Goal: Transaction & Acquisition: Purchase product/service

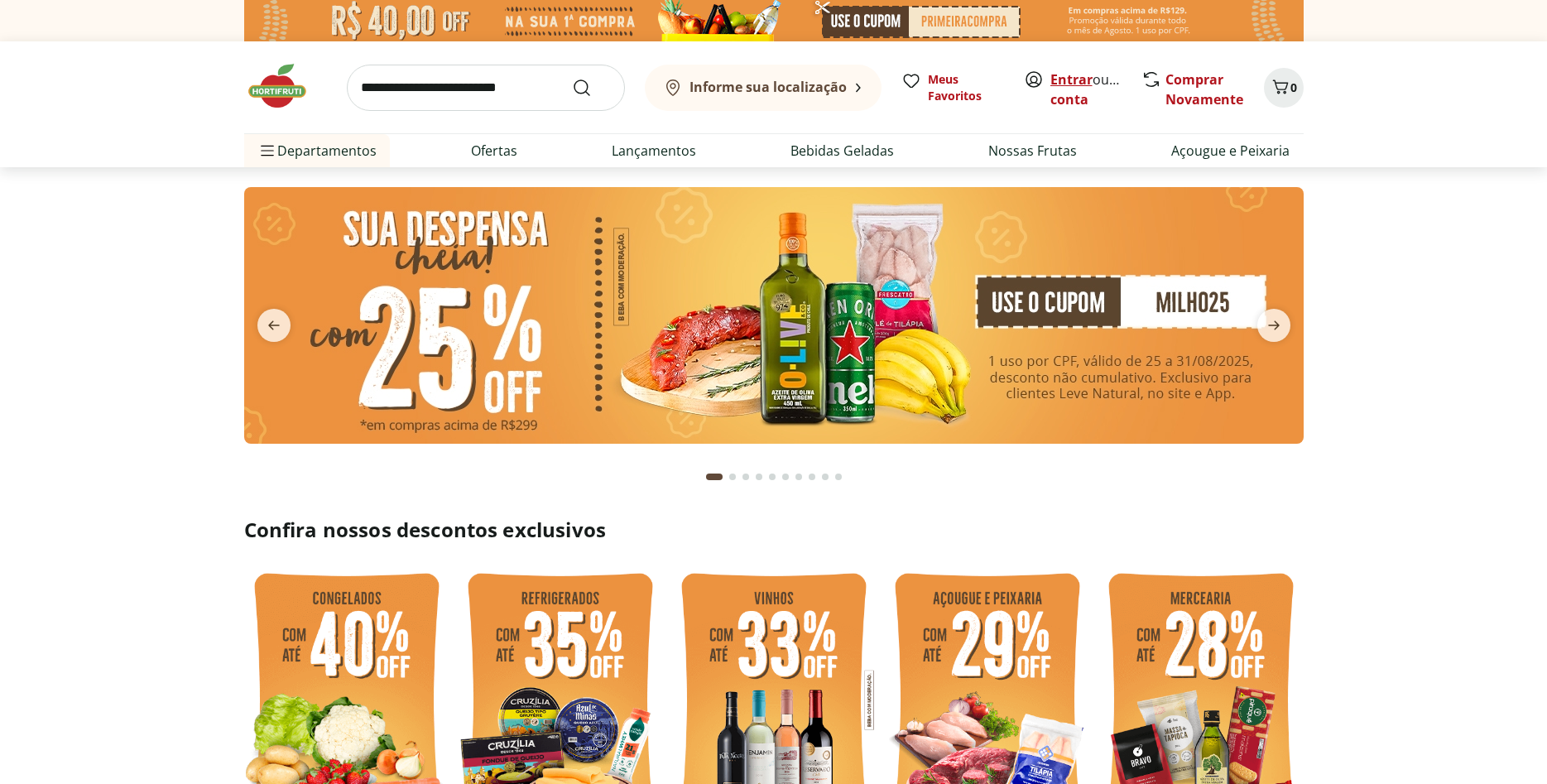
click at [1081, 84] on link "Entrar" at bounding box center [1071, 79] width 43 height 18
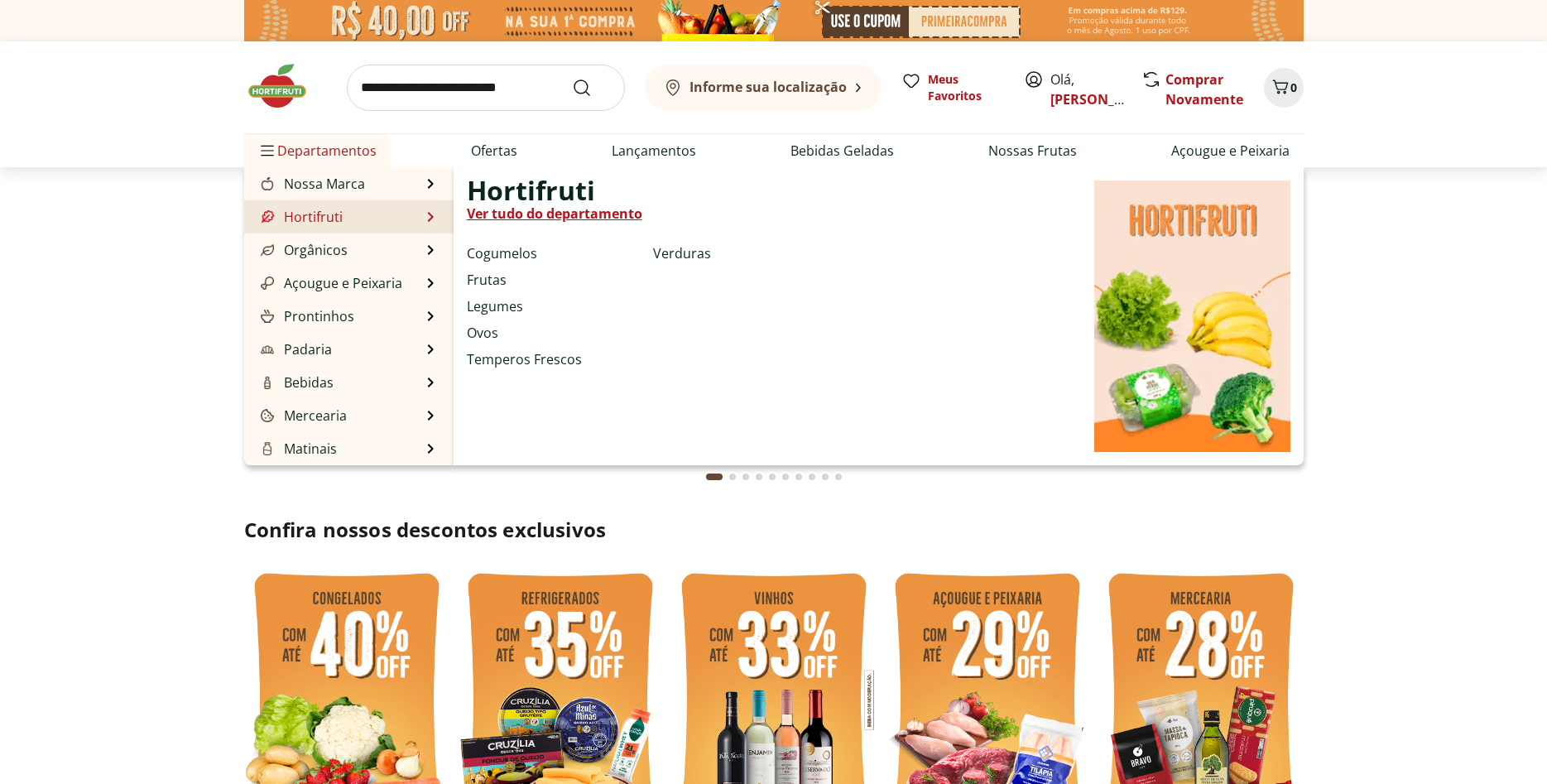
click at [323, 217] on link "Hortifruti" at bounding box center [300, 216] width 85 height 20
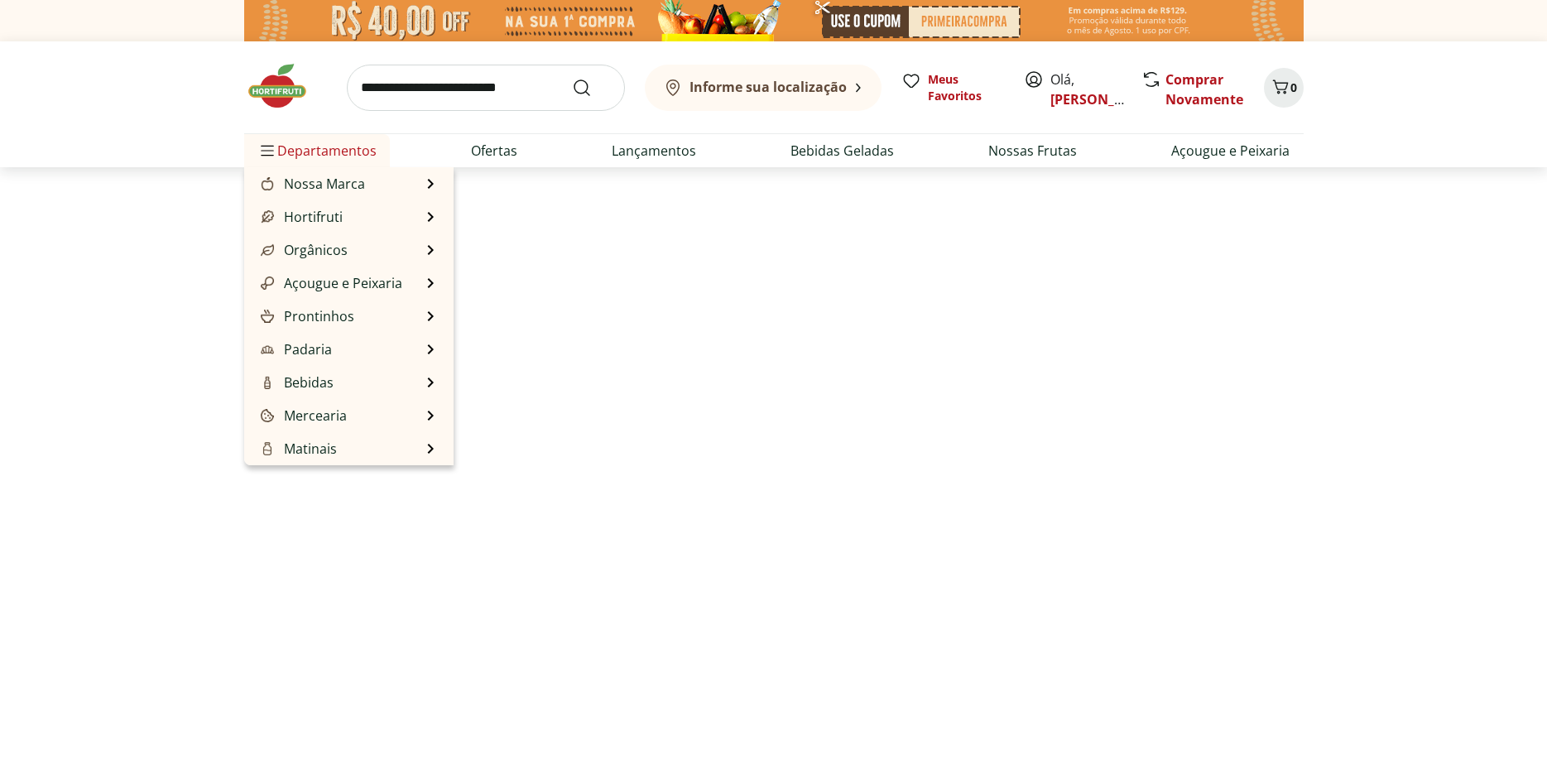
select select "**********"
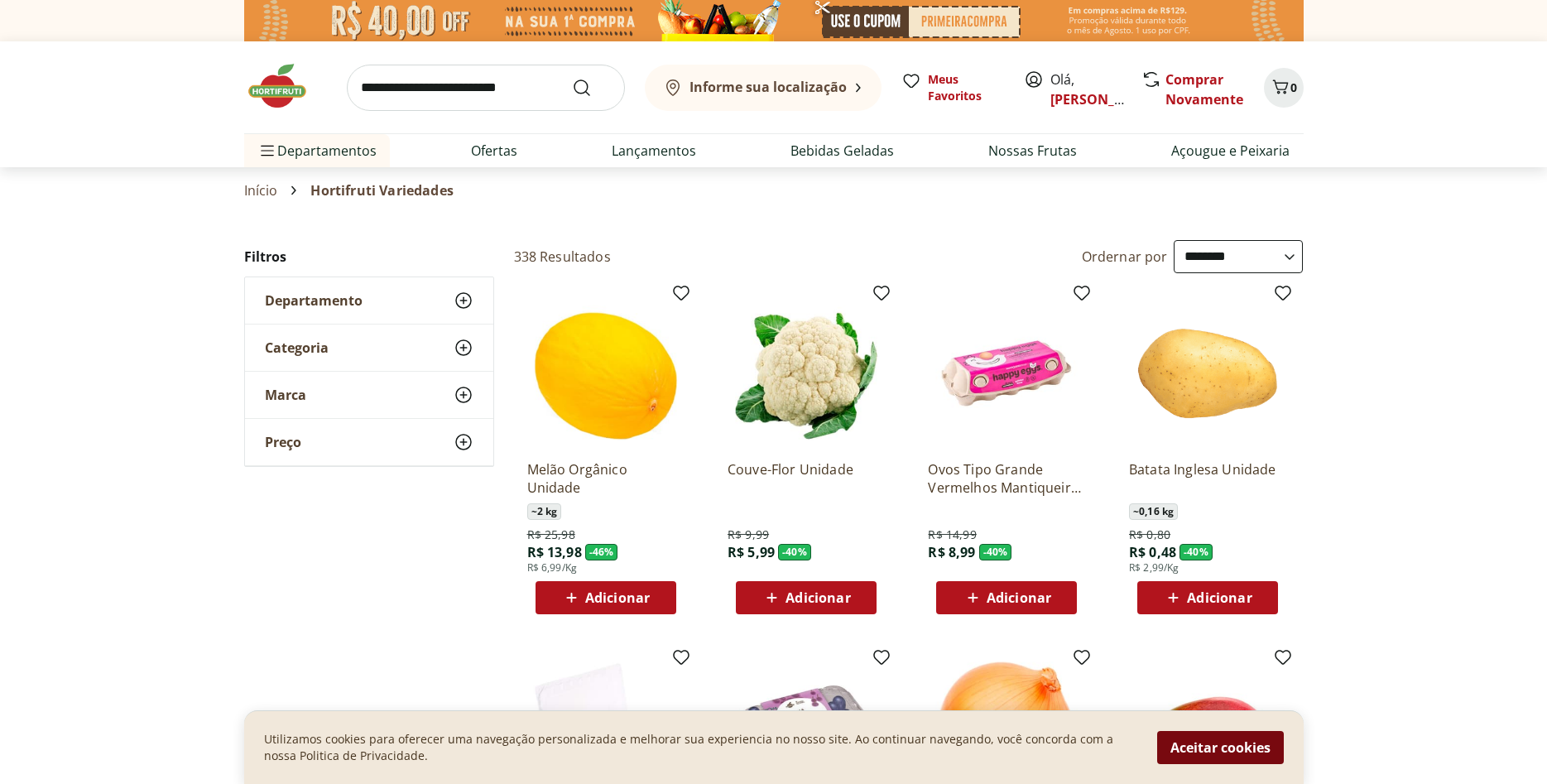
click at [1205, 746] on button "Aceitar cookies" at bounding box center [1220, 748] width 127 height 33
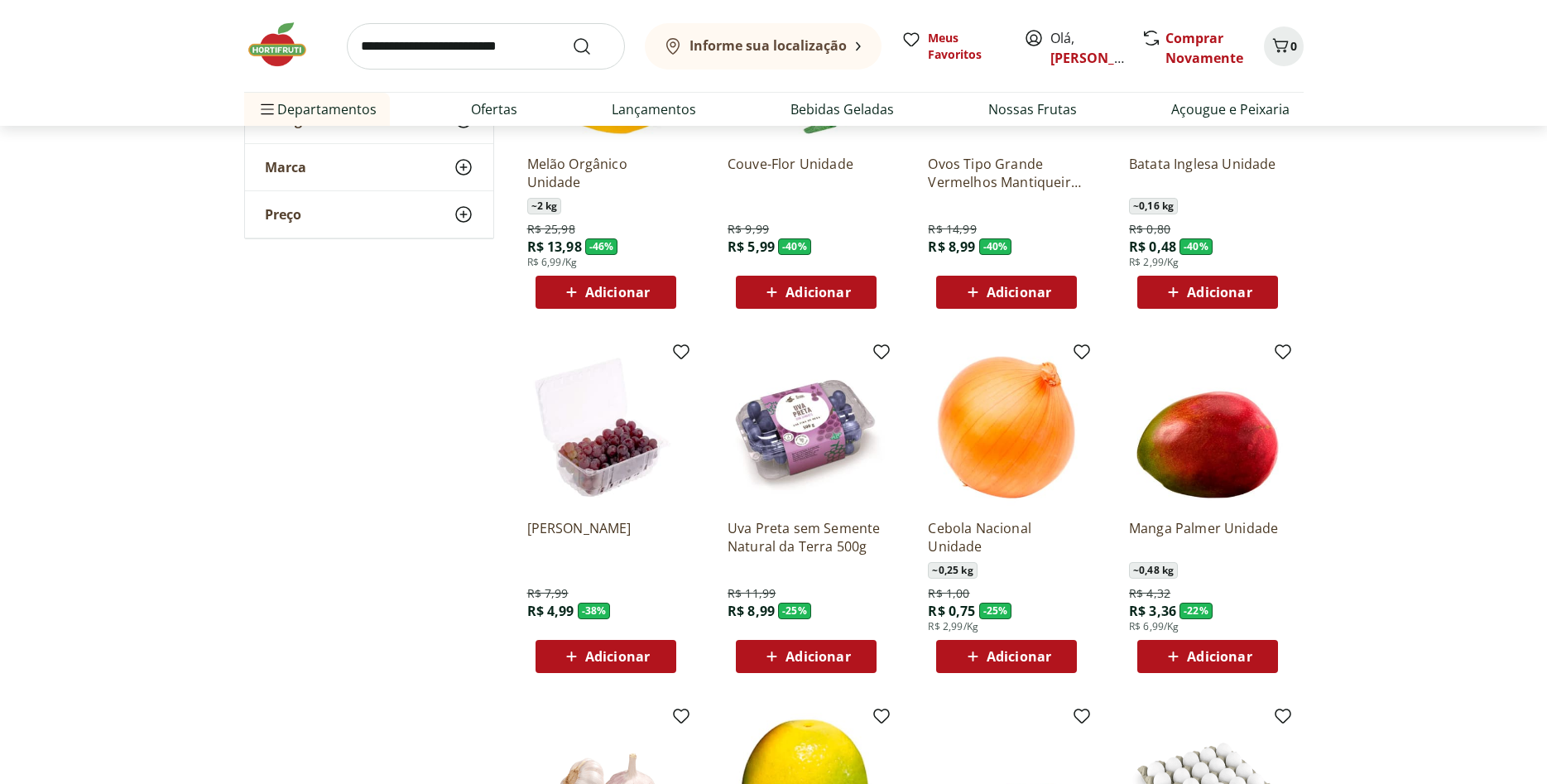
scroll to position [338, 0]
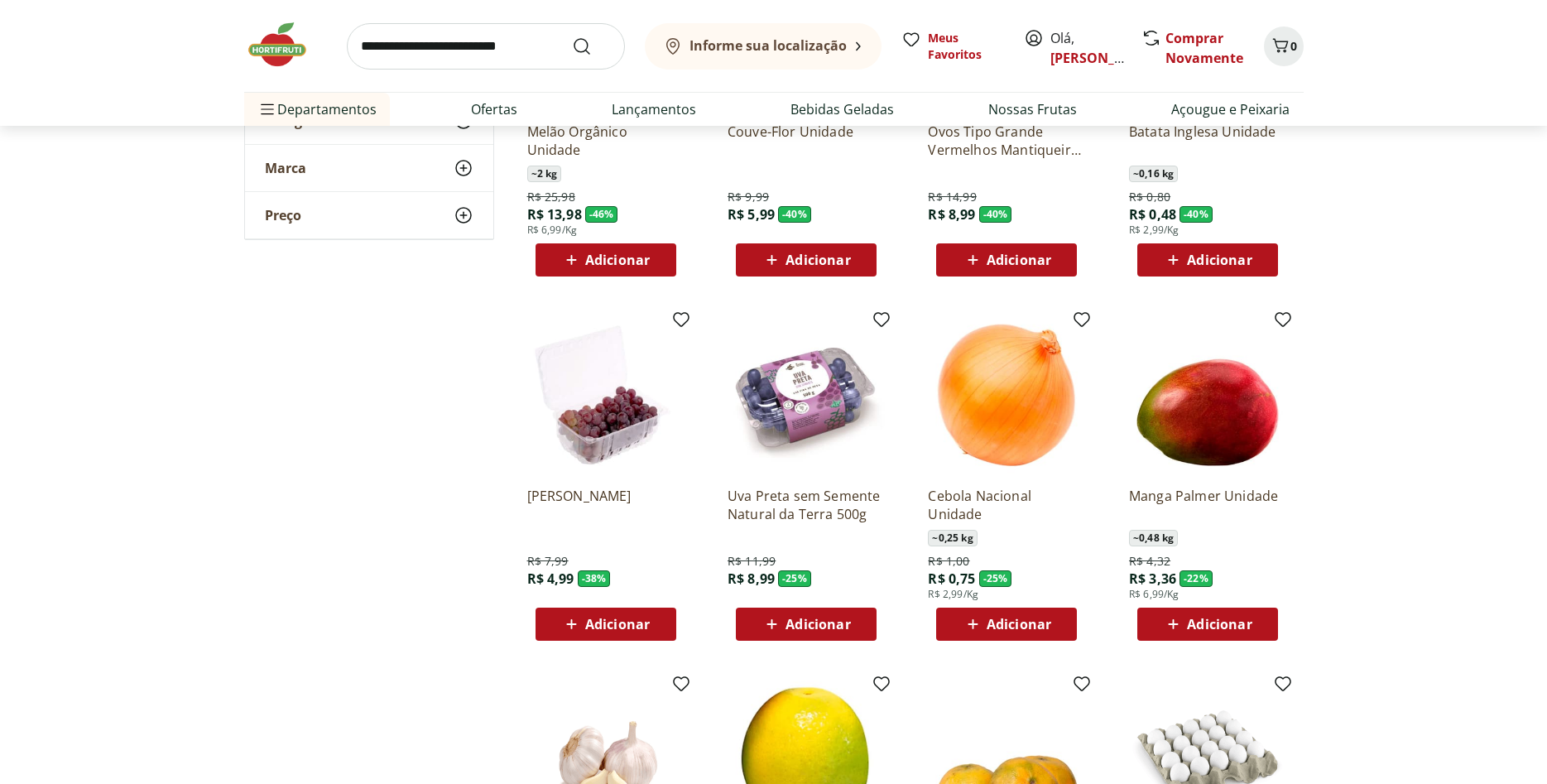
click at [1202, 625] on span "Adicionar" at bounding box center [1220, 623] width 64 height 13
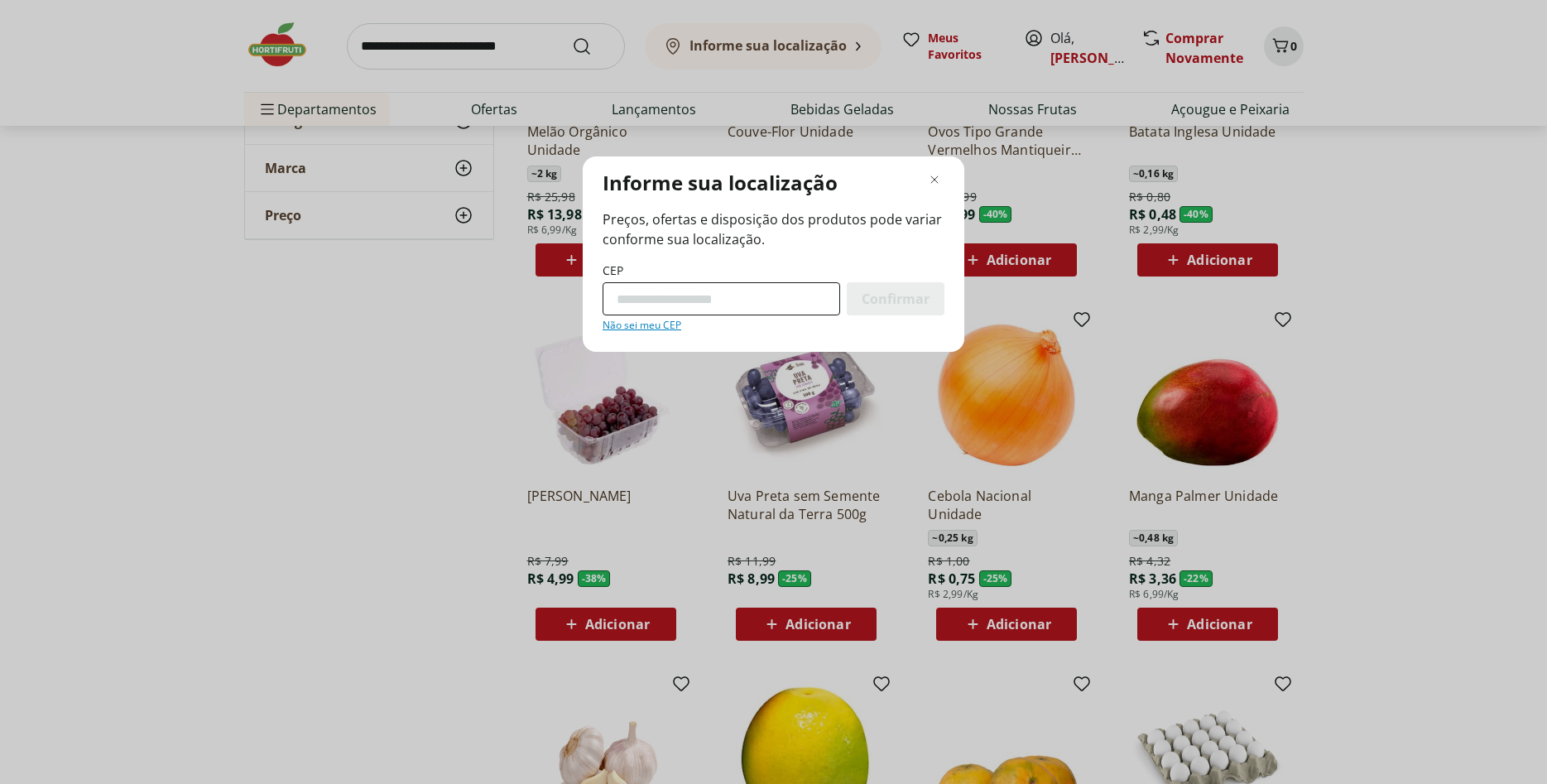
click at [809, 302] on input "CEP" at bounding box center [722, 299] width 238 height 33
type input "*********"
click at [889, 292] on span "Confirmar" at bounding box center [896, 298] width 68 height 13
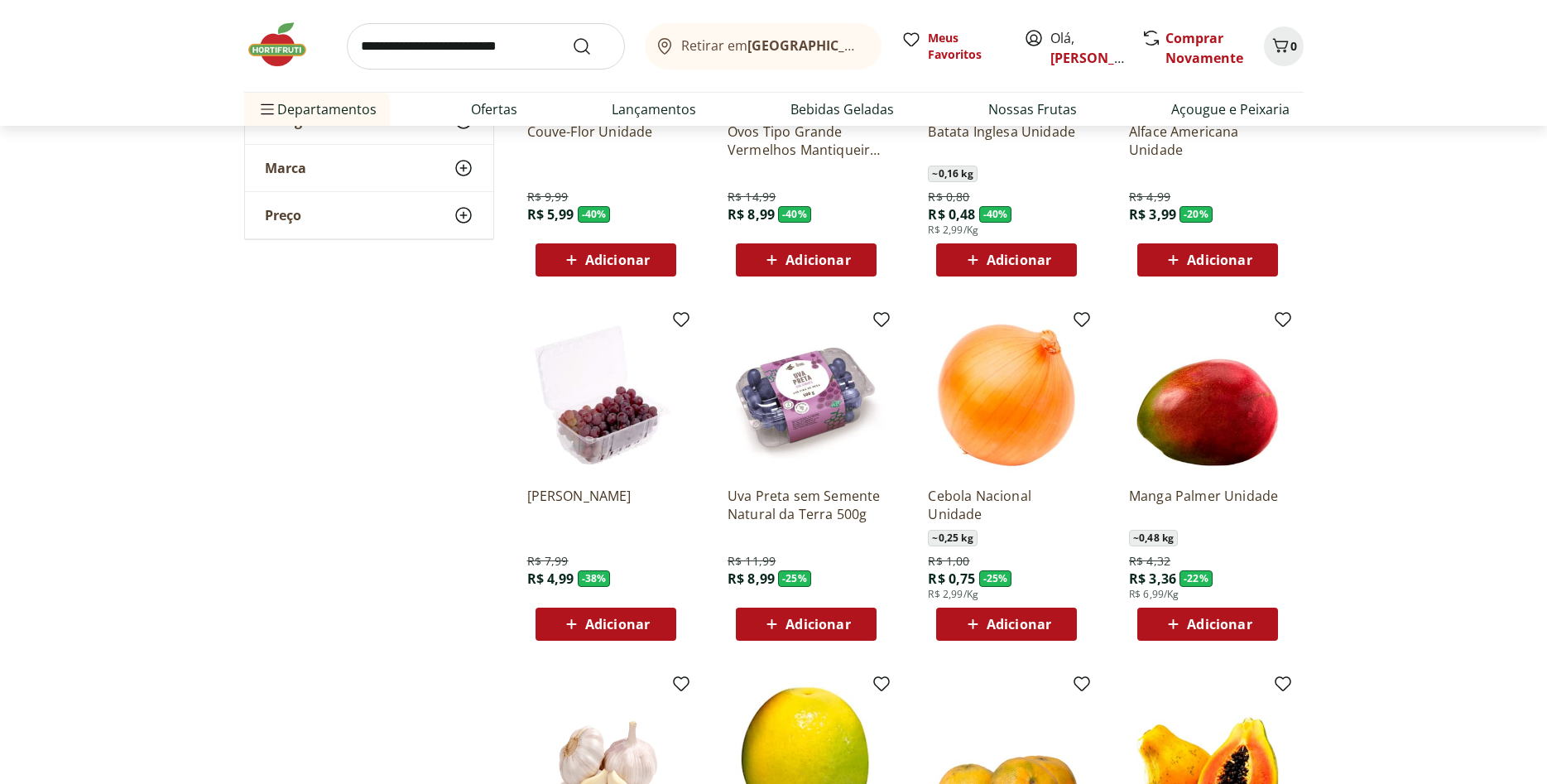
click at [1207, 620] on span "Adicionar" at bounding box center [1220, 623] width 64 height 13
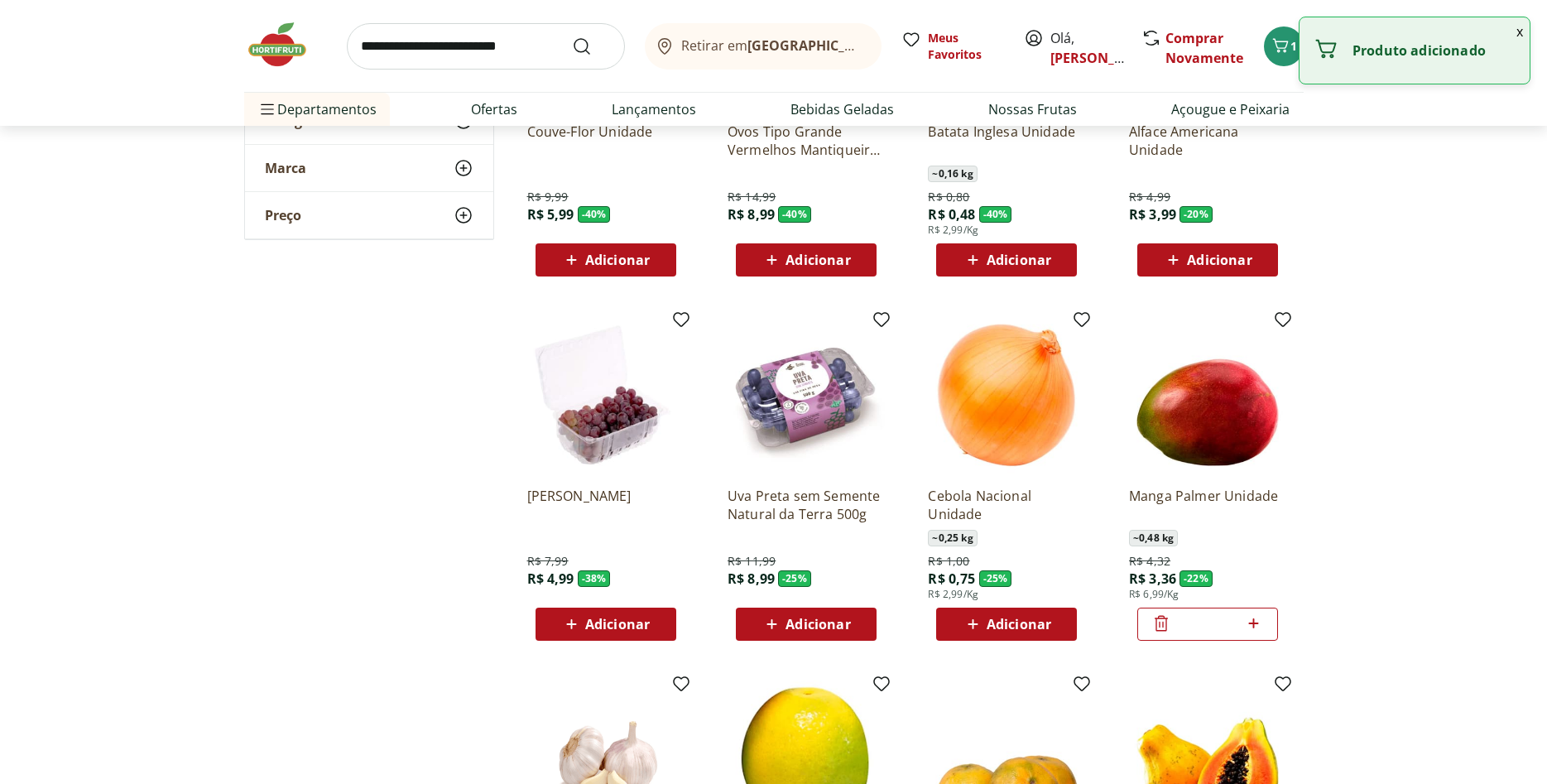
click at [1257, 620] on icon at bounding box center [1253, 623] width 21 height 20
type input "*"
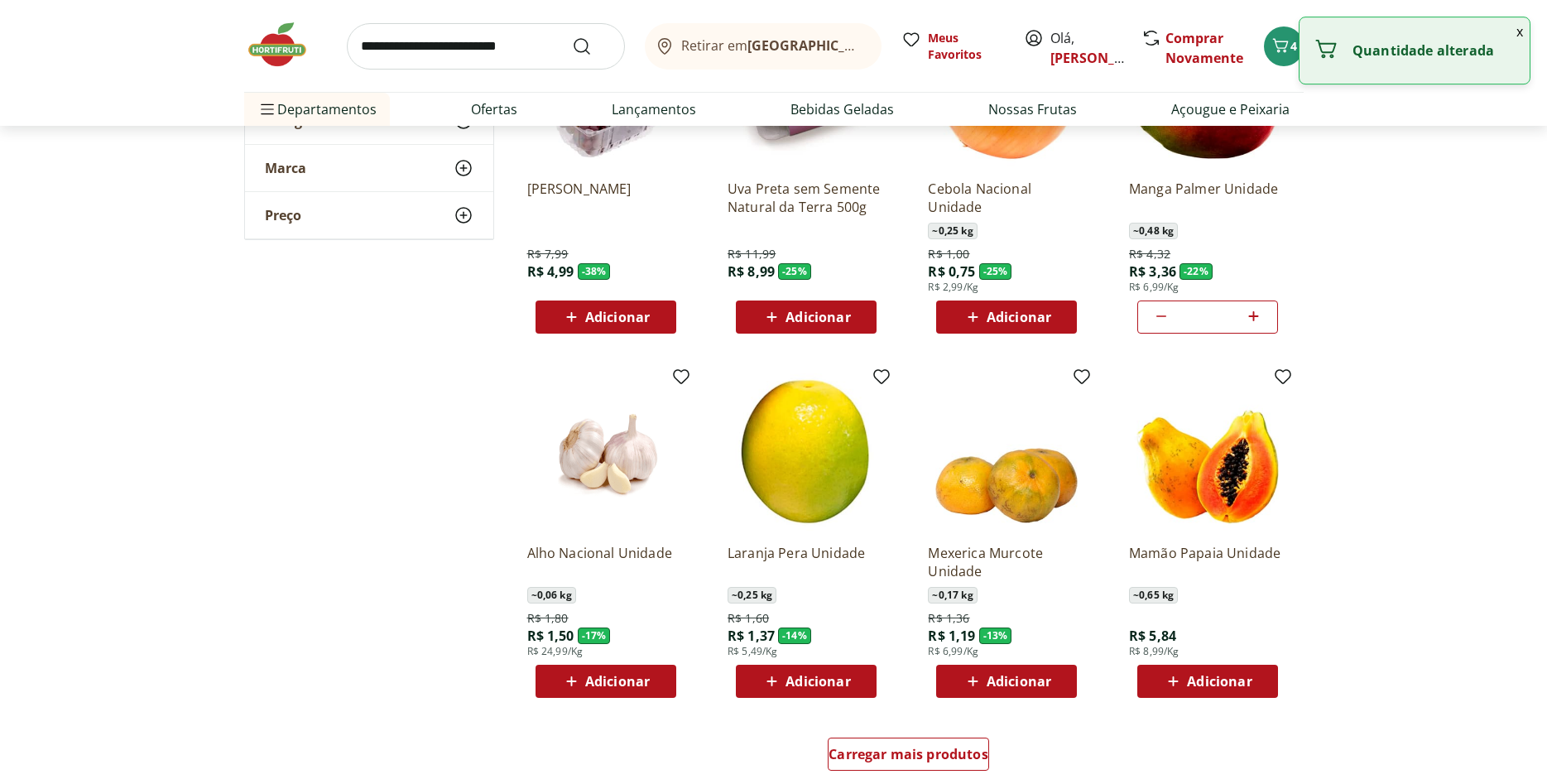
scroll to position [675, 0]
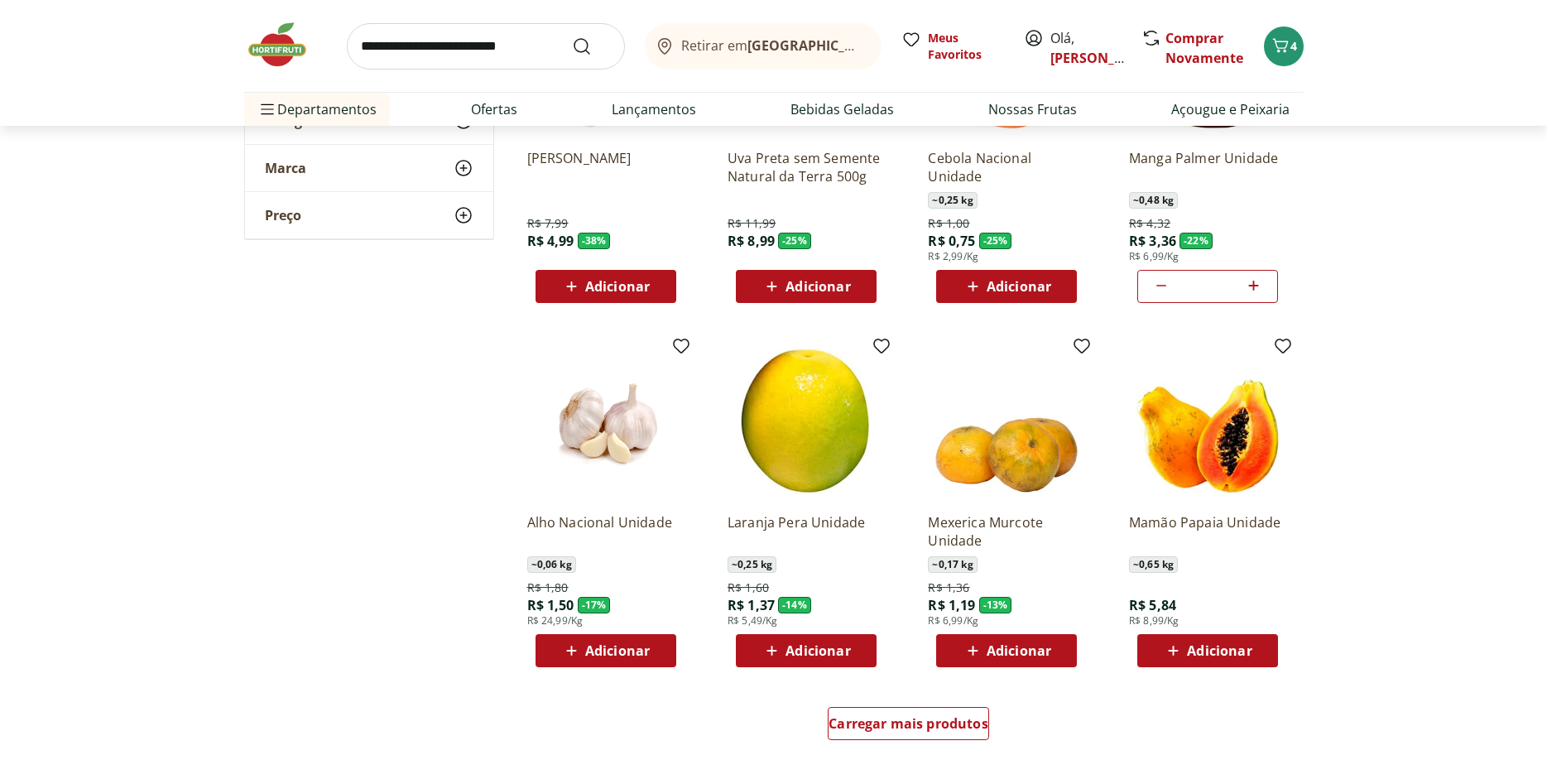
click at [1035, 654] on span "Adicionar" at bounding box center [1019, 649] width 64 height 13
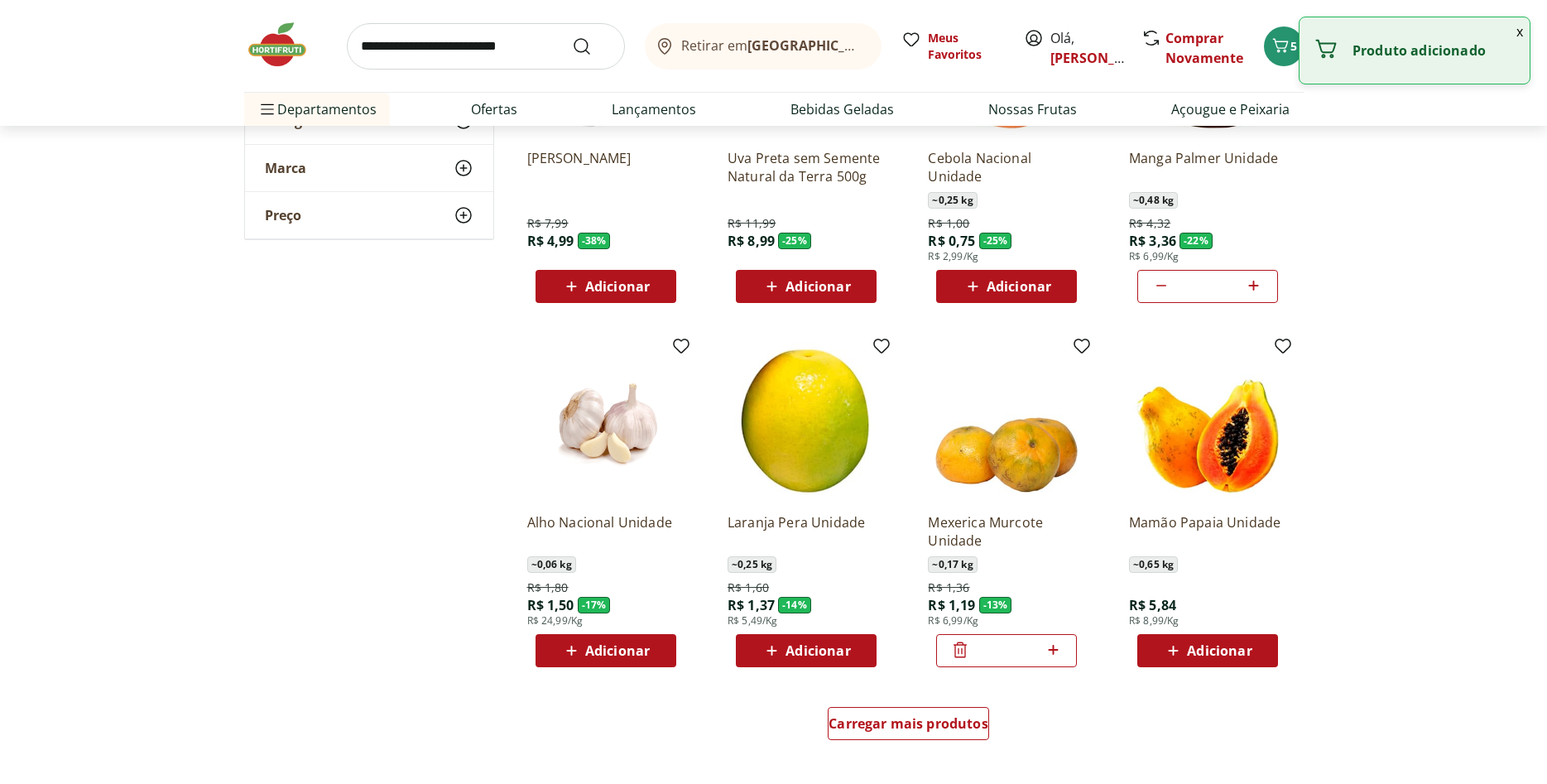
click at [1055, 649] on icon at bounding box center [1054, 649] width 21 height 20
type input "*"
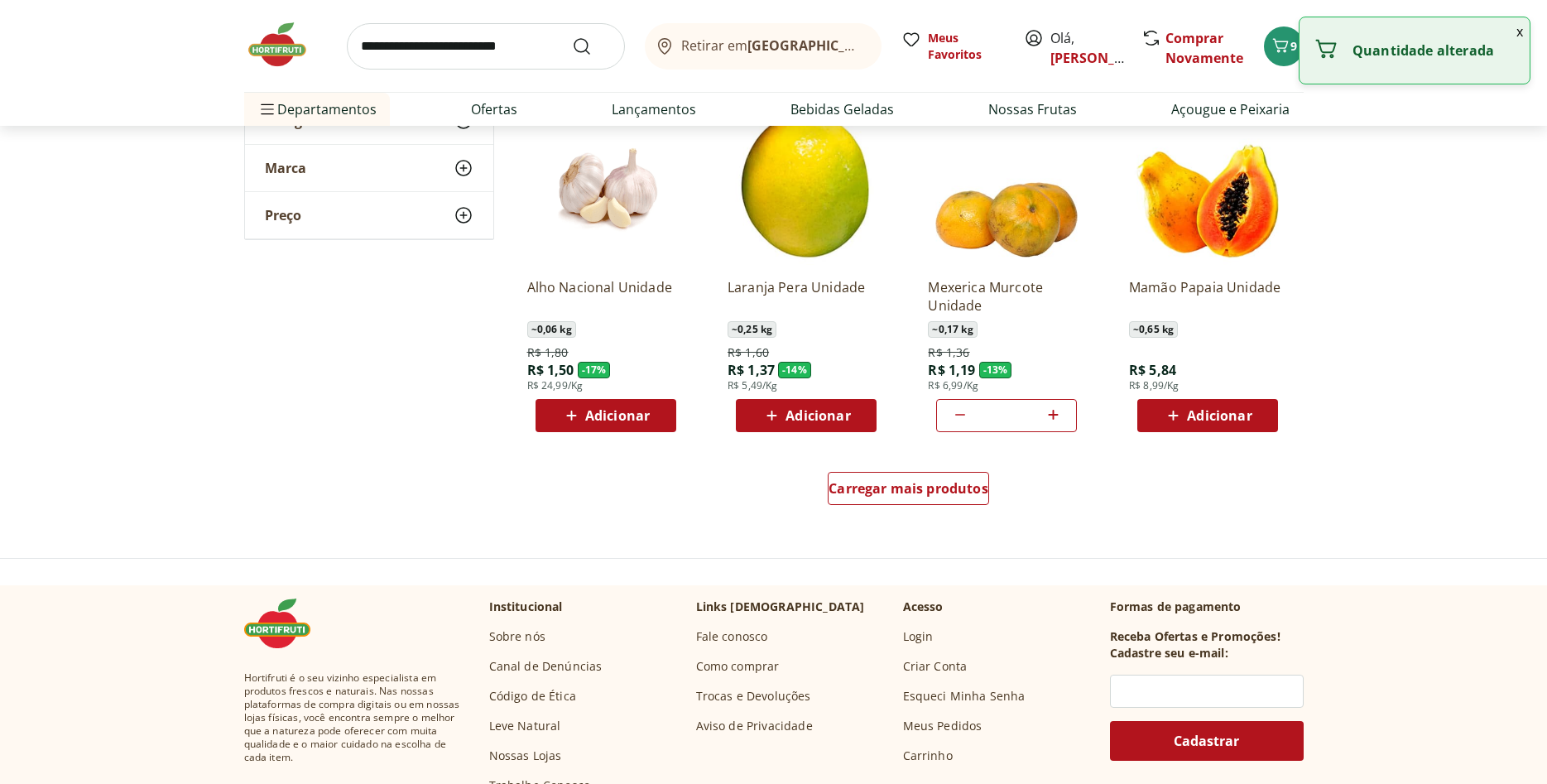
scroll to position [928, 0]
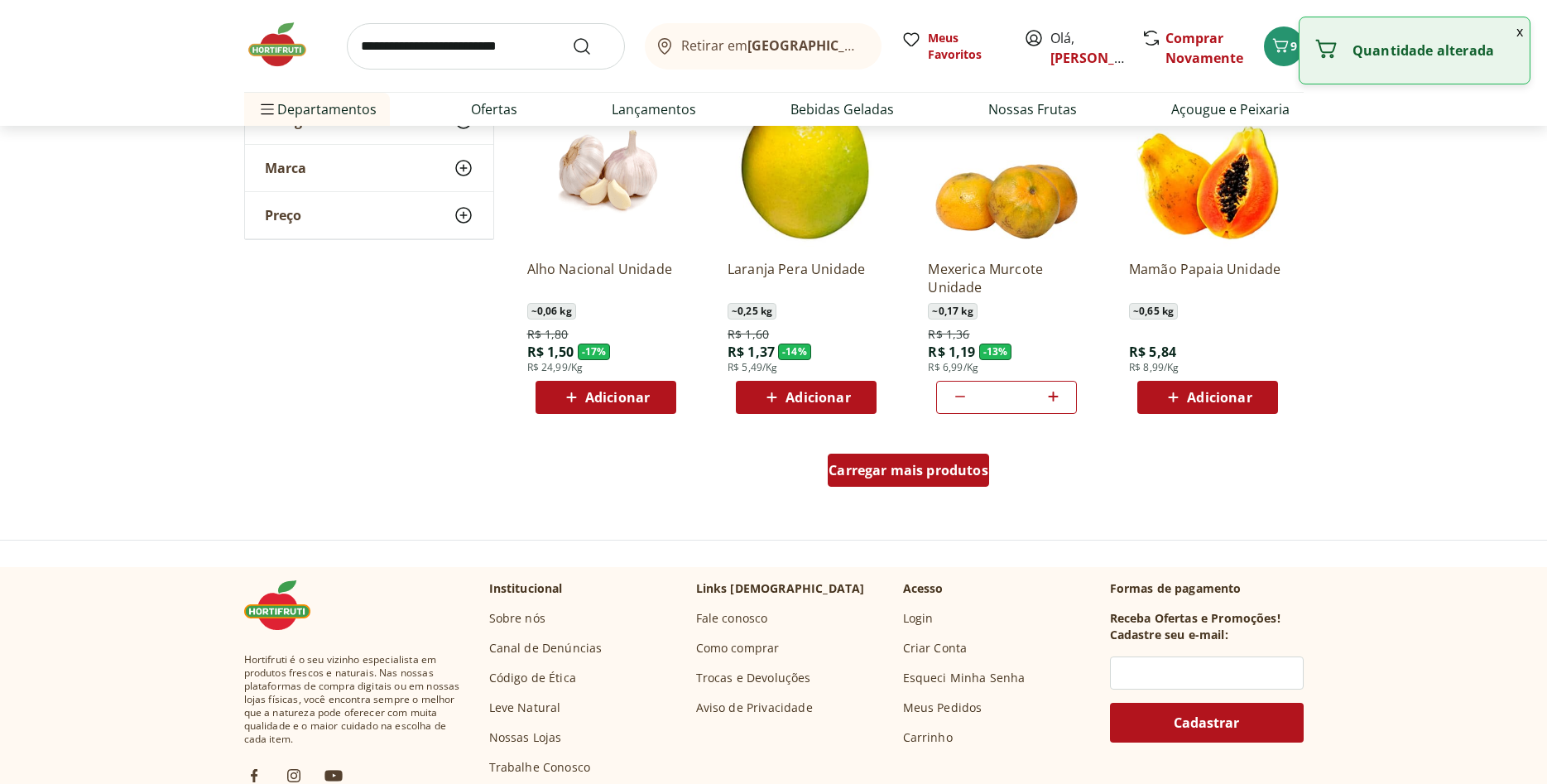
click at [913, 476] on span "Carregar mais produtos" at bounding box center [909, 470] width 160 height 13
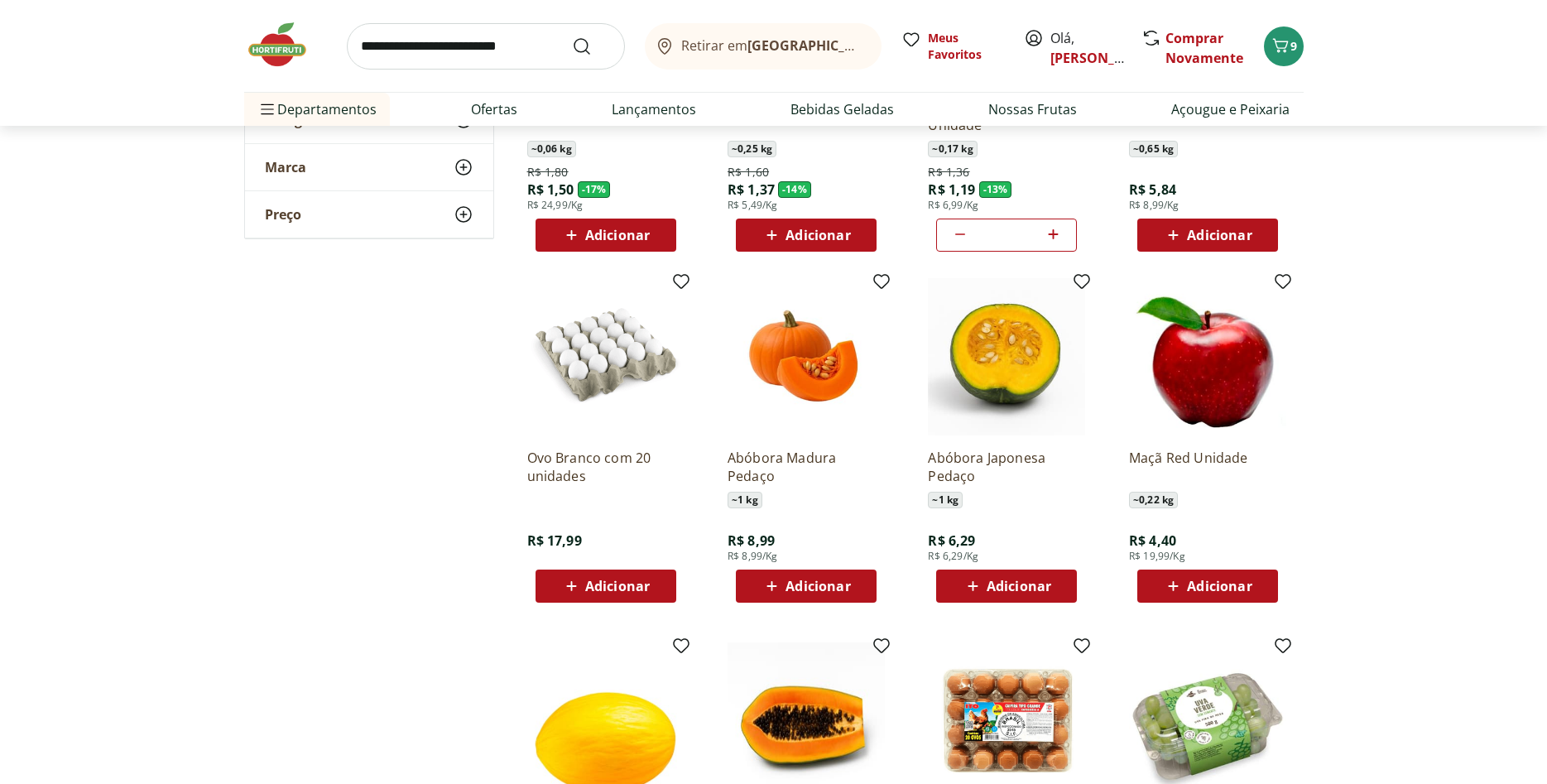
scroll to position [1097, 0]
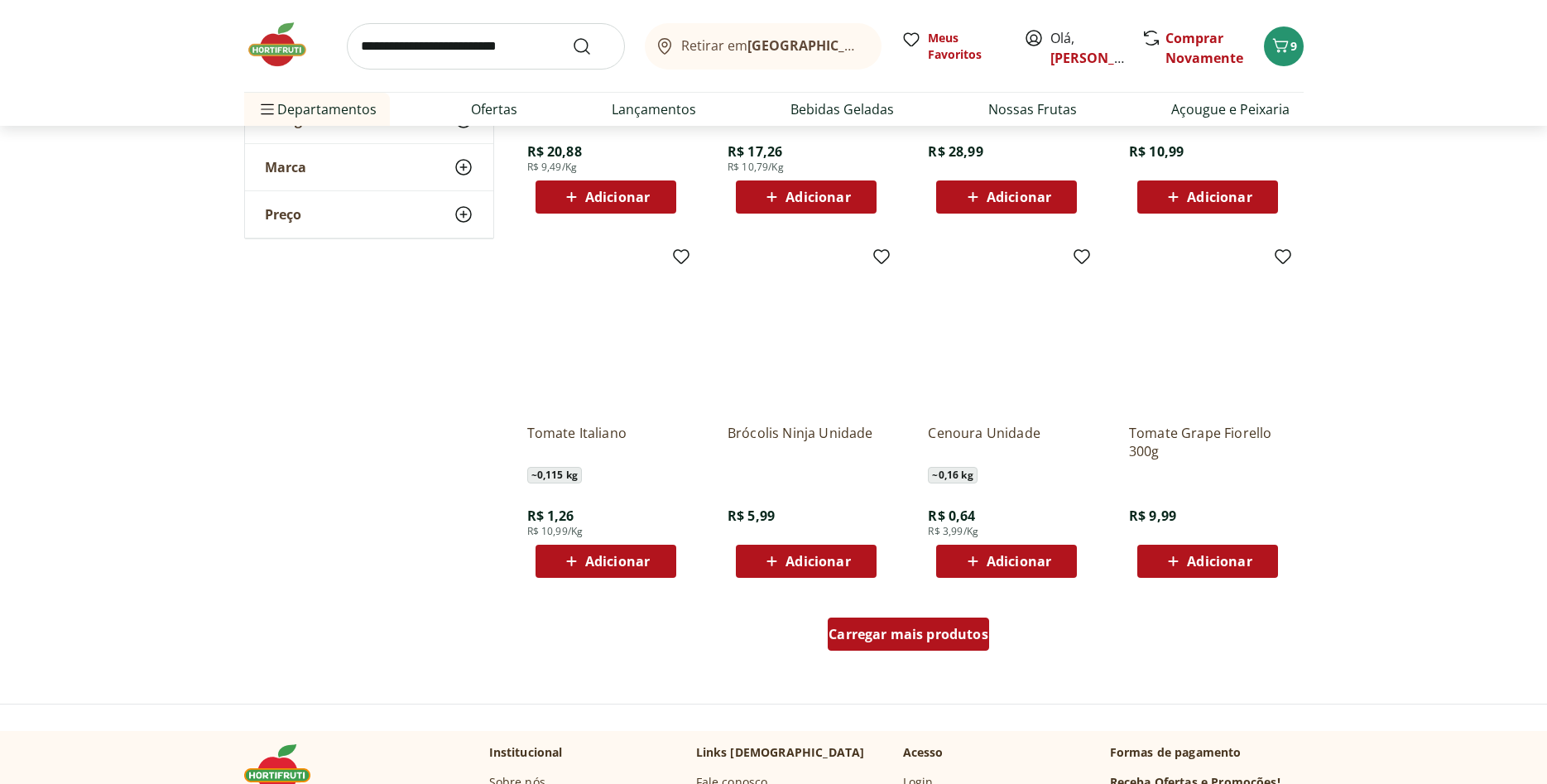
scroll to position [1857, 0]
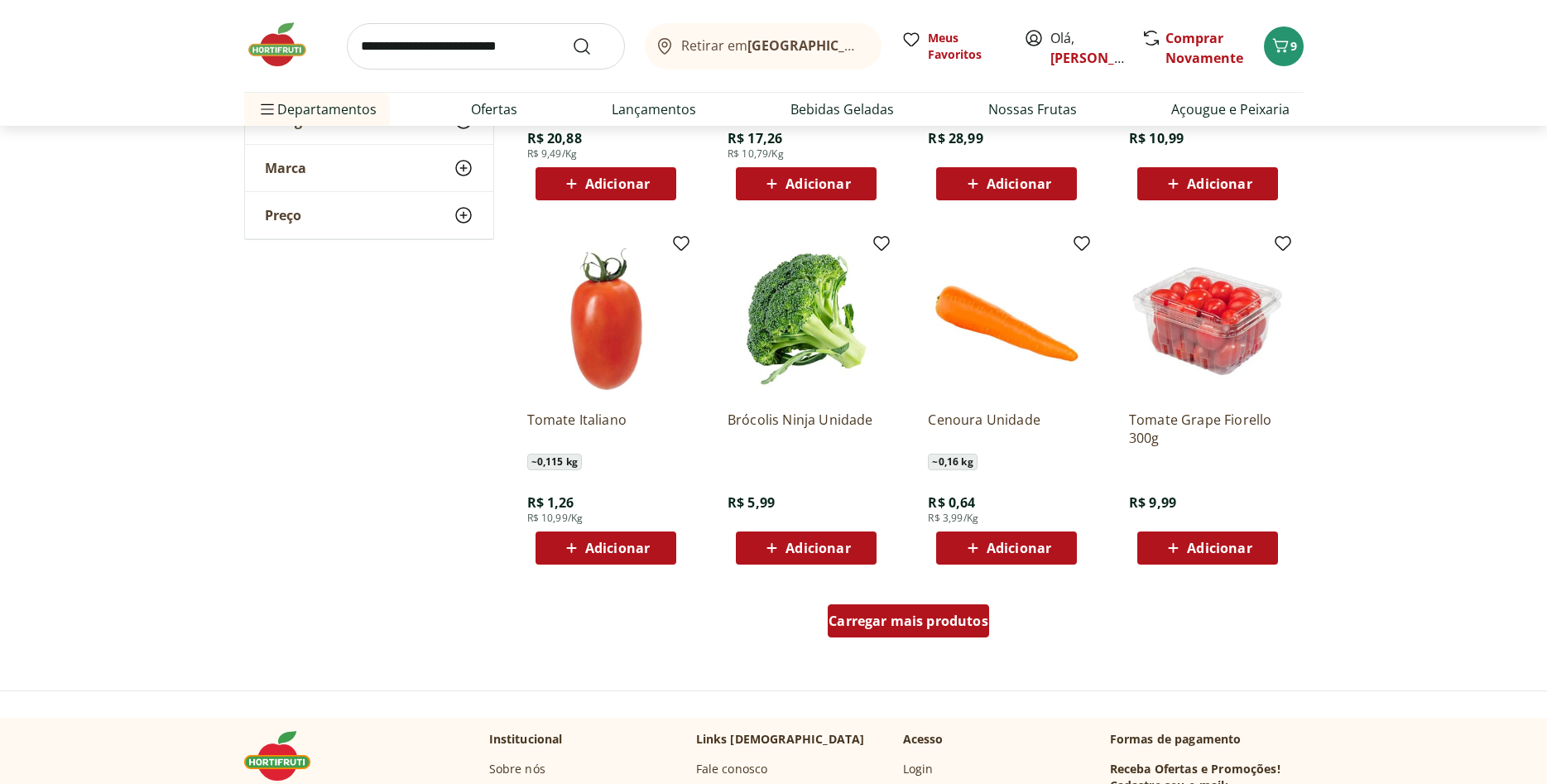
click at [962, 617] on span "Carregar mais produtos" at bounding box center [909, 620] width 160 height 13
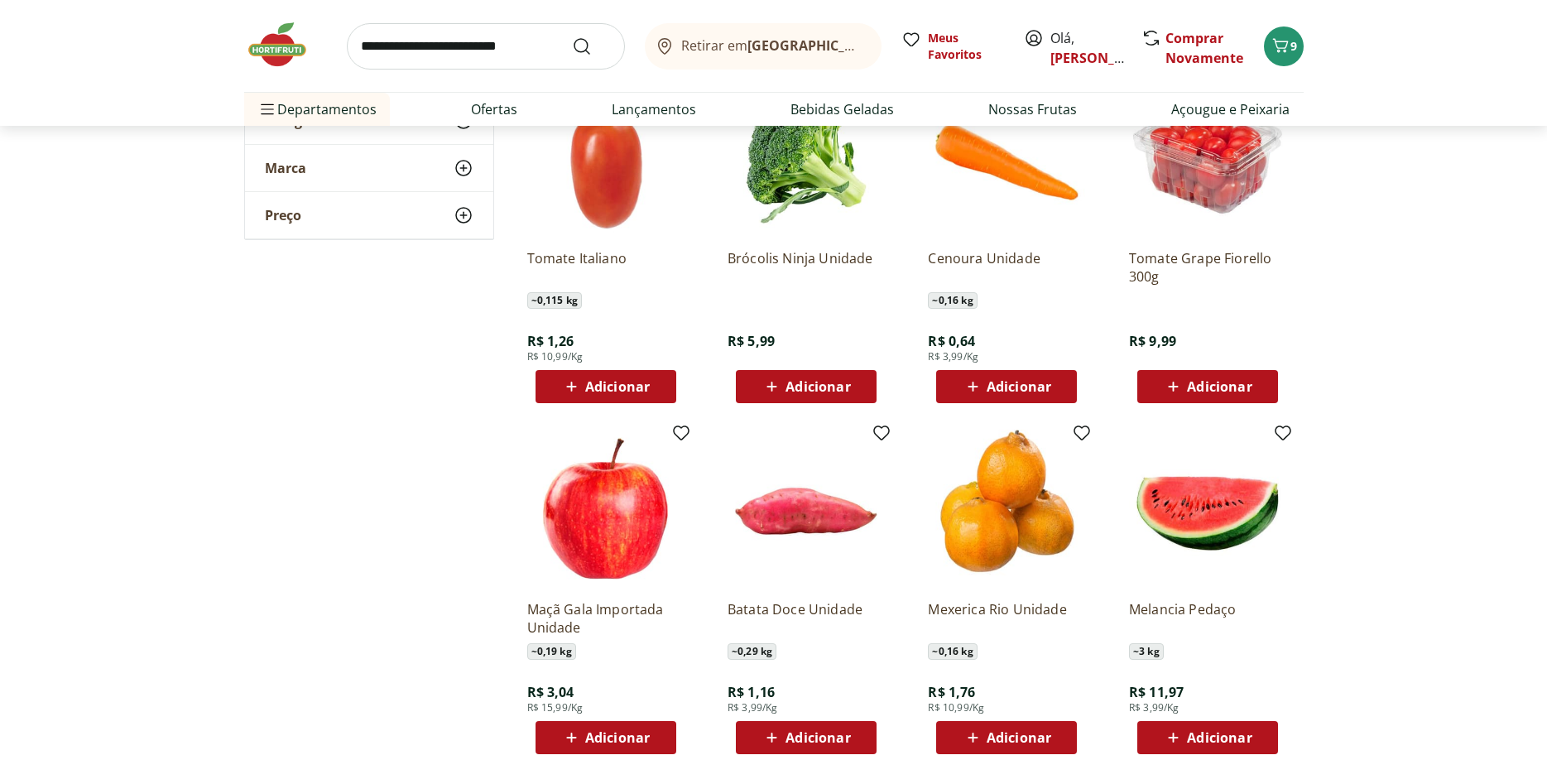
scroll to position [2026, 0]
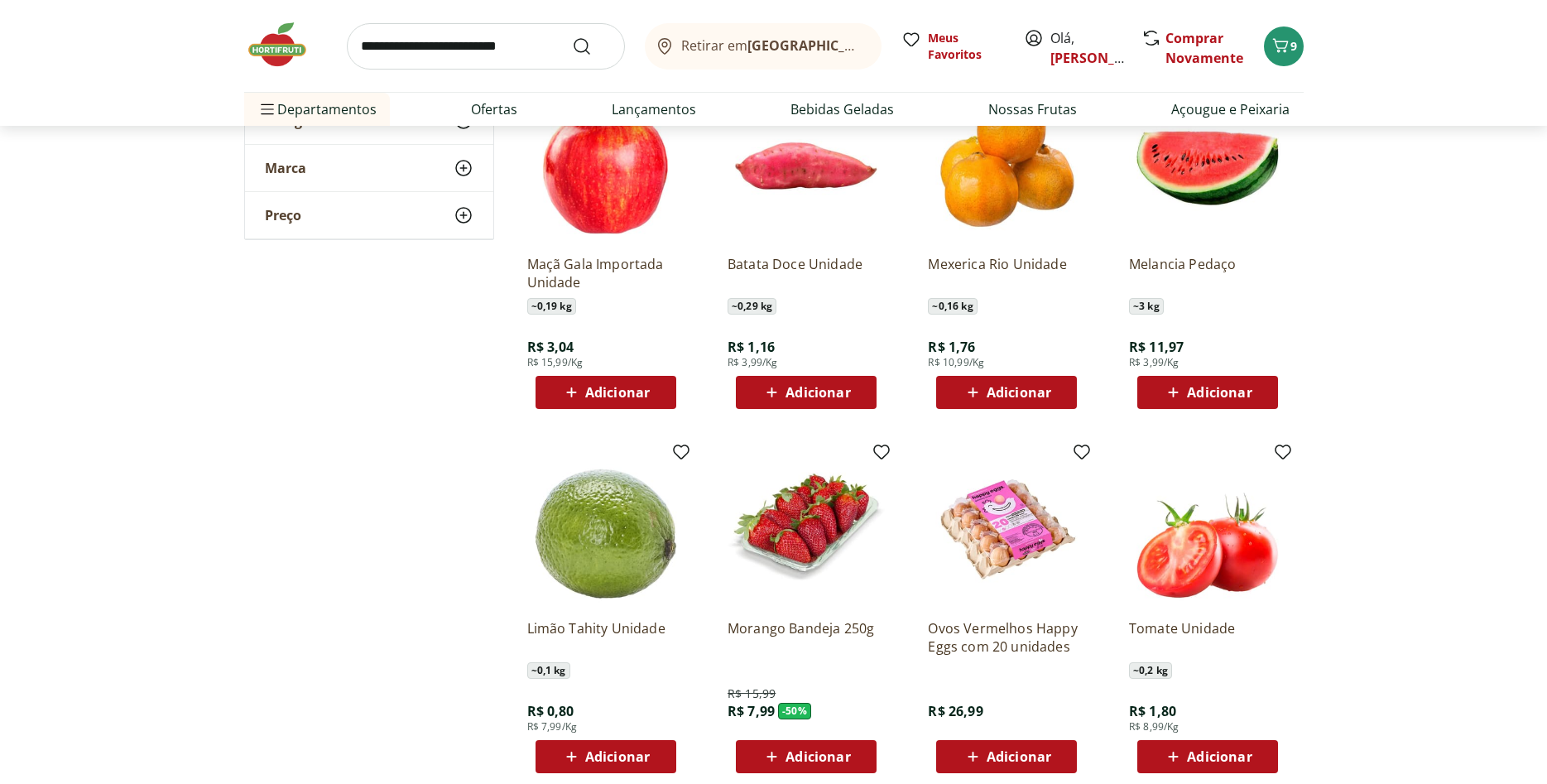
scroll to position [2448, 0]
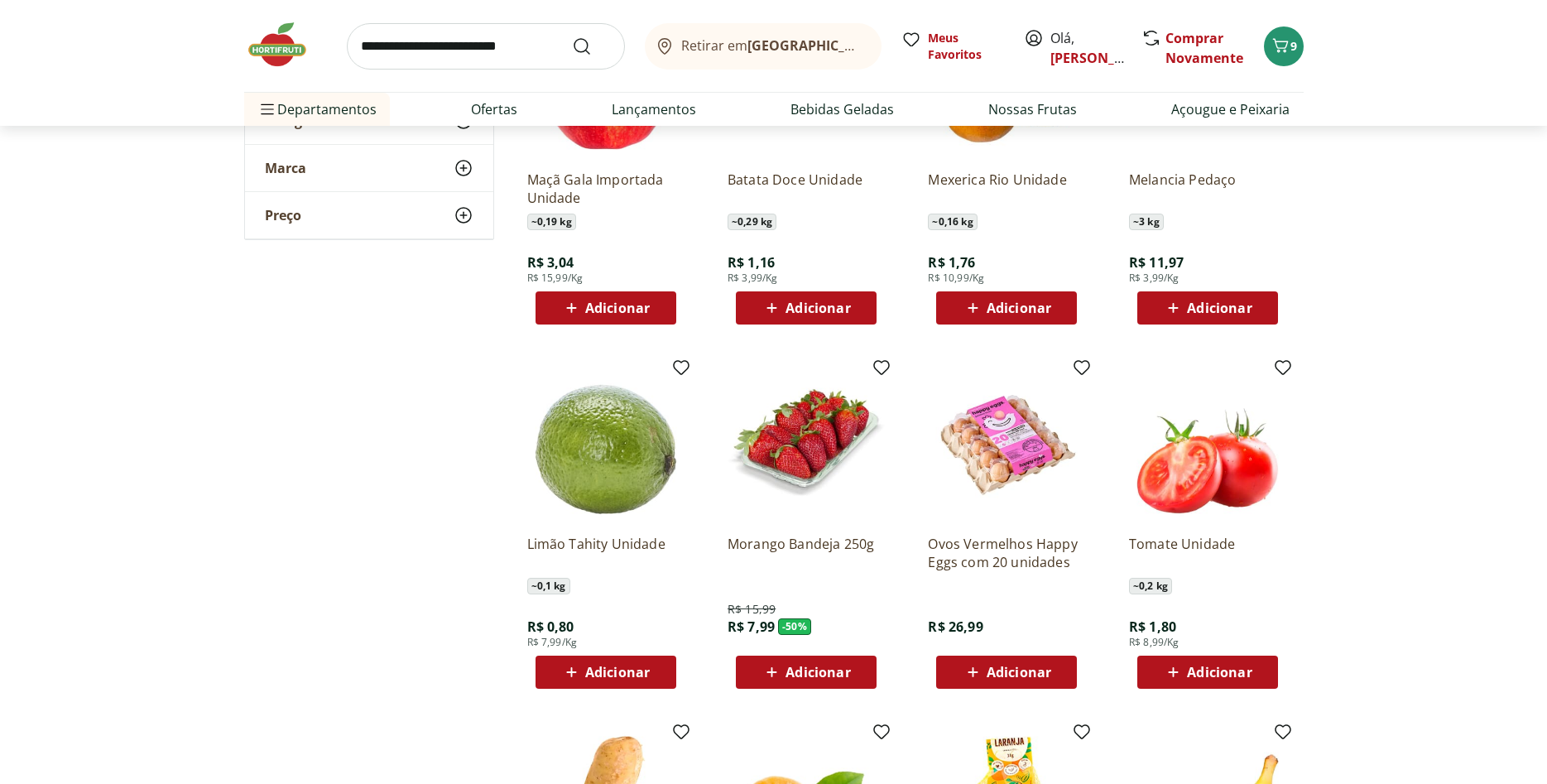
click at [810, 668] on span "Adicionar" at bounding box center [817, 671] width 64 height 13
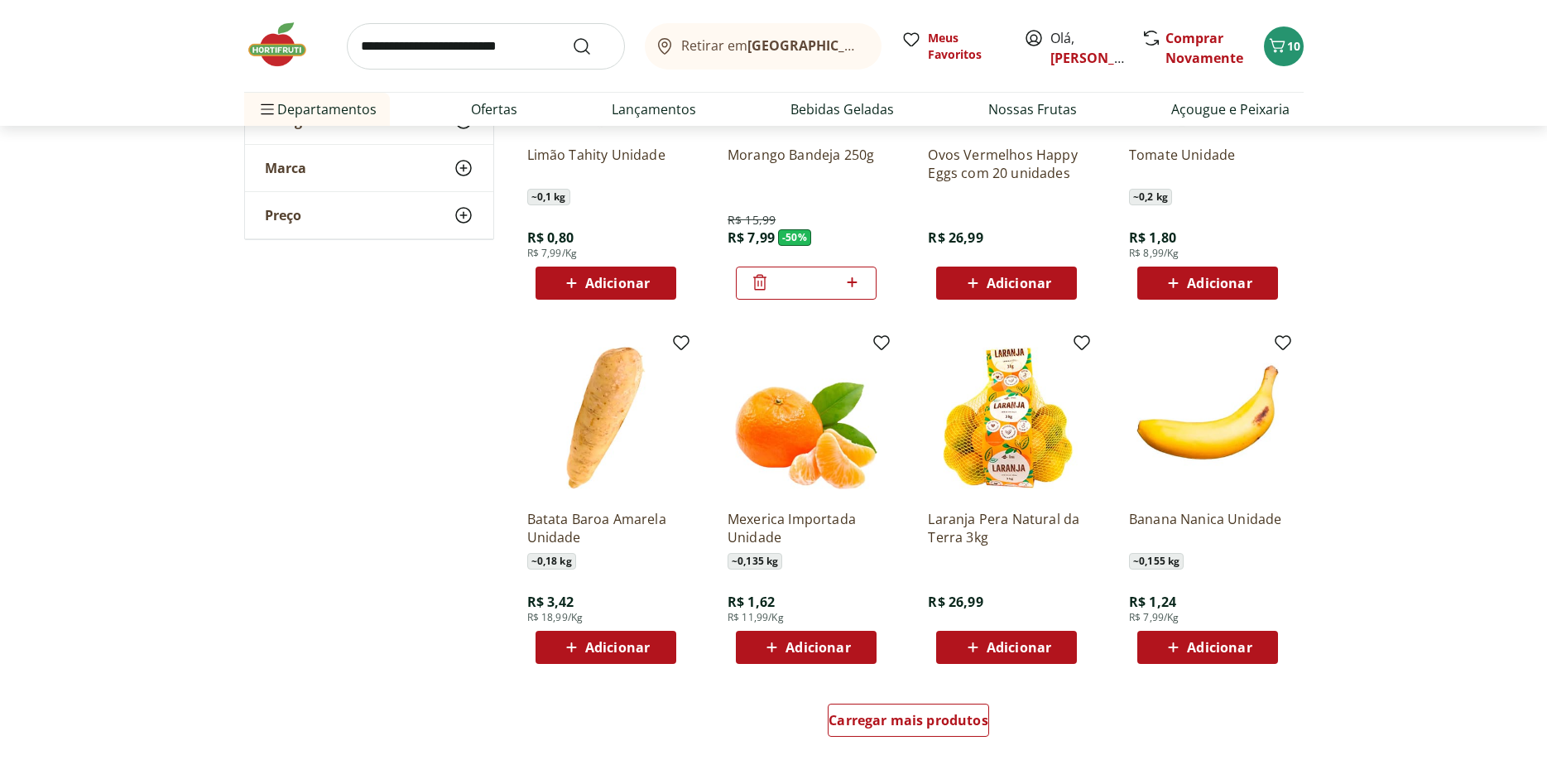
scroll to position [2869, 0]
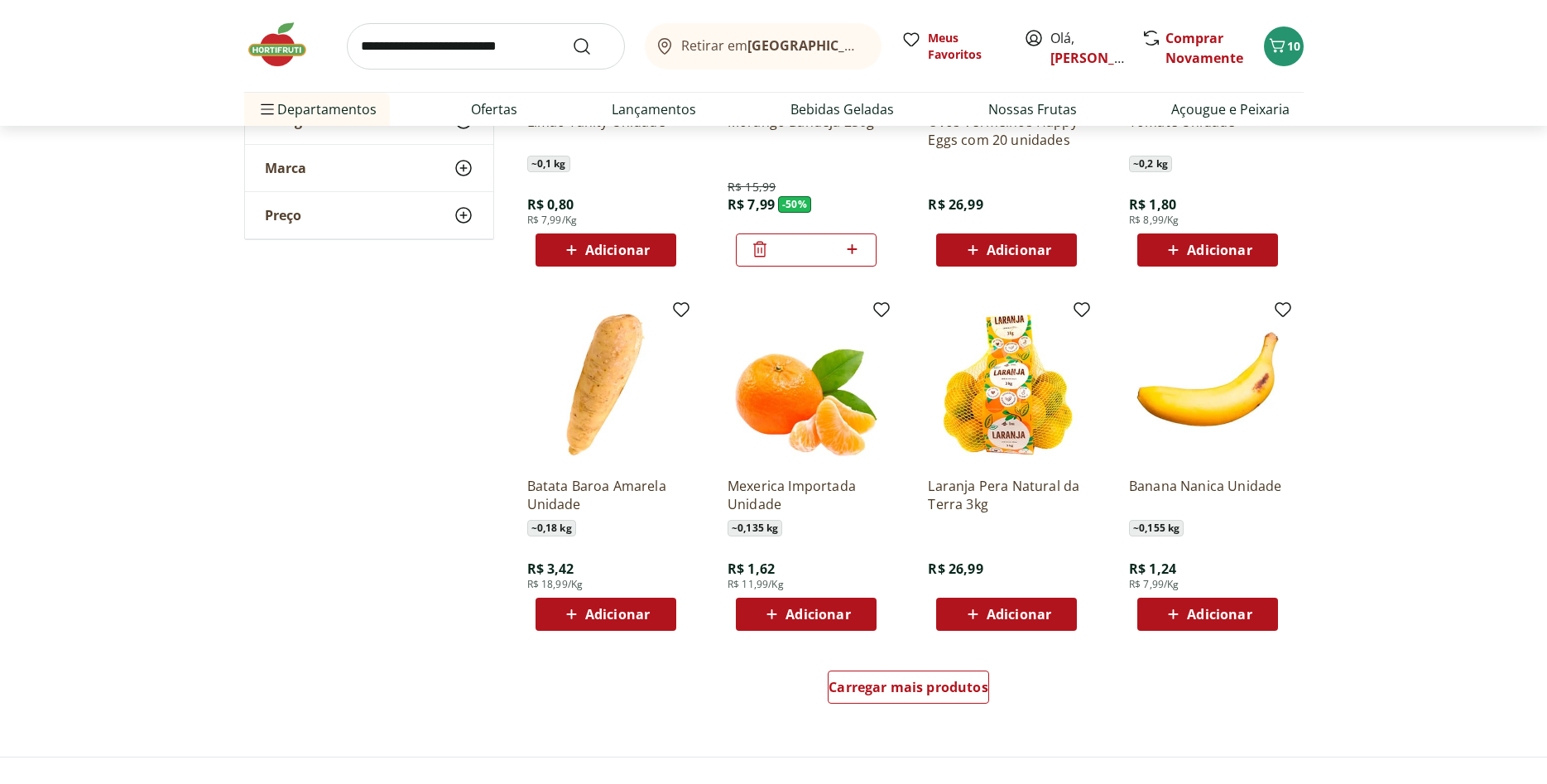
click at [790, 616] on span "Adicionar" at bounding box center [817, 614] width 64 height 13
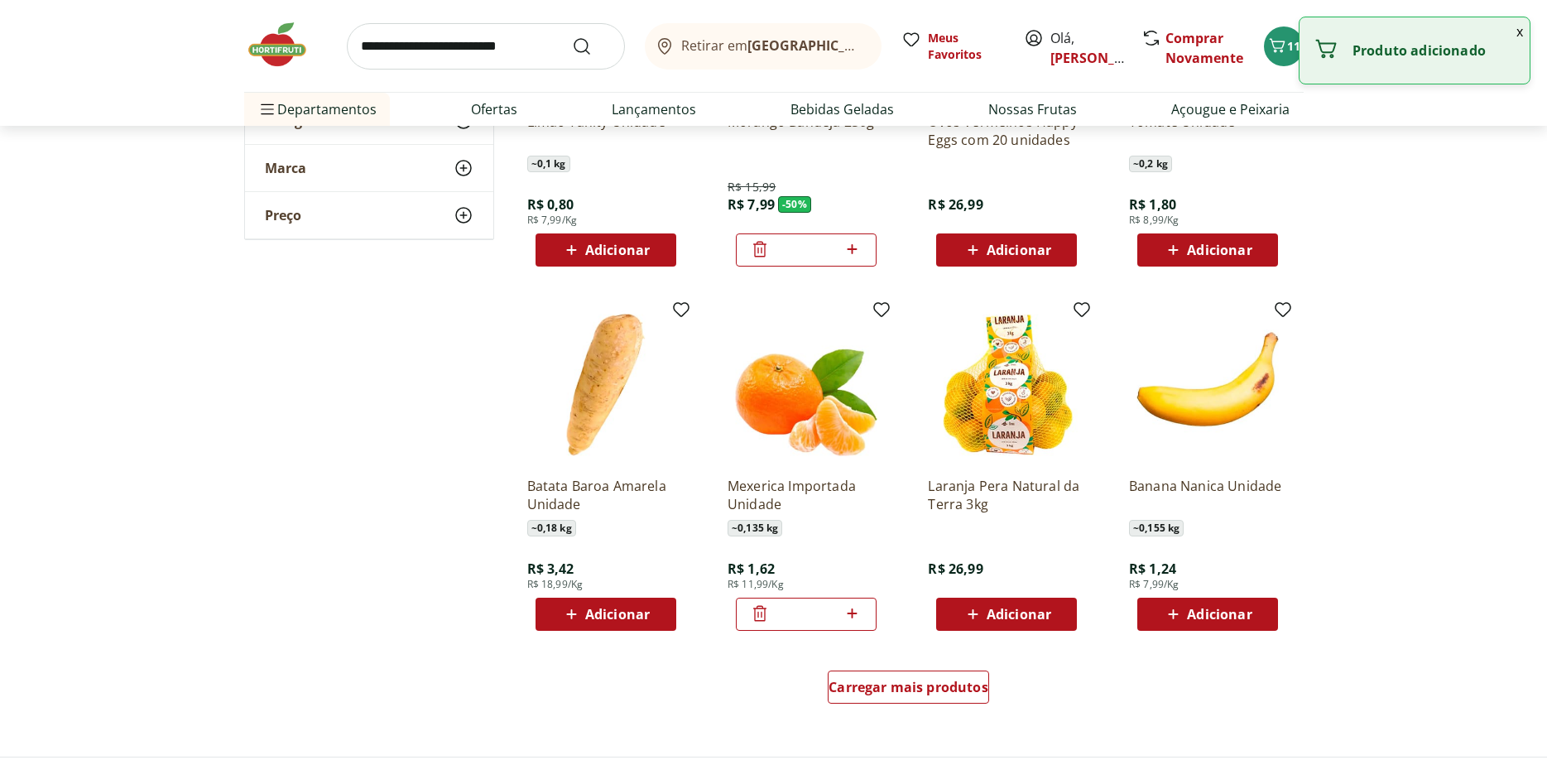
click at [855, 606] on icon at bounding box center [852, 613] width 21 height 20
click at [855, 605] on icon at bounding box center [852, 613] width 21 height 20
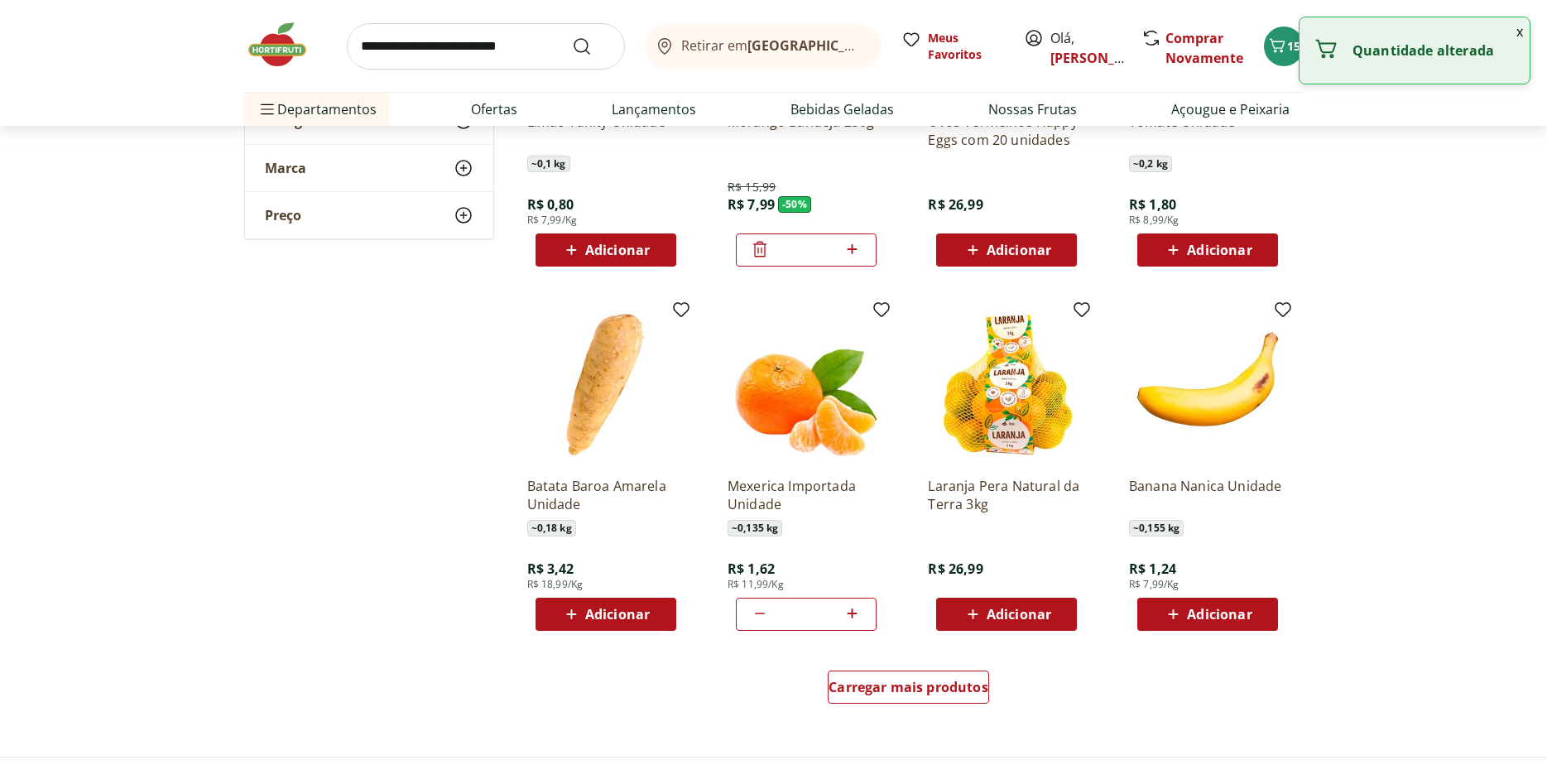
type input "*"
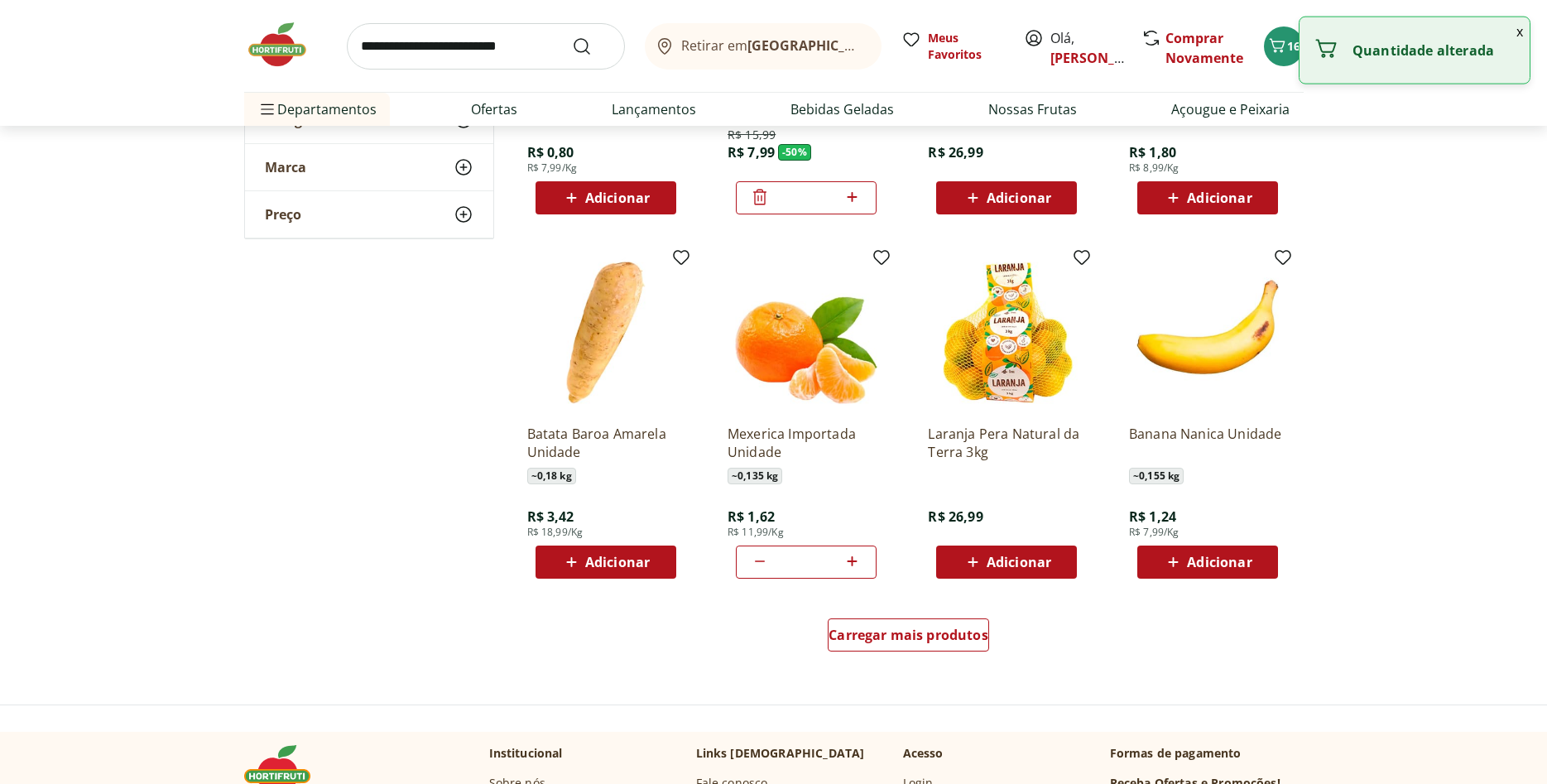
scroll to position [2954, 0]
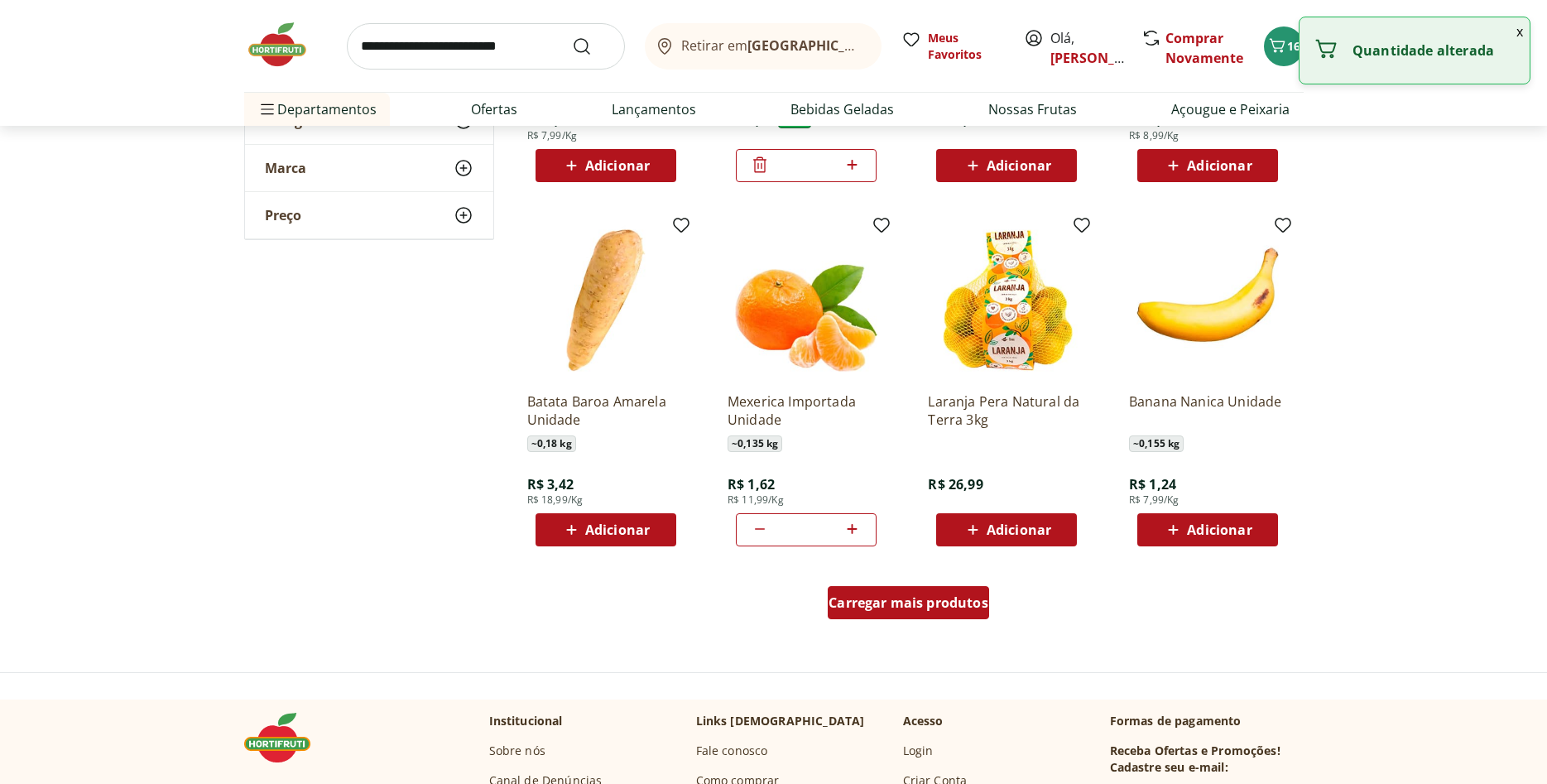
click at [882, 601] on span "Carregar mais produtos" at bounding box center [909, 602] width 160 height 13
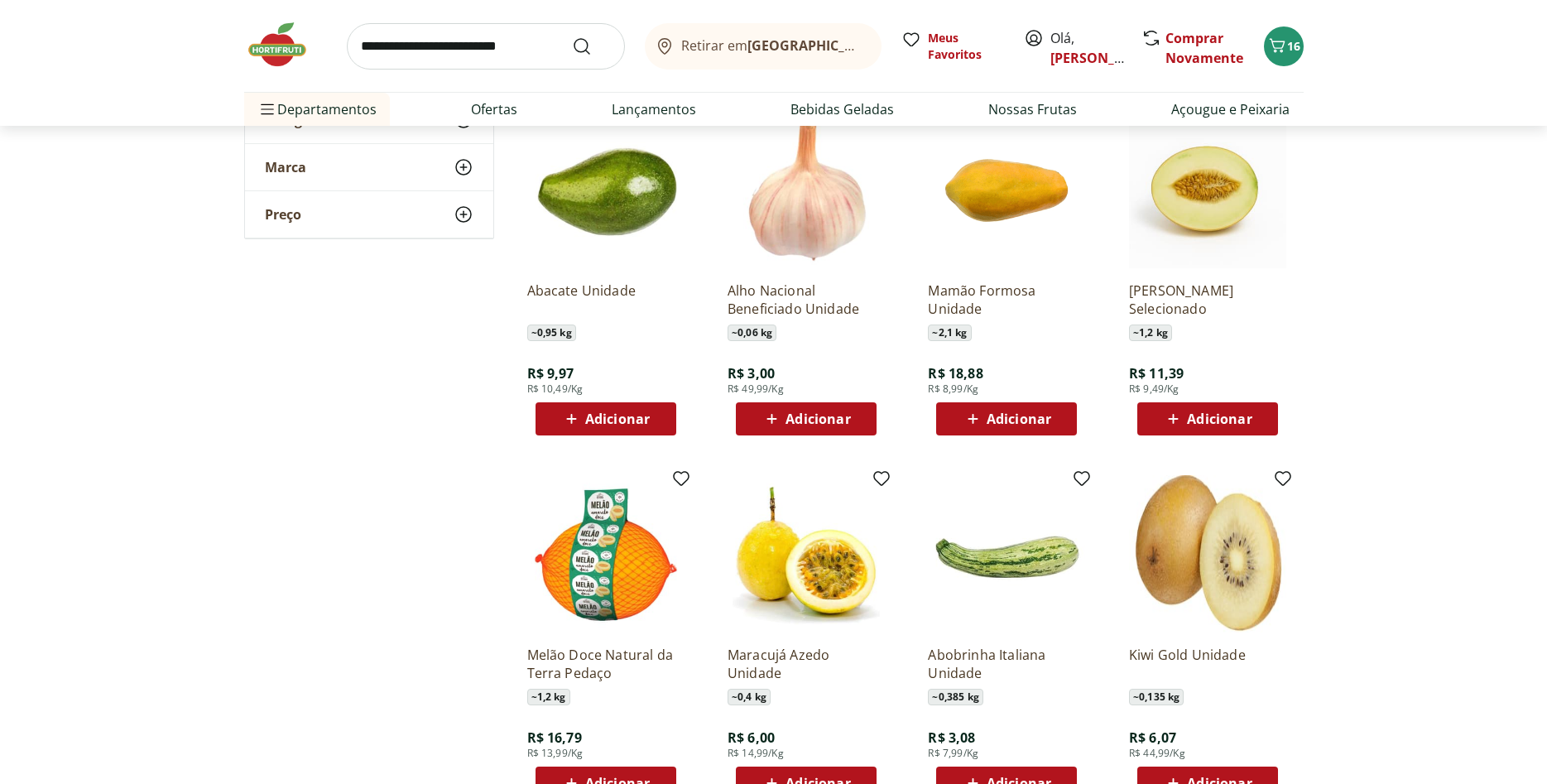
scroll to position [3460, 0]
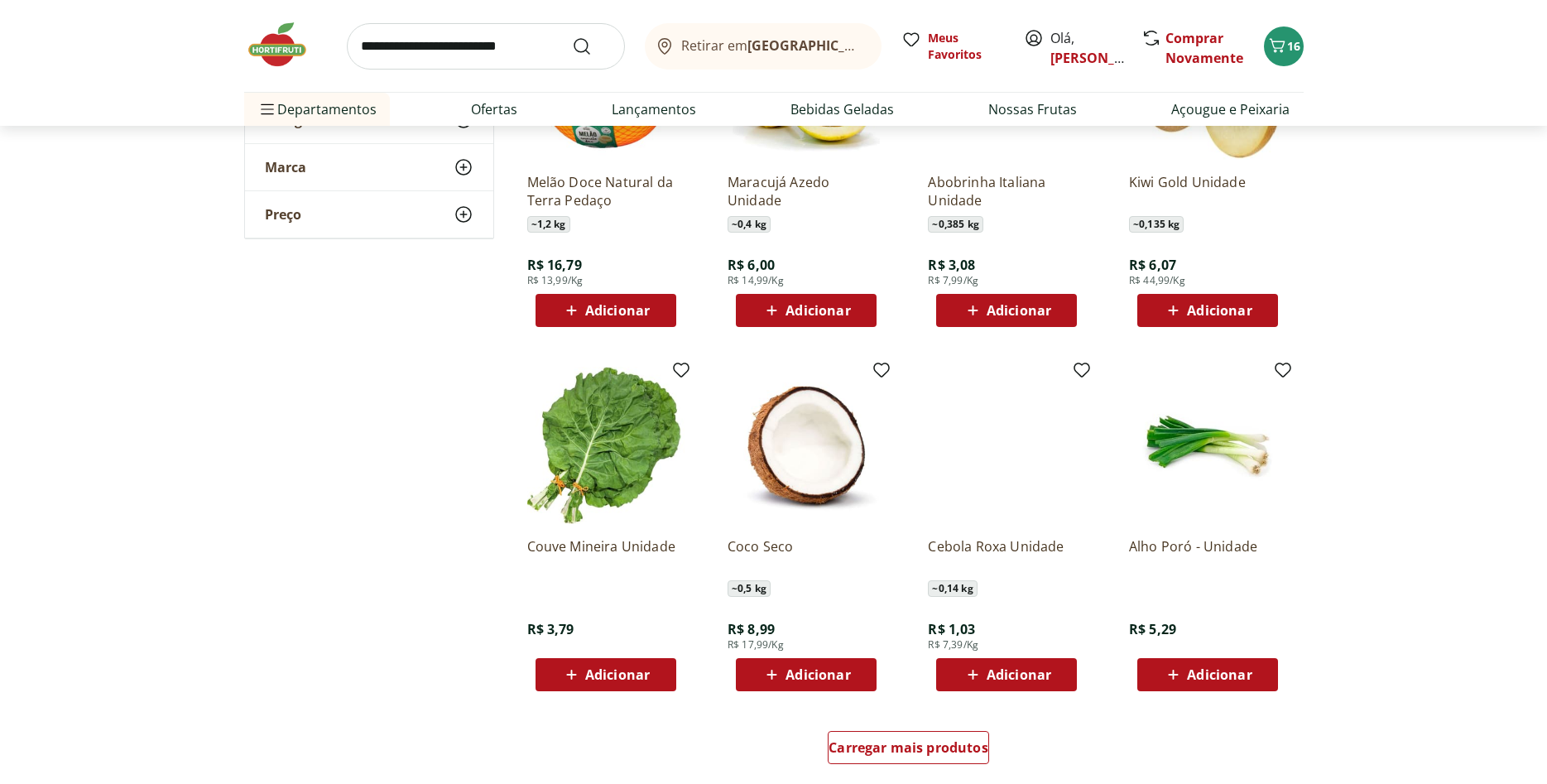
scroll to position [3967, 0]
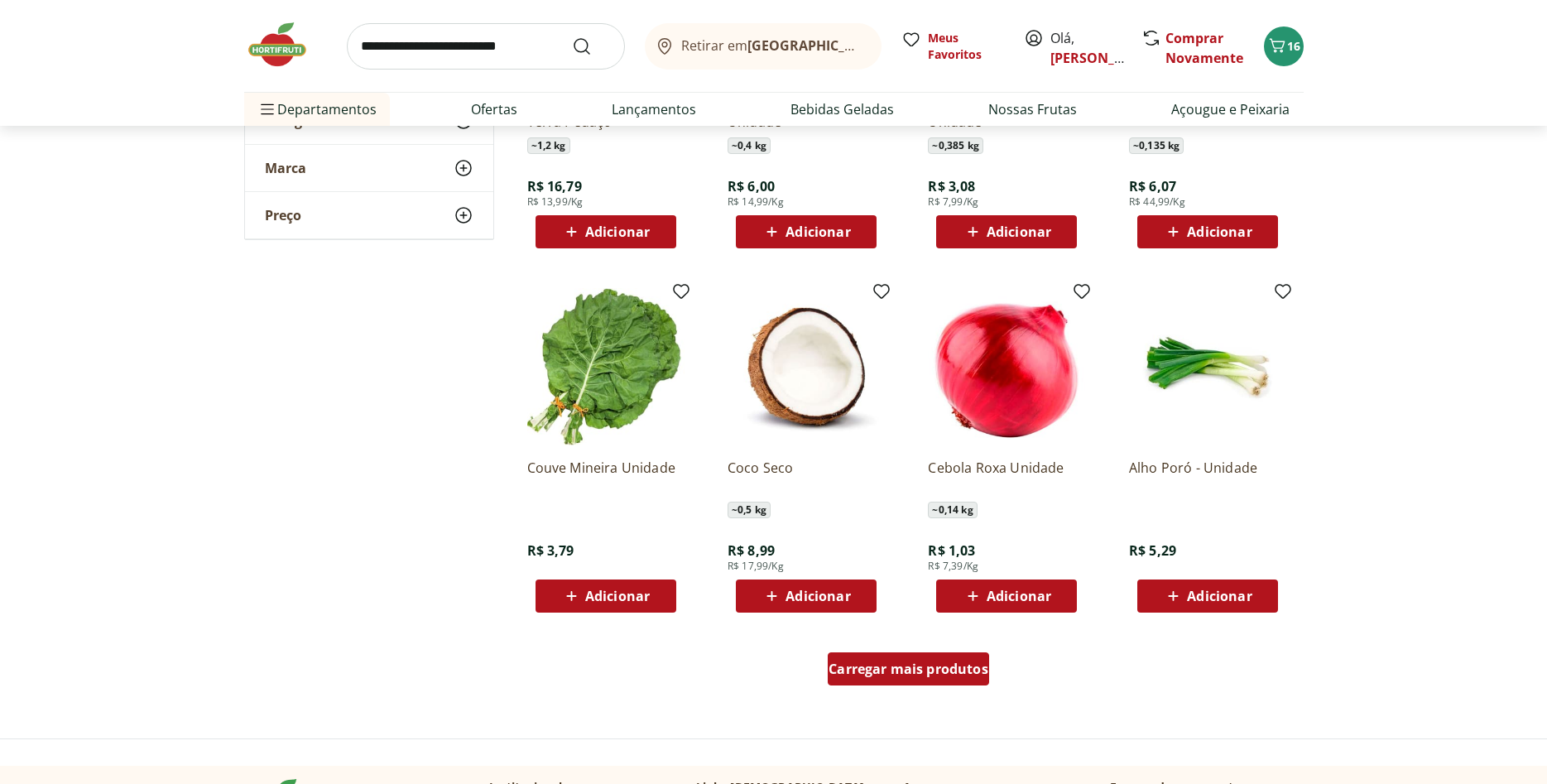
click at [945, 683] on div "Carregar mais produtos" at bounding box center [909, 669] width 162 height 33
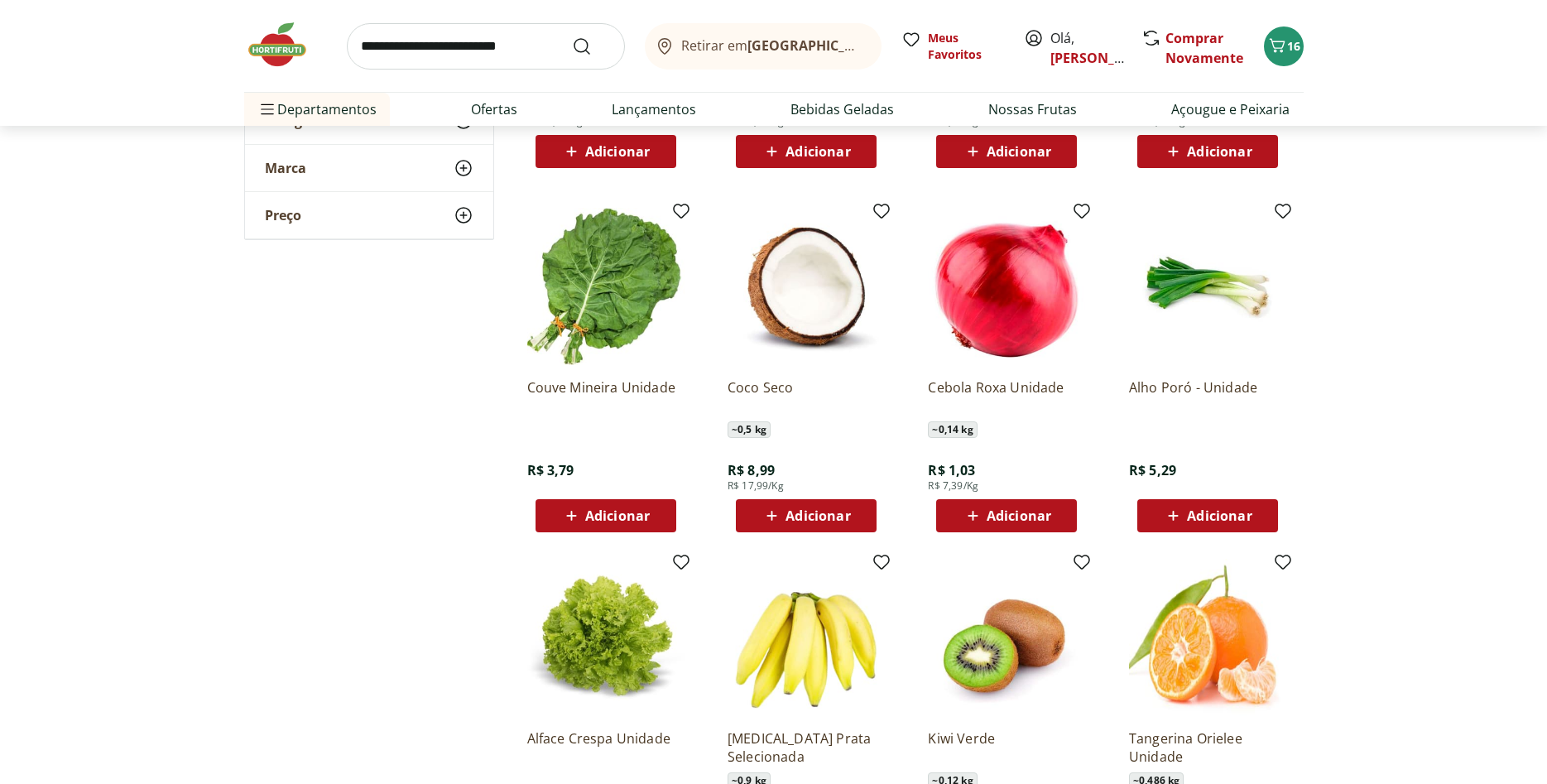
scroll to position [4220, 0]
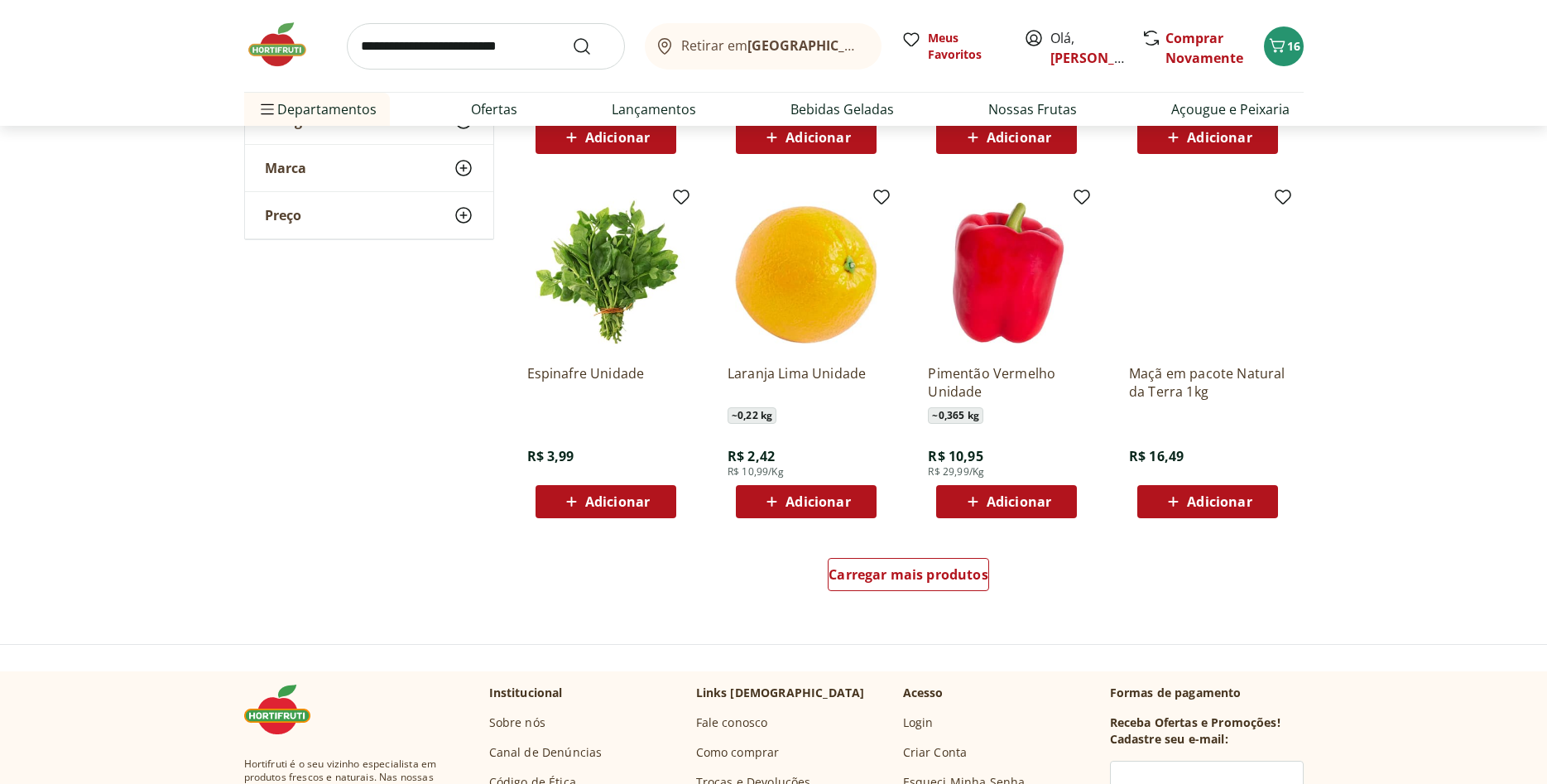
scroll to position [5149, 0]
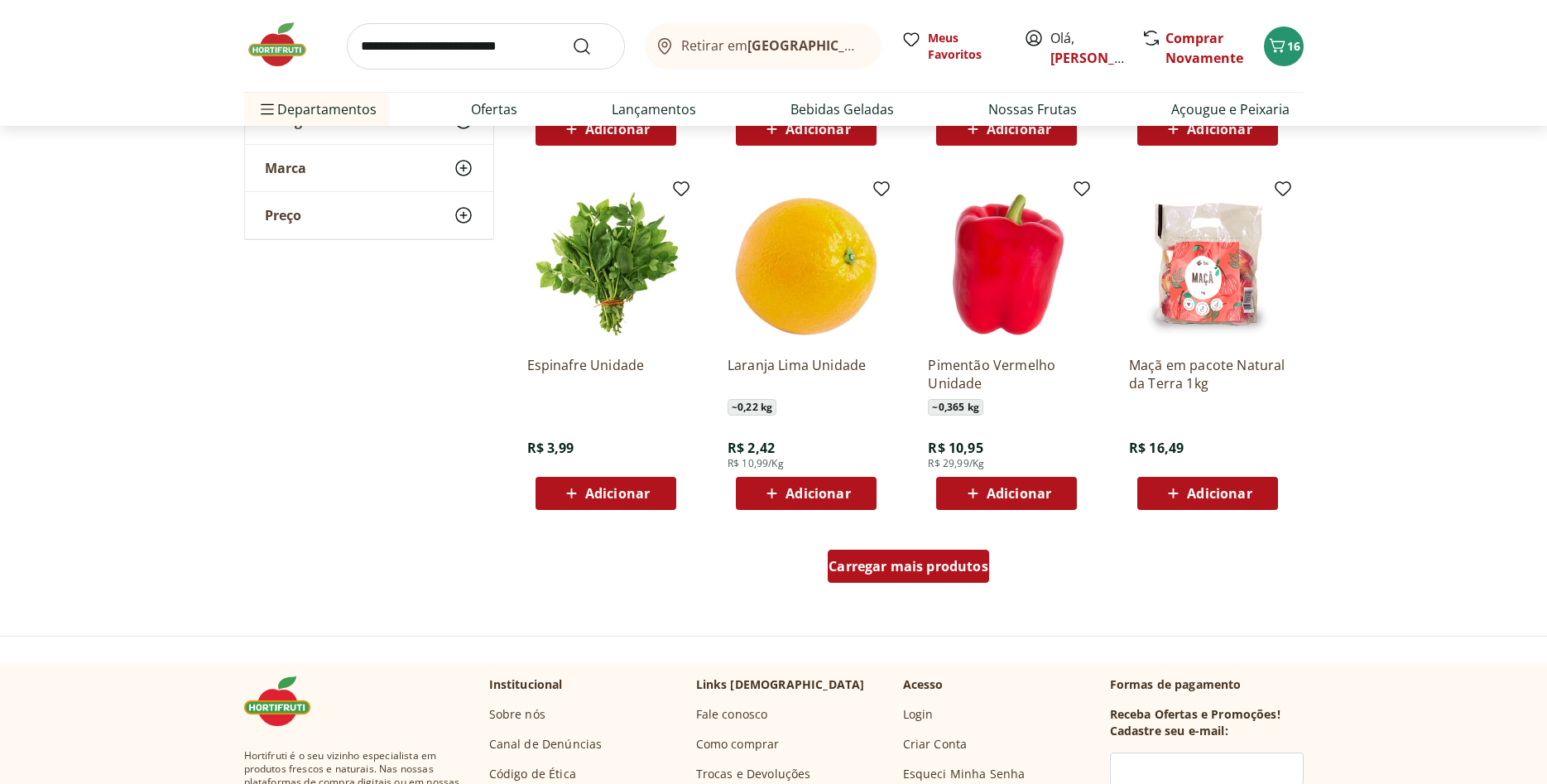
click at [942, 572] on span "Carregar mais produtos" at bounding box center [909, 565] width 160 height 13
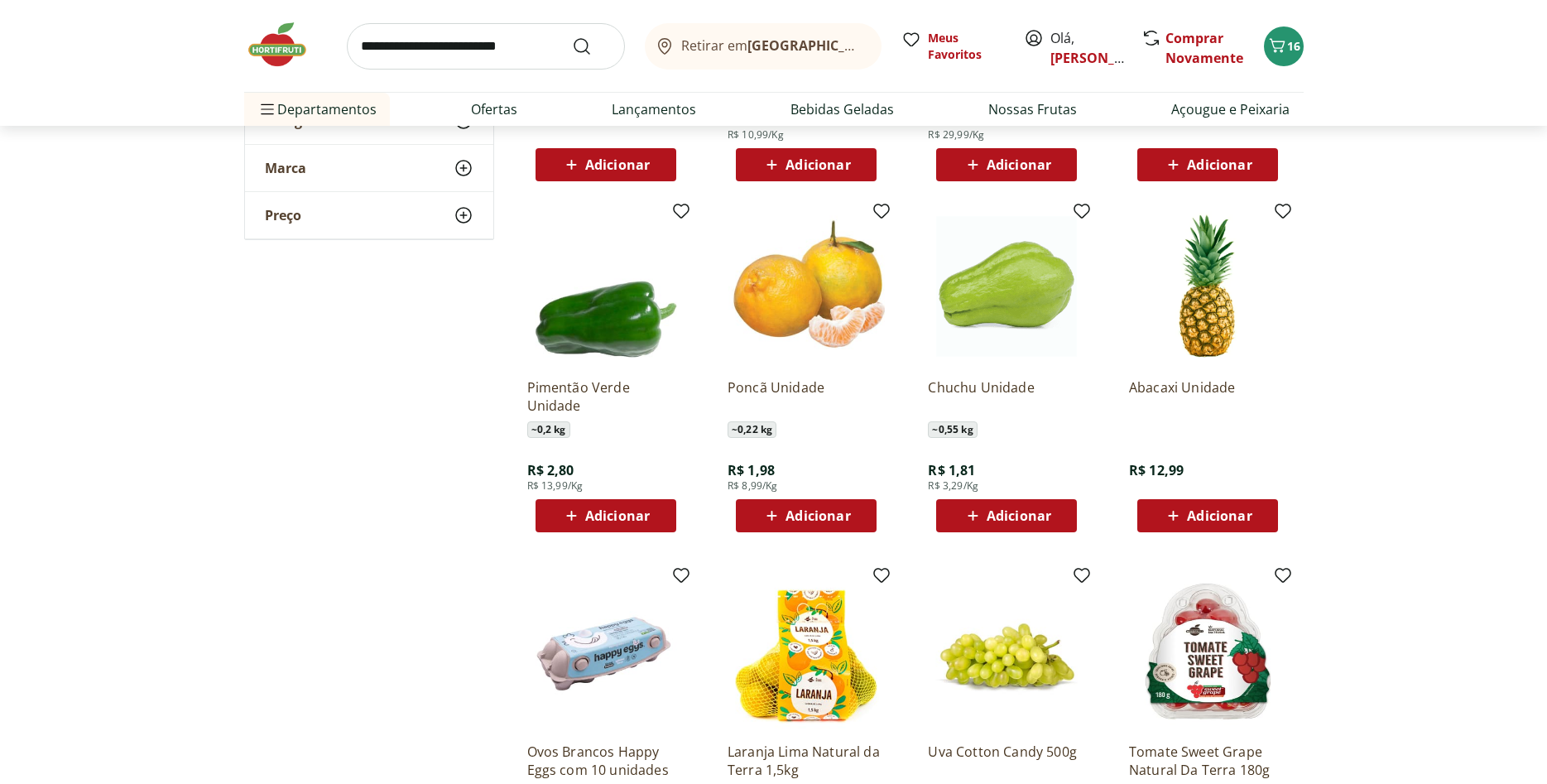
scroll to position [5485, 0]
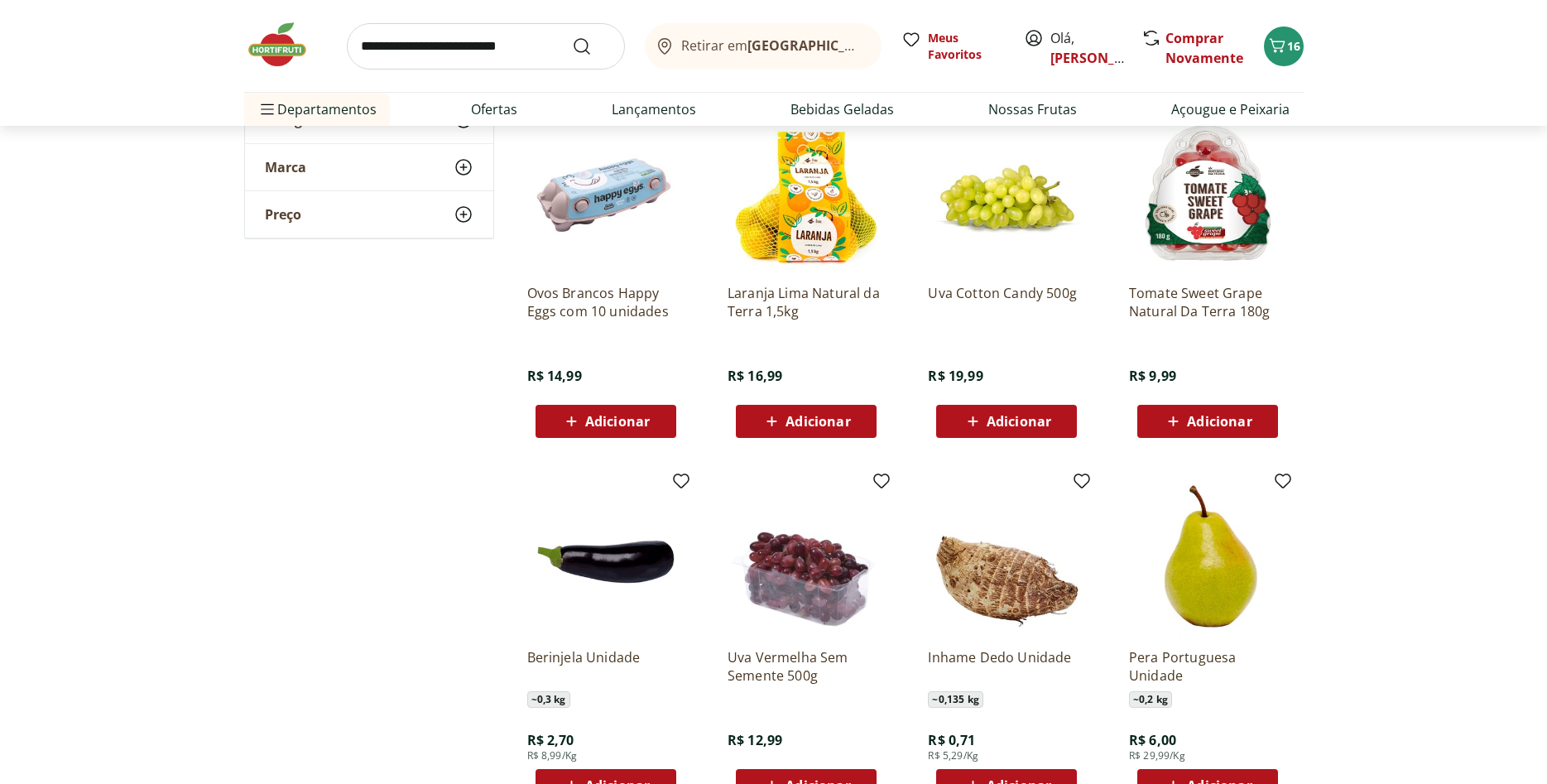
scroll to position [5992, 0]
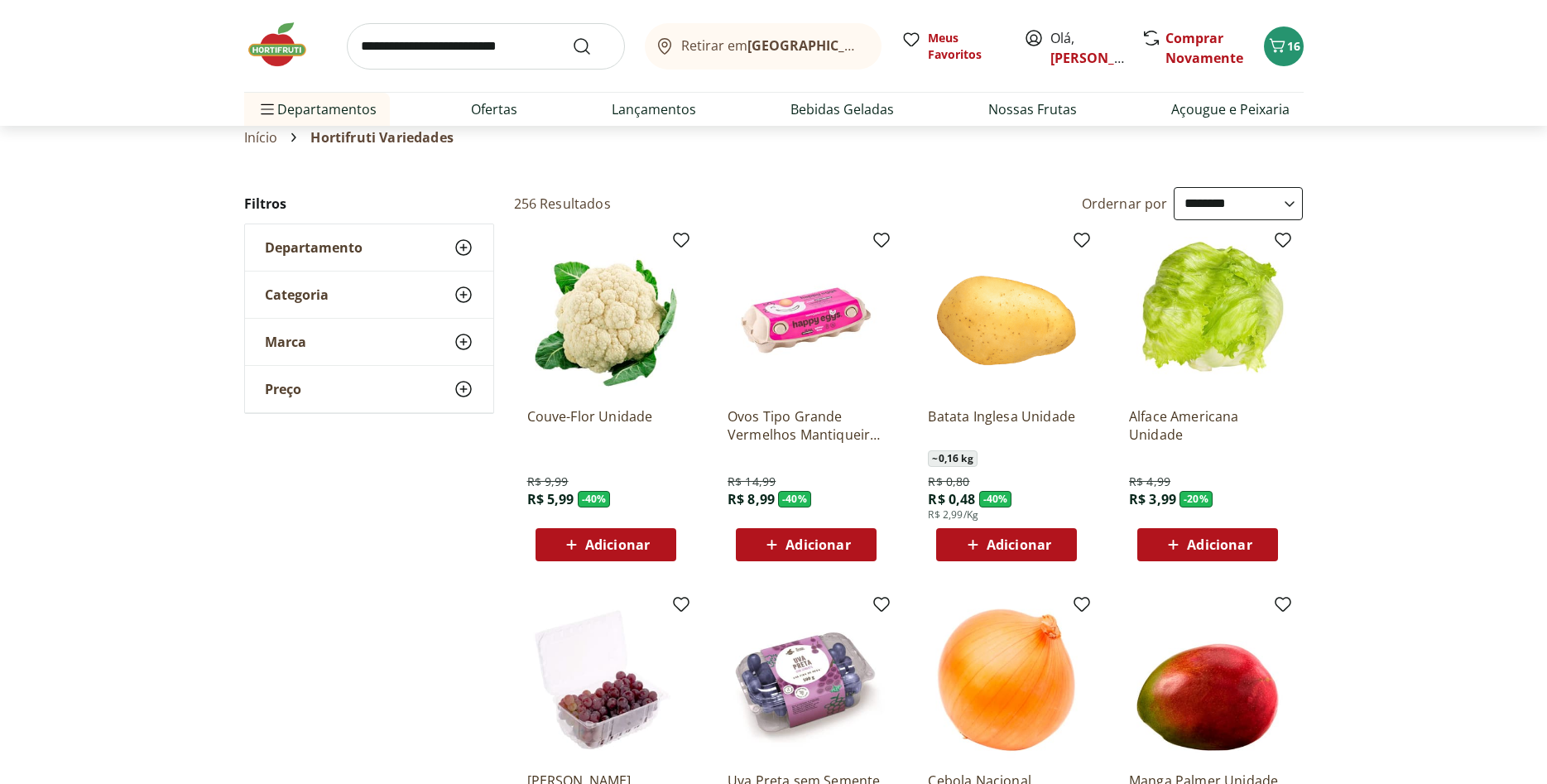
scroll to position [36, 0]
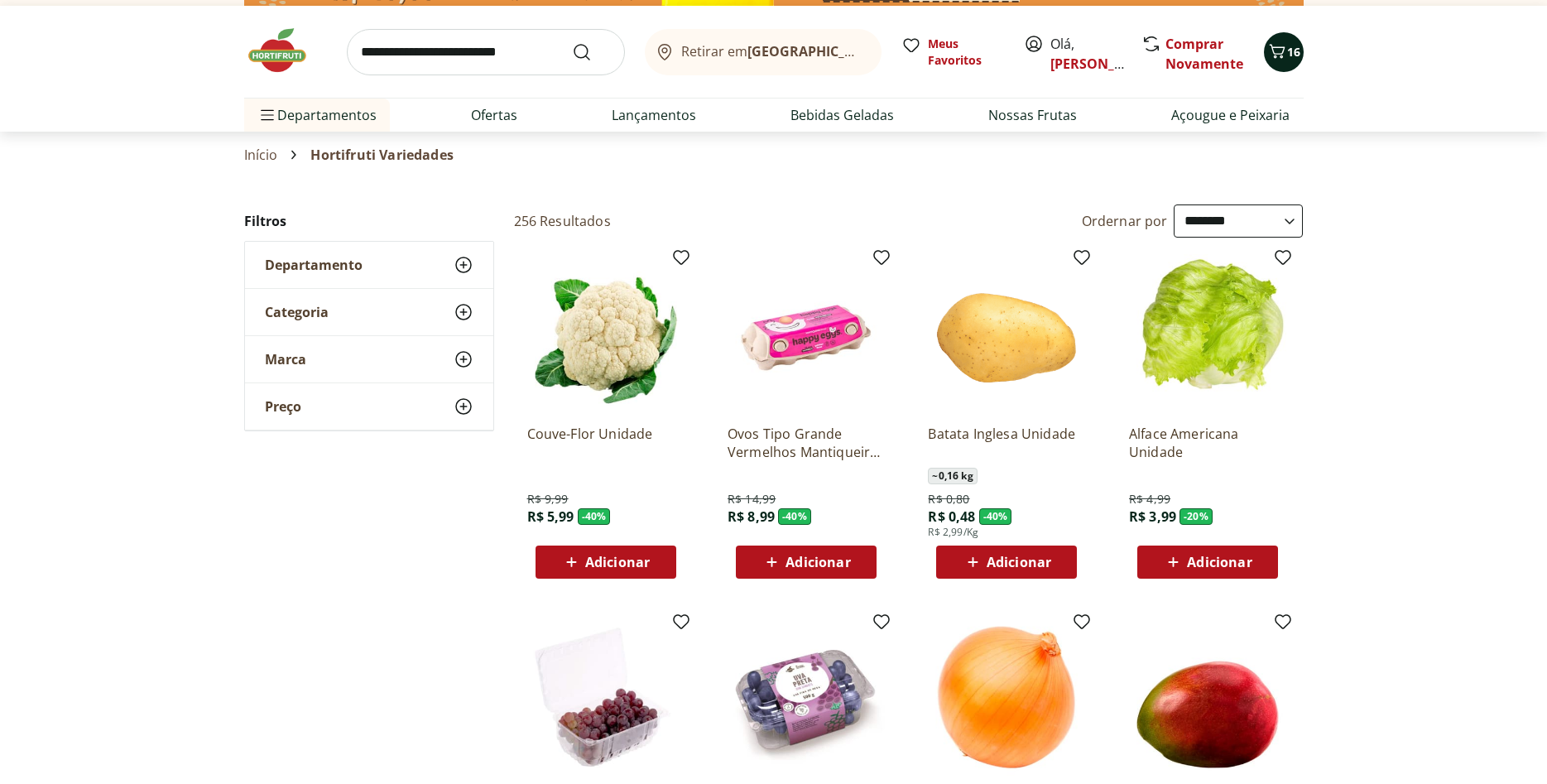
click at [1278, 54] on icon "Carrinho" at bounding box center [1277, 51] width 16 height 14
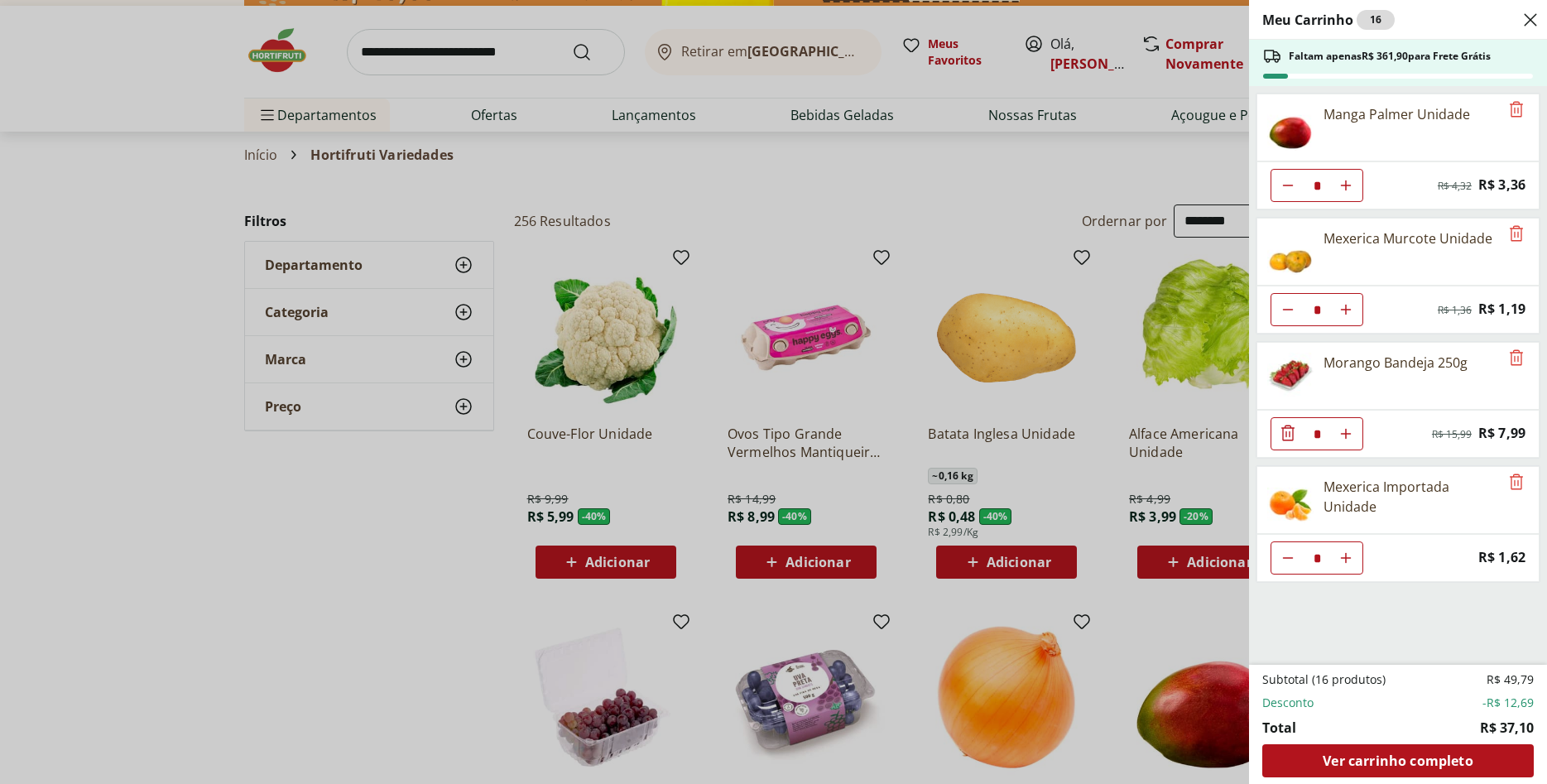
click at [313, 598] on div "Meu Carrinho 16 Faltam apenas R$ 361,90 para Frete Grátis Manga Palmer Unidade …" at bounding box center [773, 392] width 1547 height 784
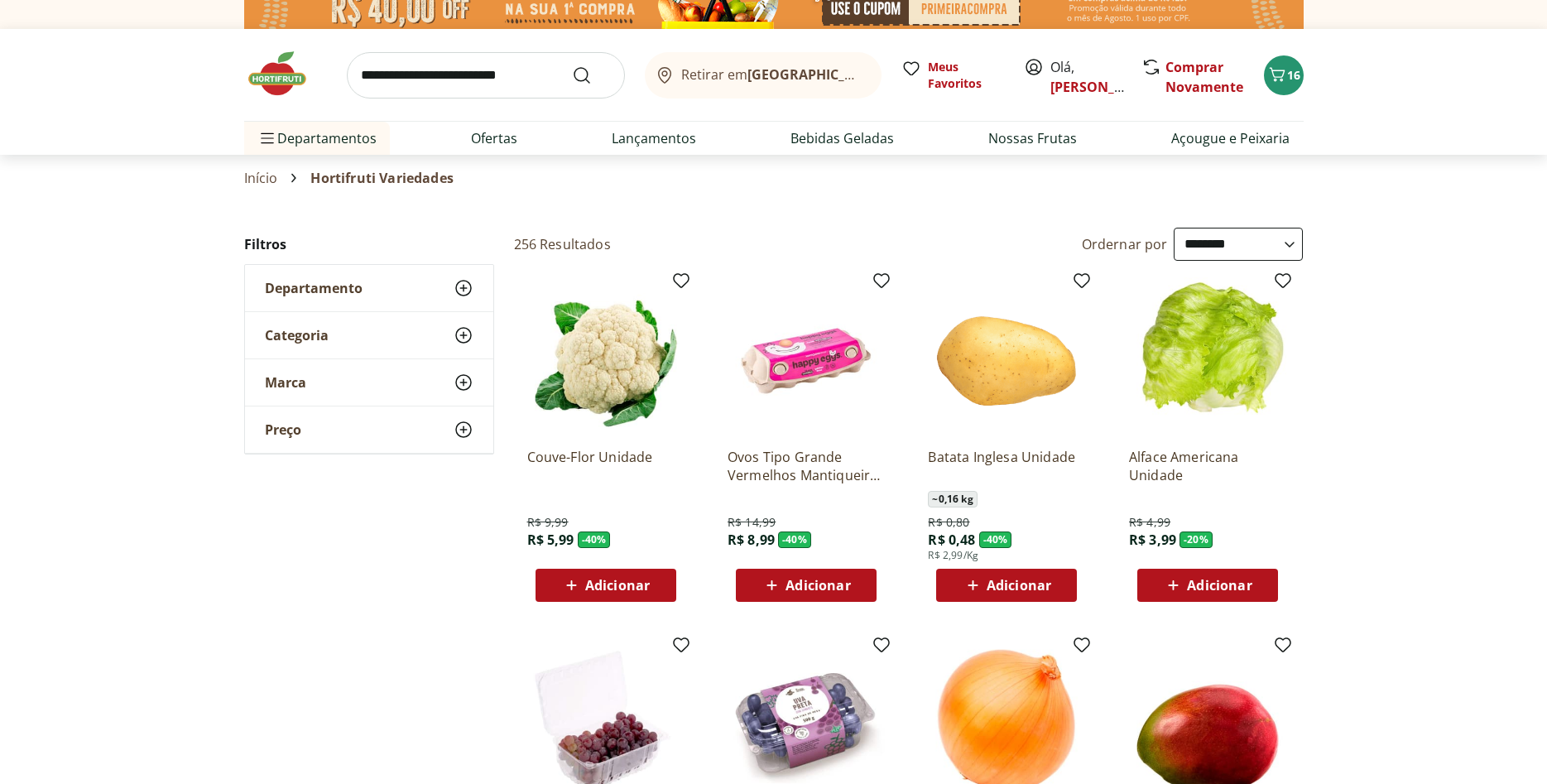
scroll to position [0, 0]
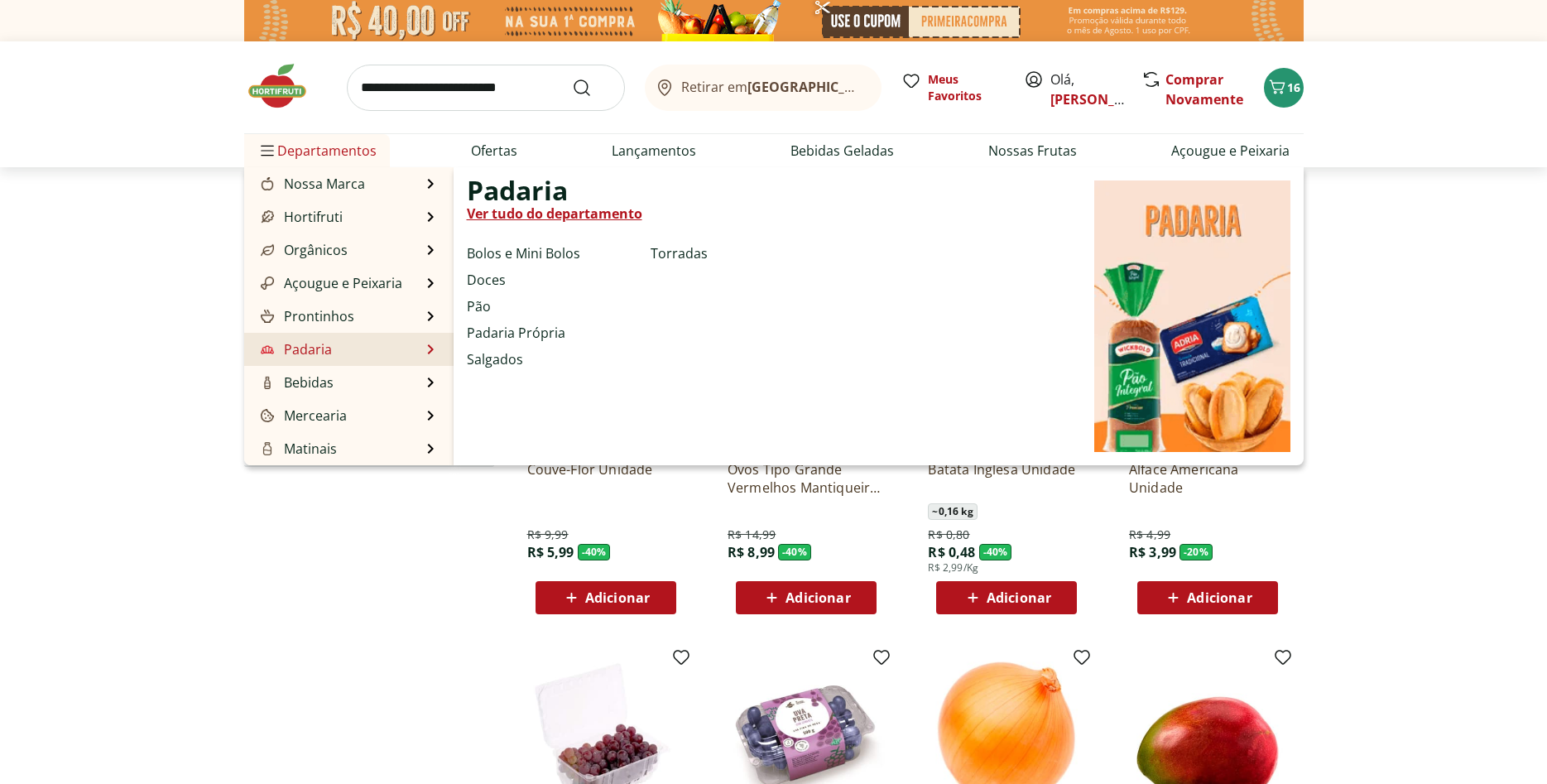
click at [327, 359] on link "Padaria" at bounding box center [294, 349] width 75 height 20
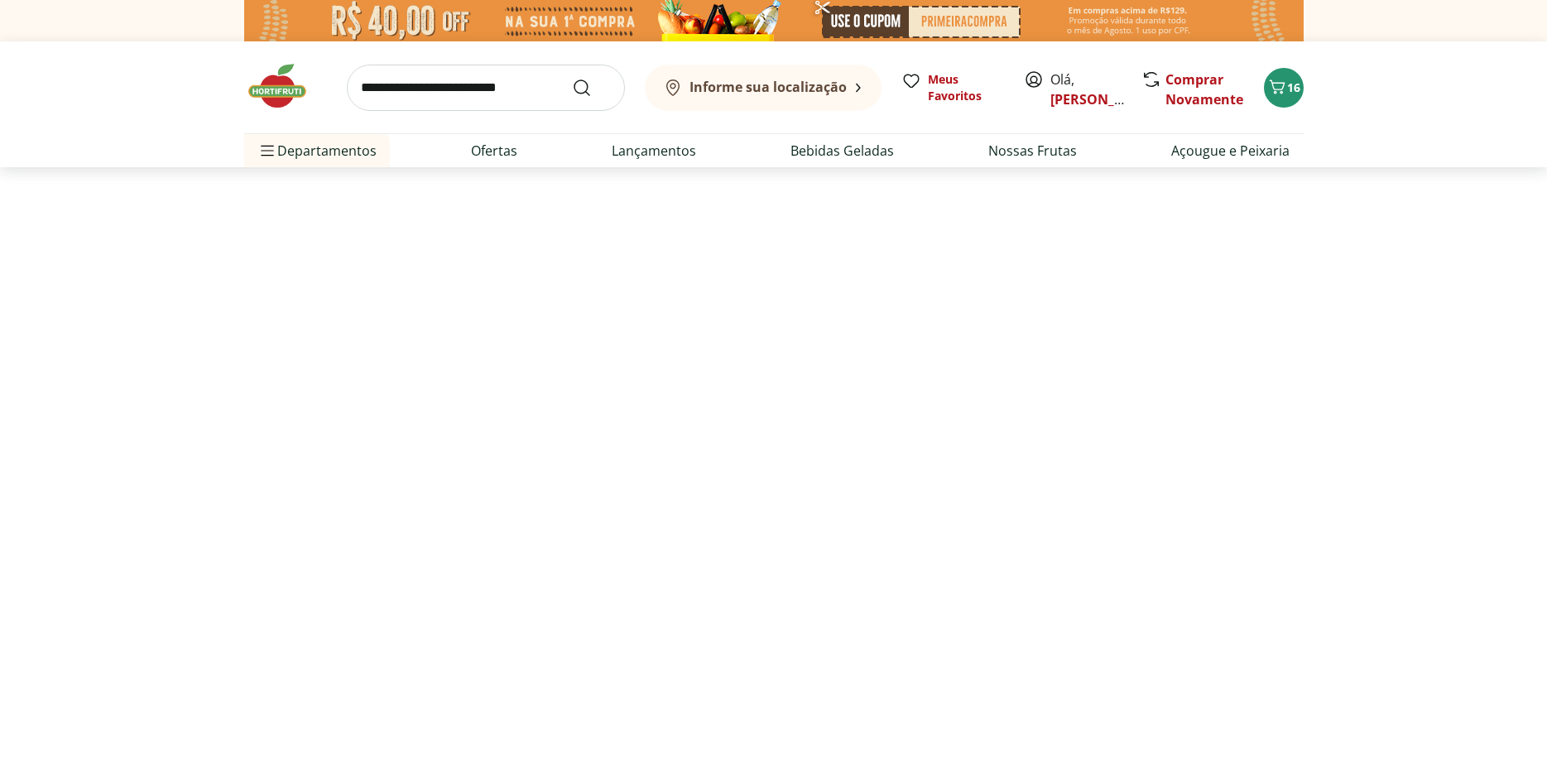
select select "**********"
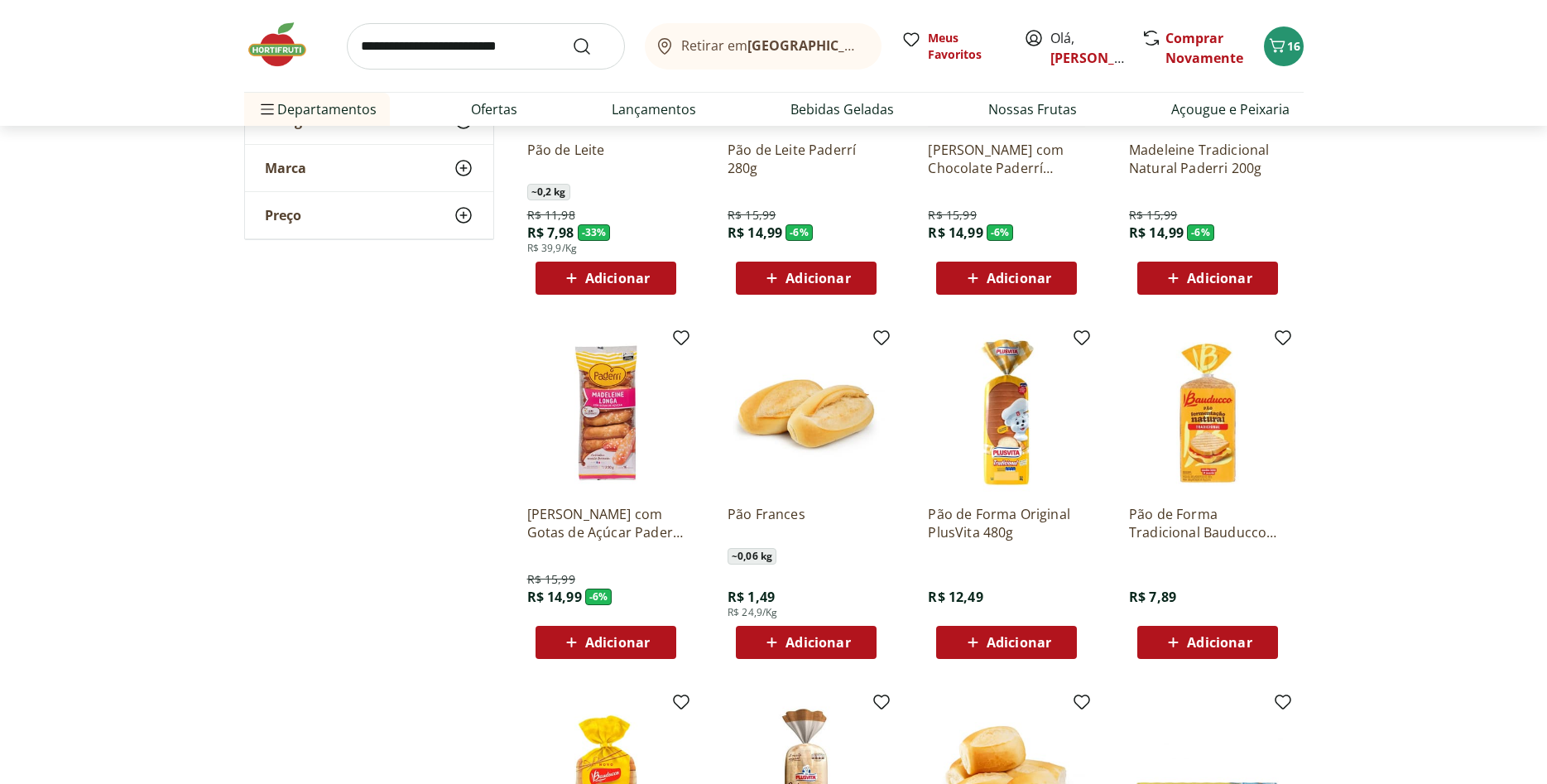
scroll to position [338, 0]
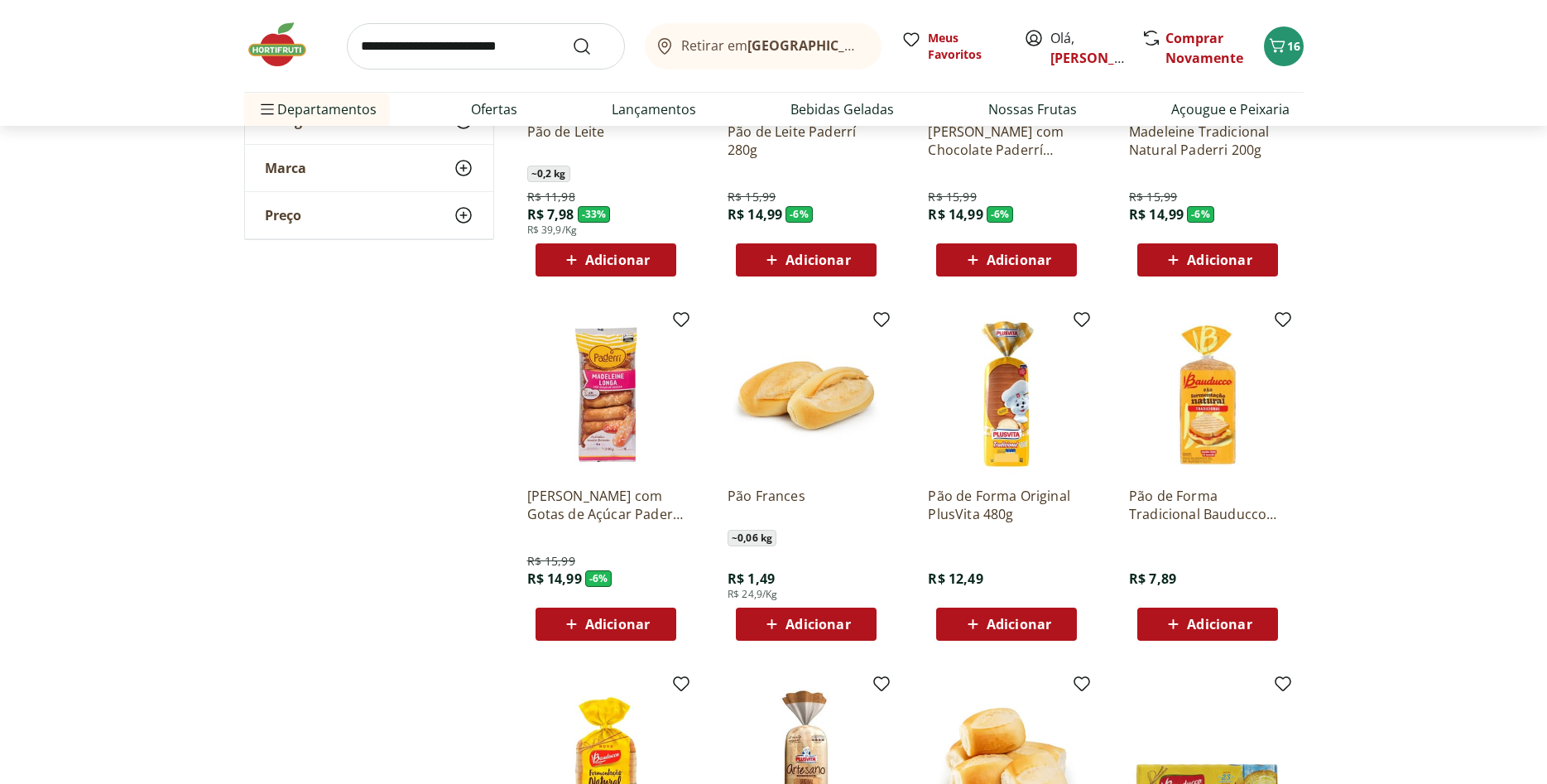
click at [816, 622] on span "Adicionar" at bounding box center [817, 623] width 64 height 13
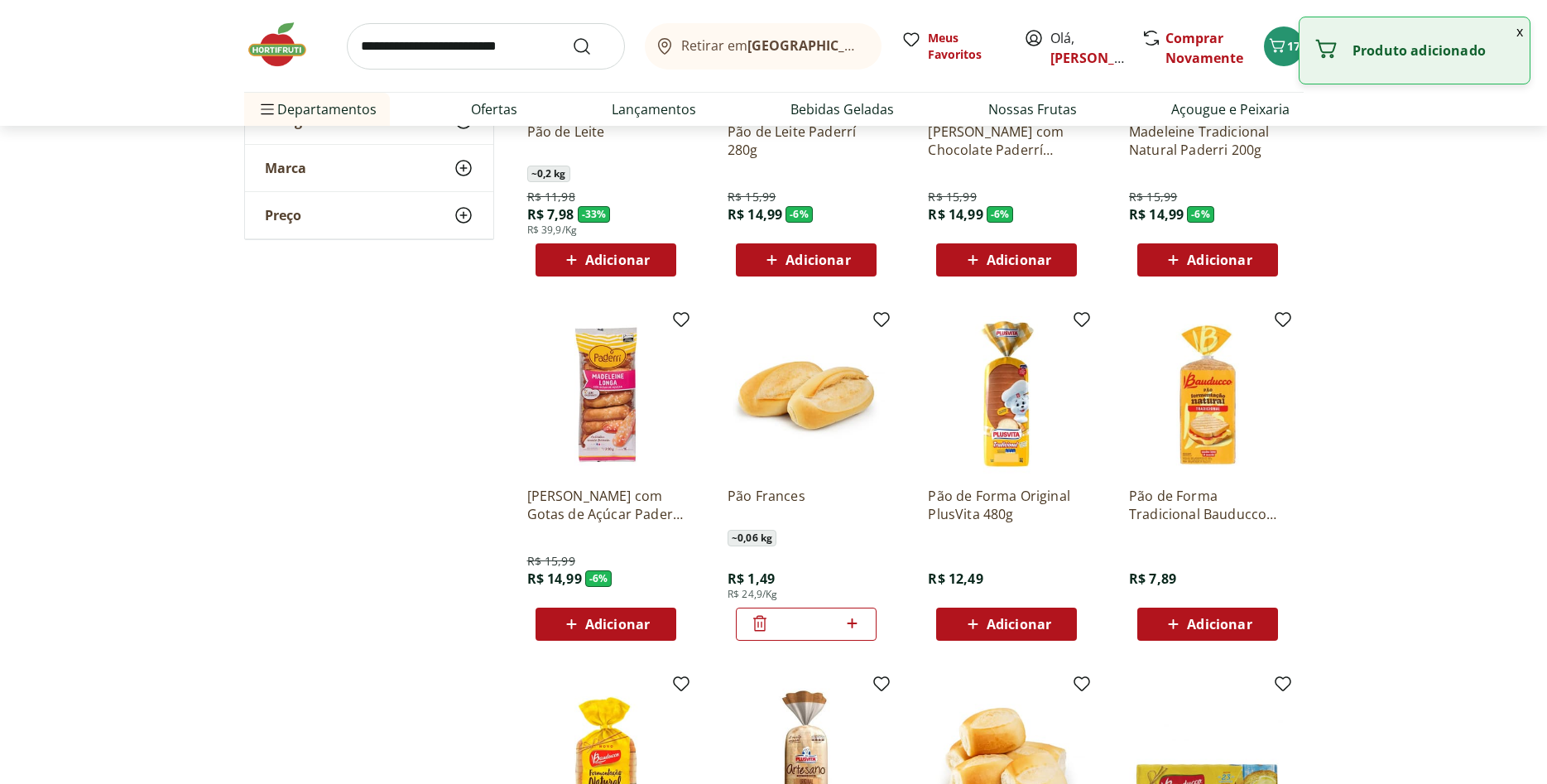
click at [855, 617] on icon at bounding box center [852, 623] width 21 height 20
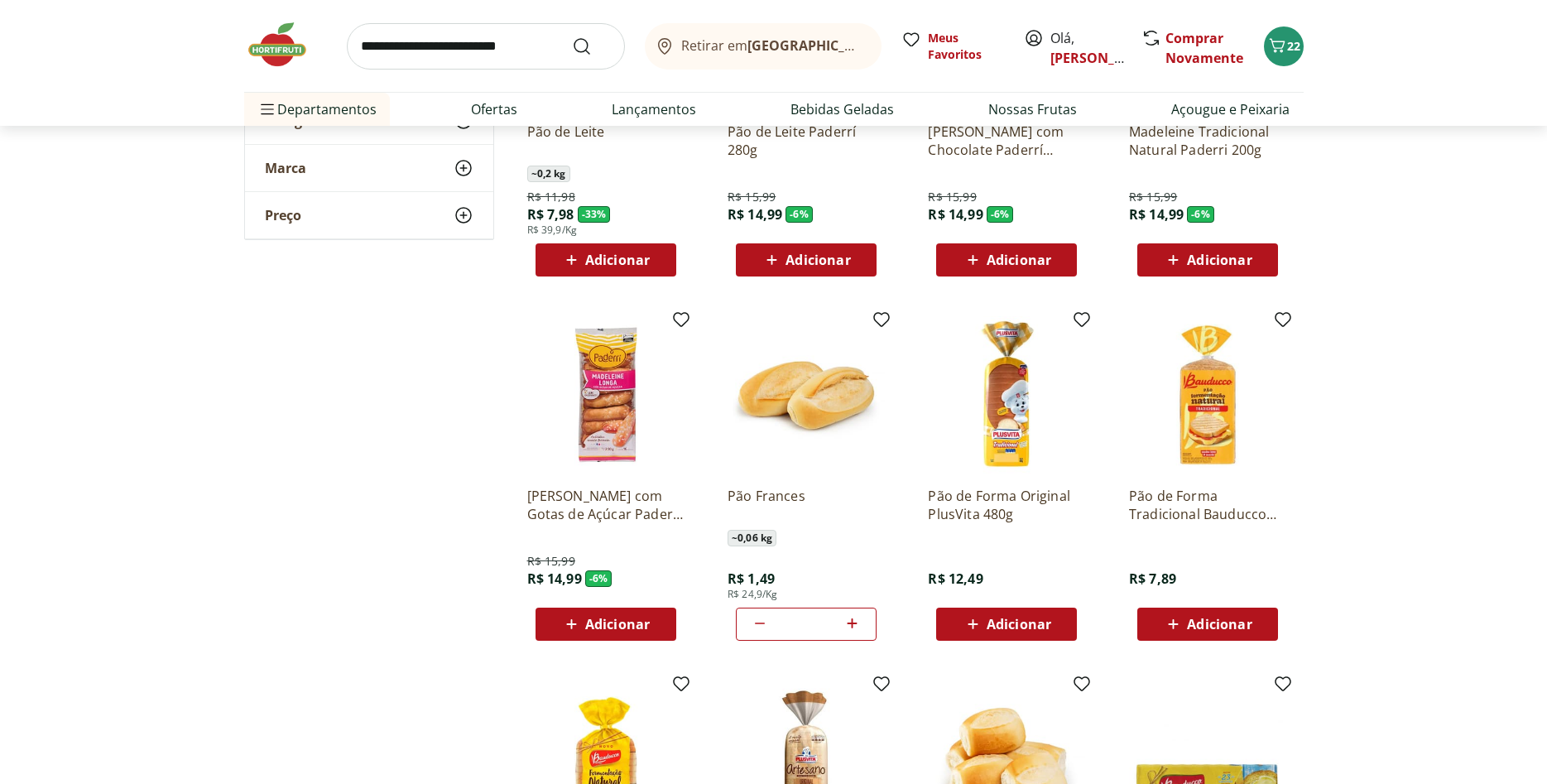
click at [855, 617] on icon at bounding box center [852, 623] width 21 height 20
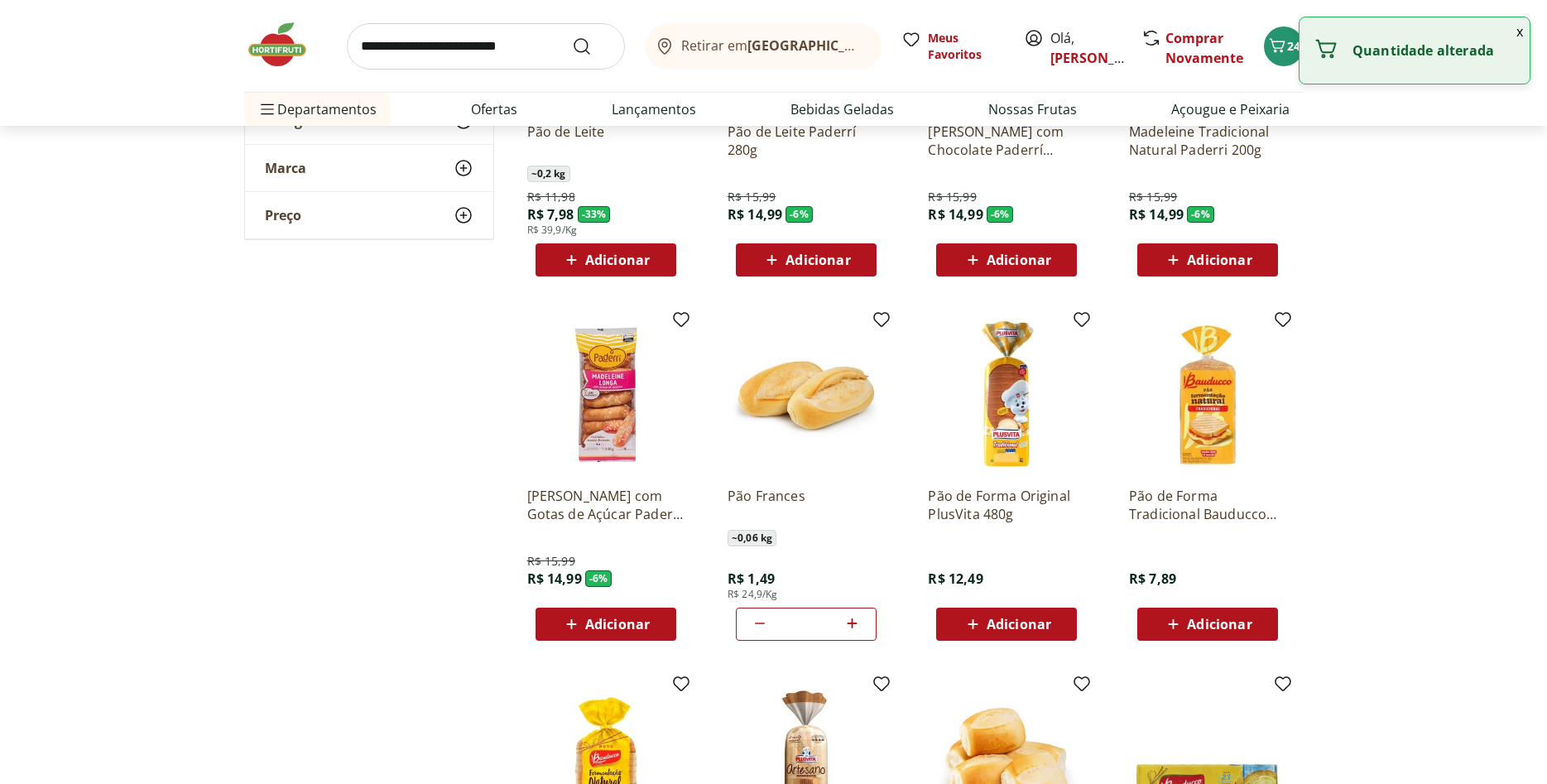
click at [855, 617] on icon at bounding box center [852, 623] width 21 height 20
type input "**"
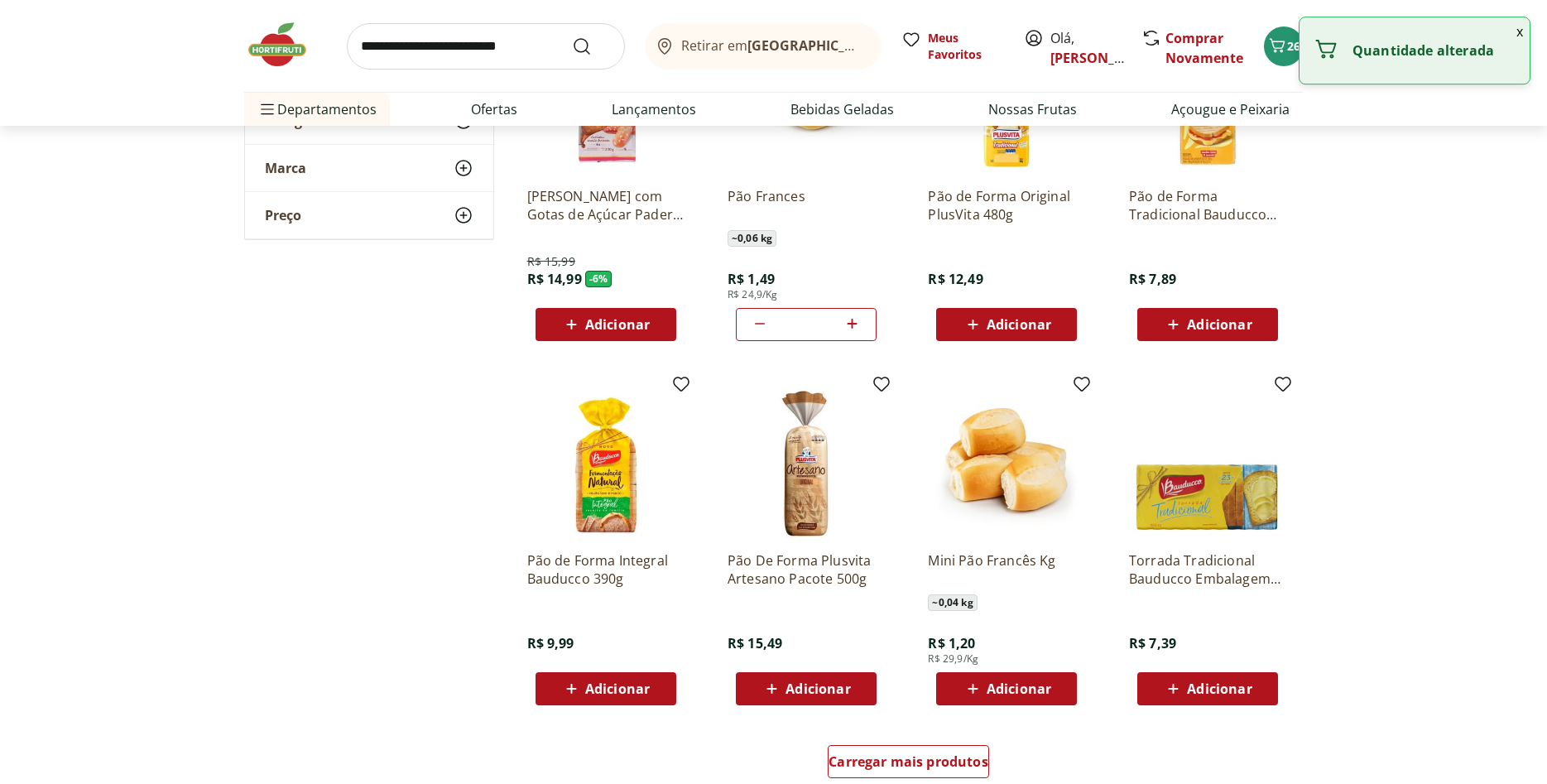
scroll to position [675, 0]
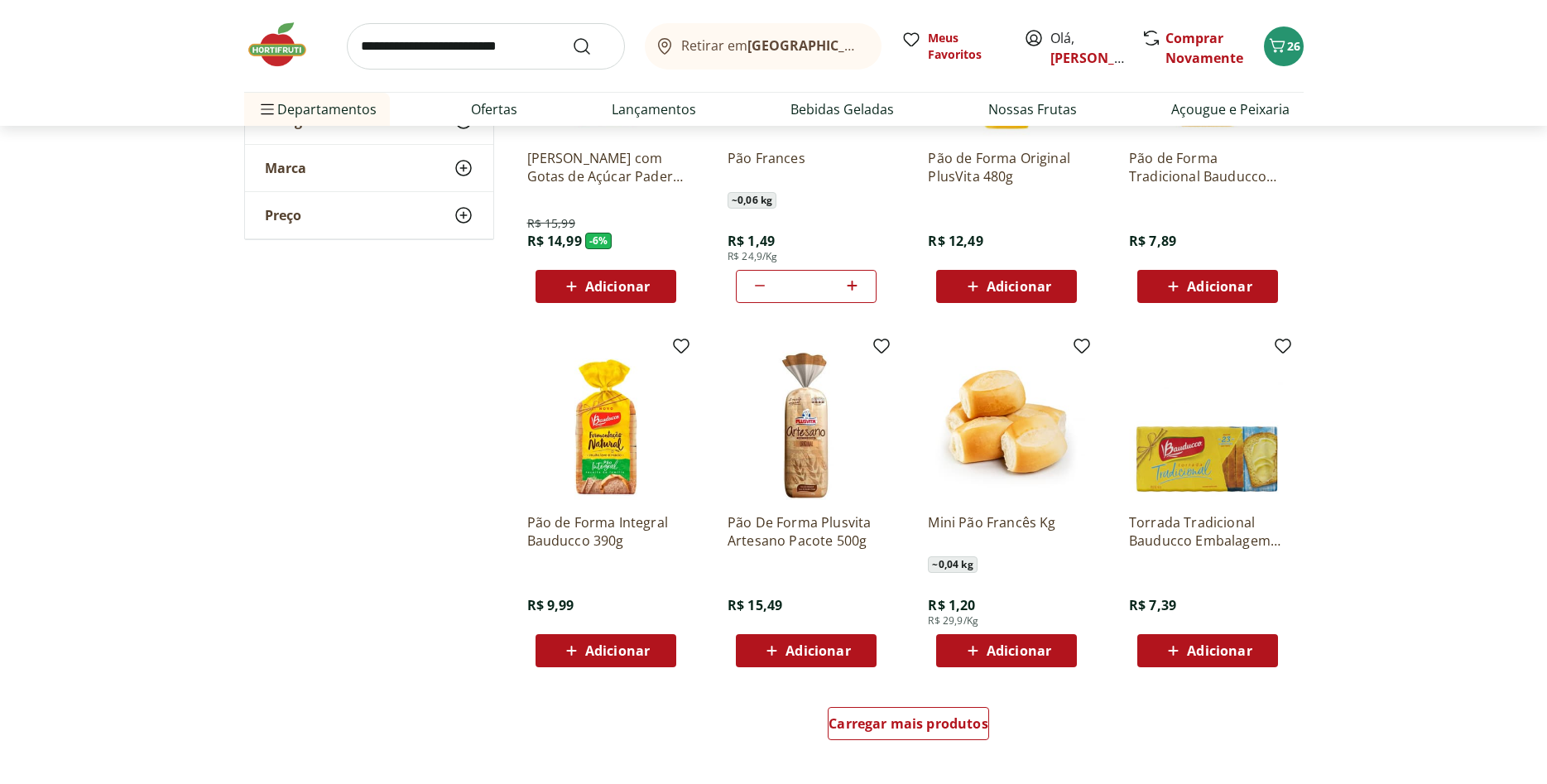
click at [1038, 656] on span "Adicionar" at bounding box center [1019, 649] width 64 height 13
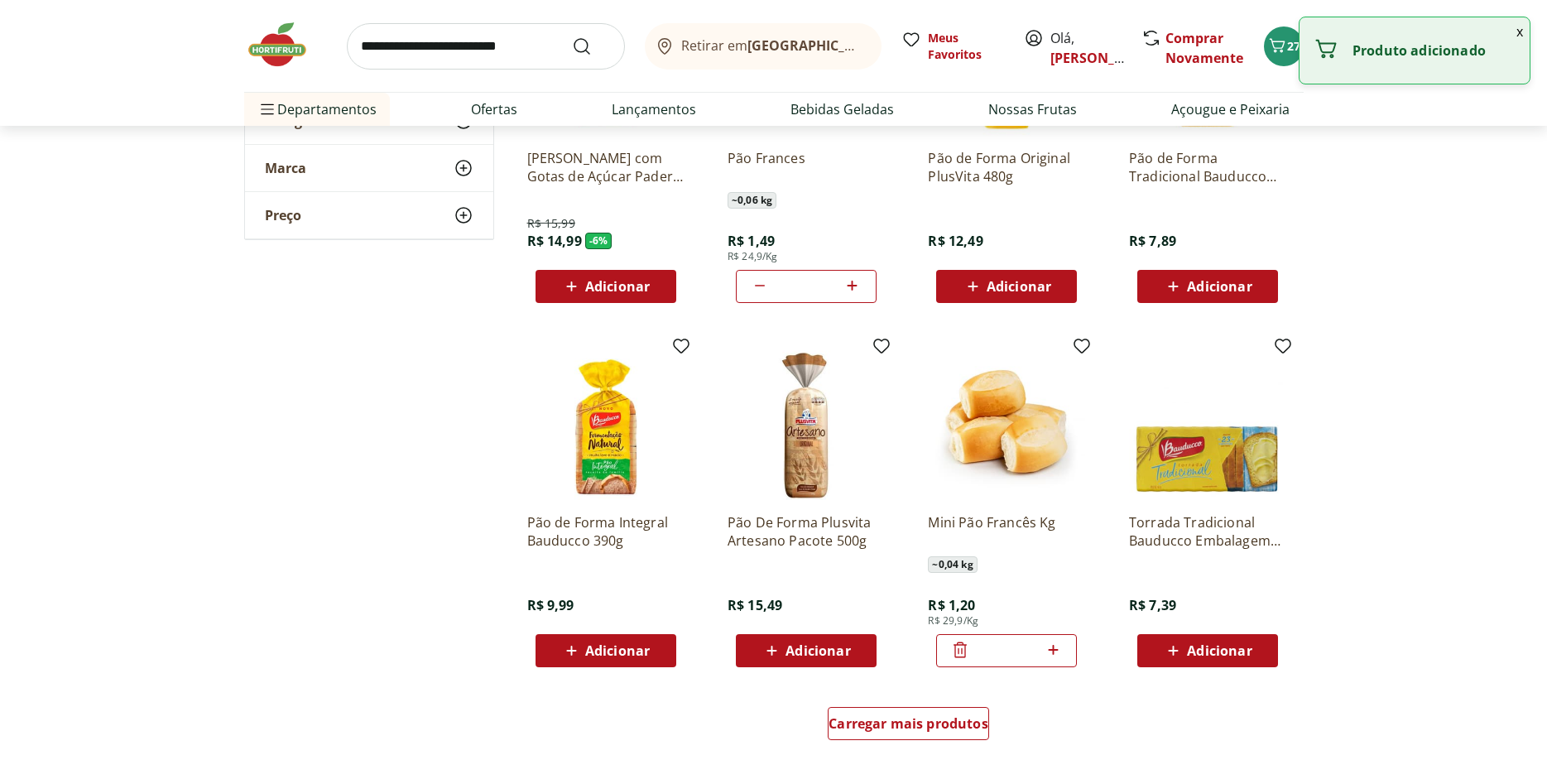
click at [1061, 641] on icon at bounding box center [1054, 649] width 21 height 20
click at [1061, 648] on icon at bounding box center [1054, 649] width 21 height 20
type input "*"
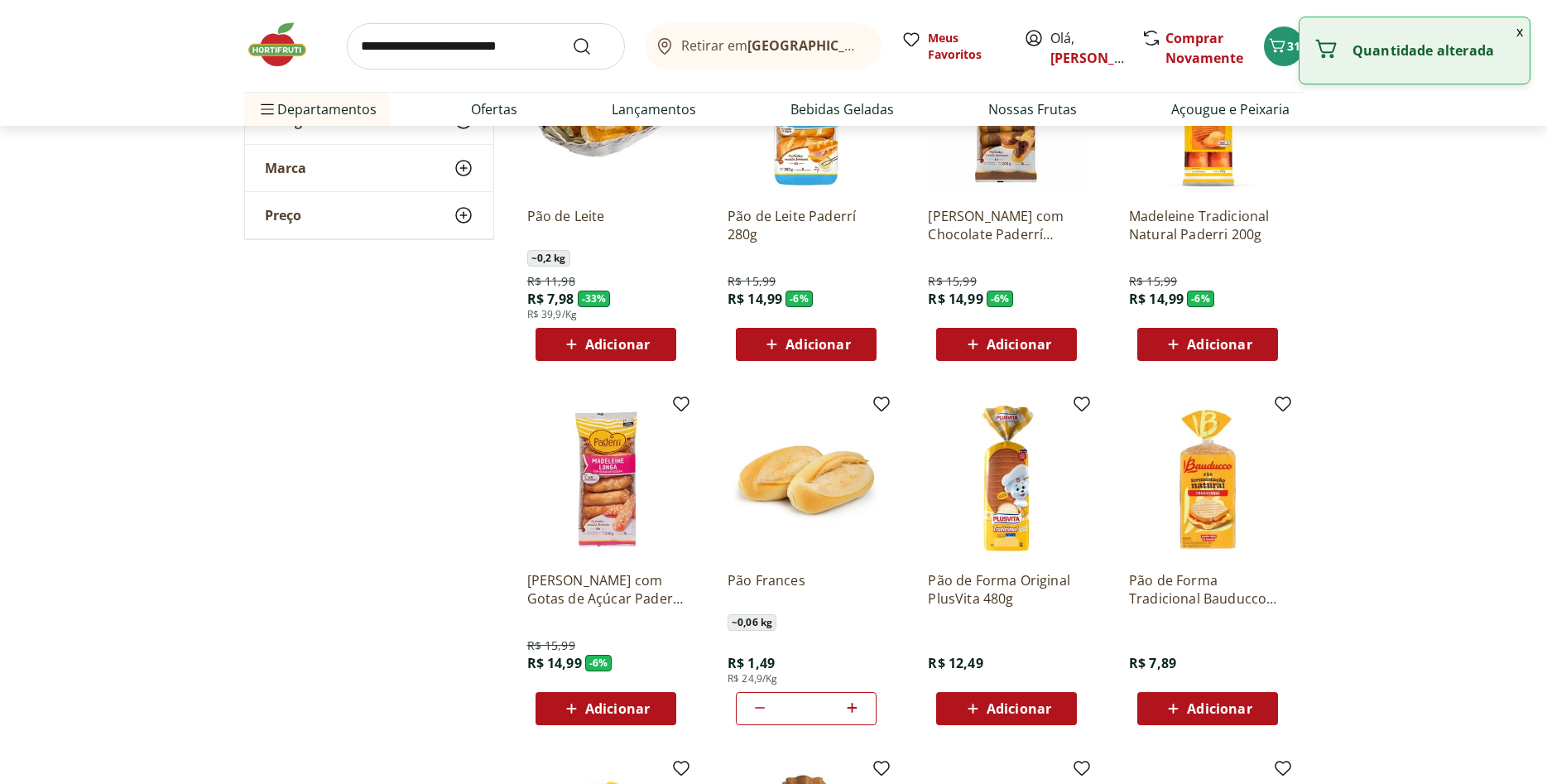
scroll to position [0, 0]
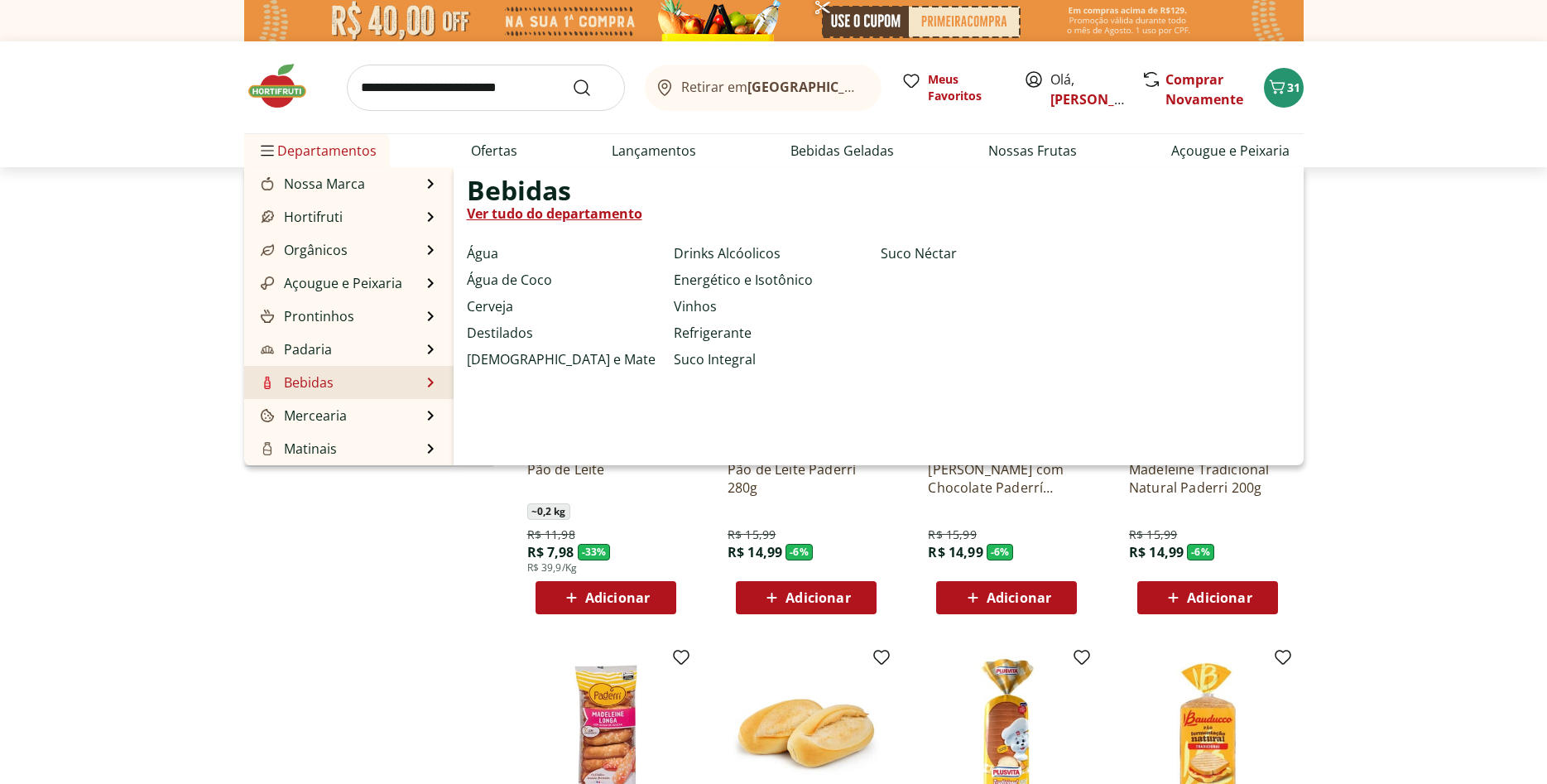
click at [379, 374] on li "Bebidas Bebidas Ver tudo do departamento Água Água de Coco Cerveja Destilados C…" at bounding box center [348, 382] width 209 height 33
click at [400, 377] on li "Bebidas Bebidas Ver tudo do departamento Água Água de Coco Cerveja Destilados C…" at bounding box center [348, 382] width 209 height 33
click at [294, 379] on link "Bebidas" at bounding box center [295, 382] width 76 height 20
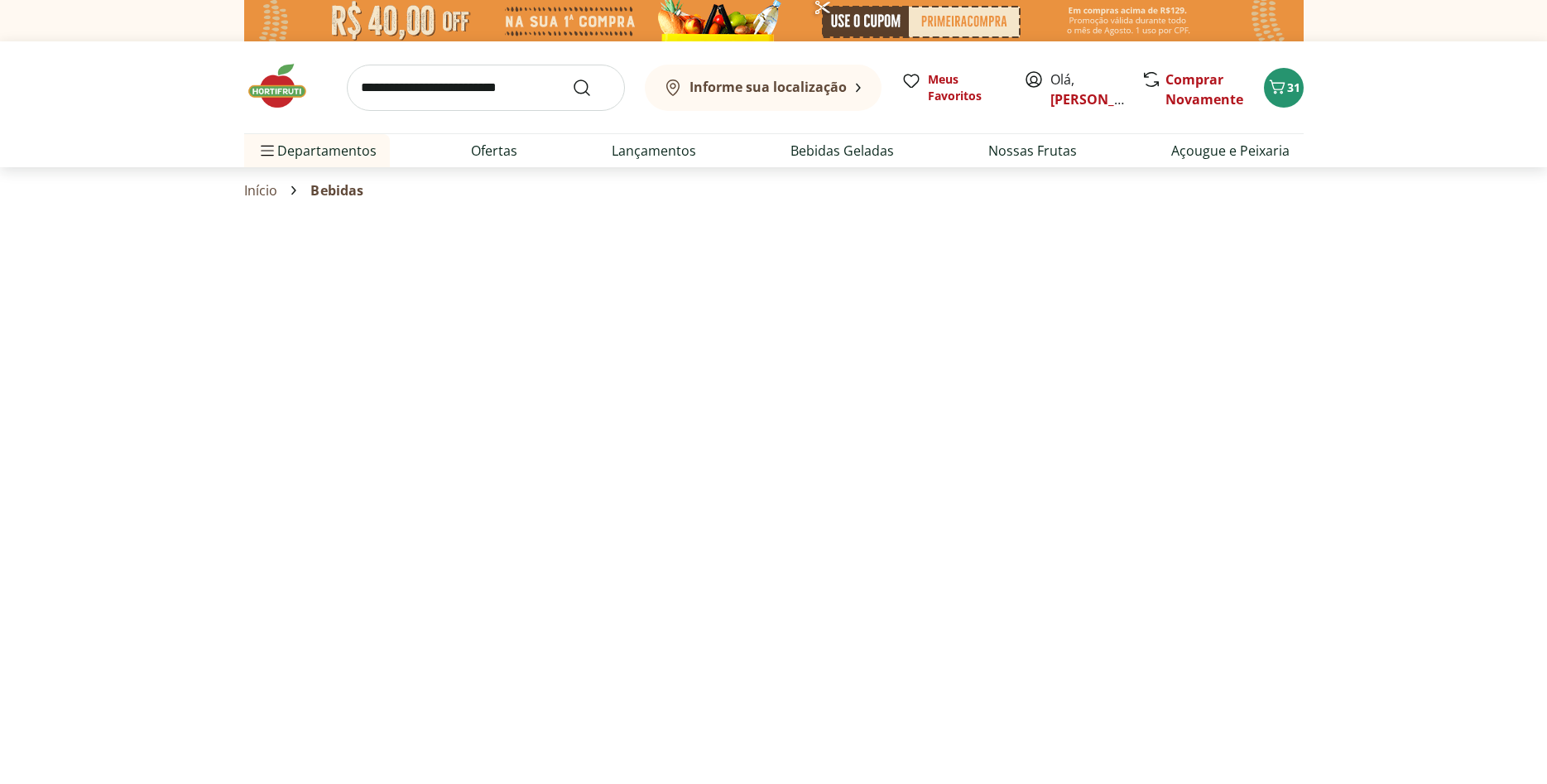
select select "**********"
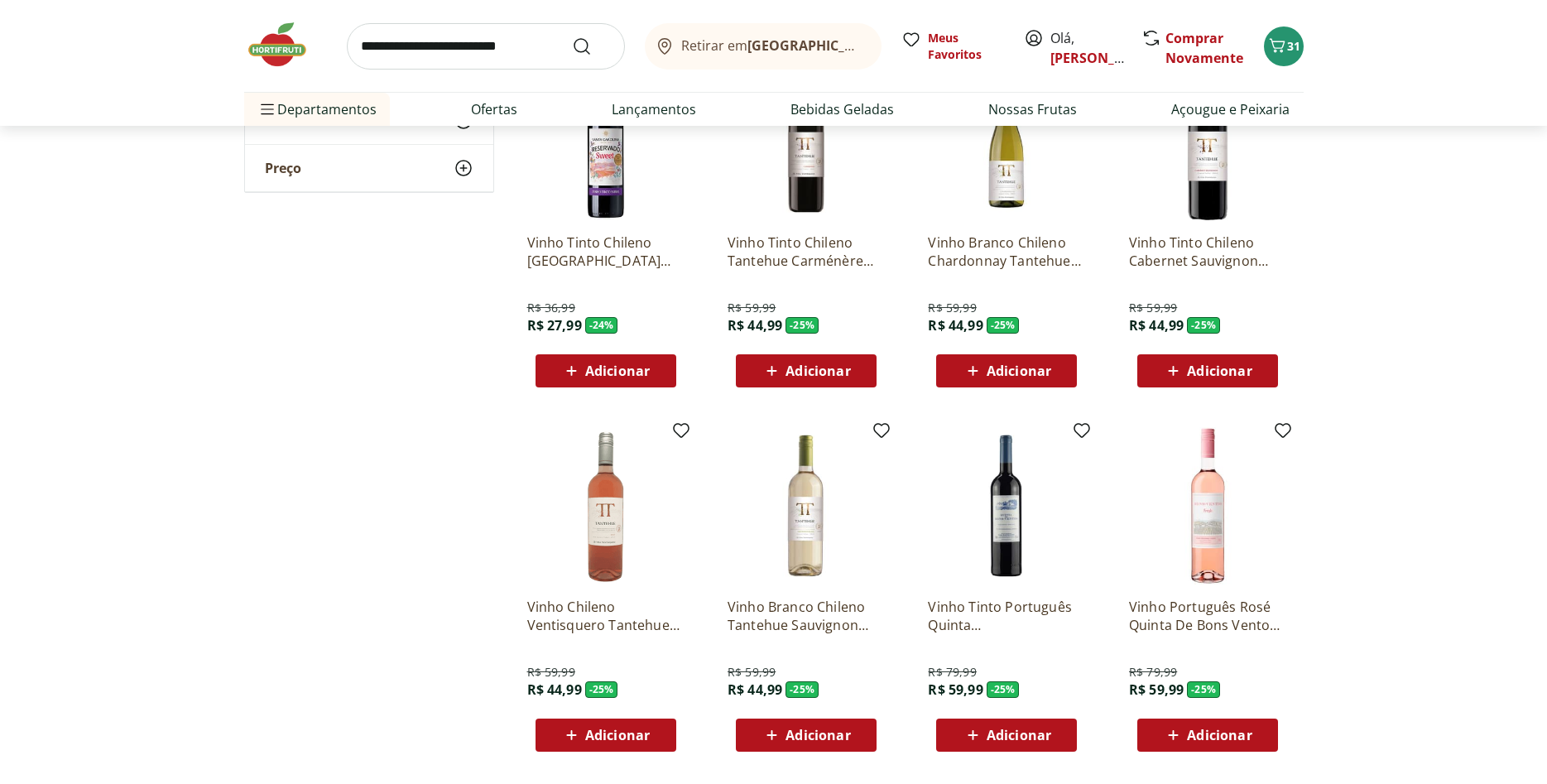
scroll to position [168, 0]
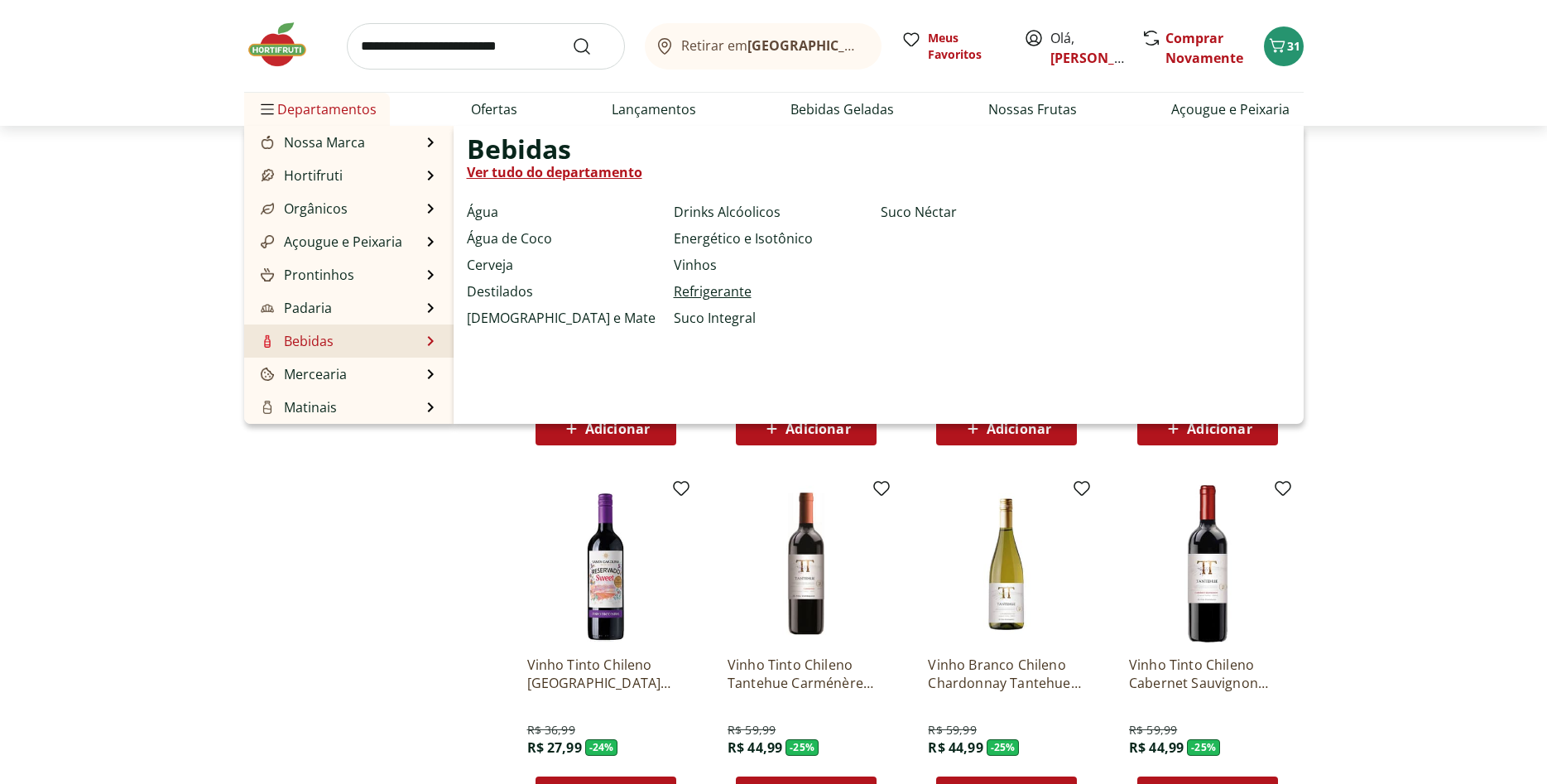
click at [674, 293] on link "Refrigerante" at bounding box center [713, 291] width 78 height 20
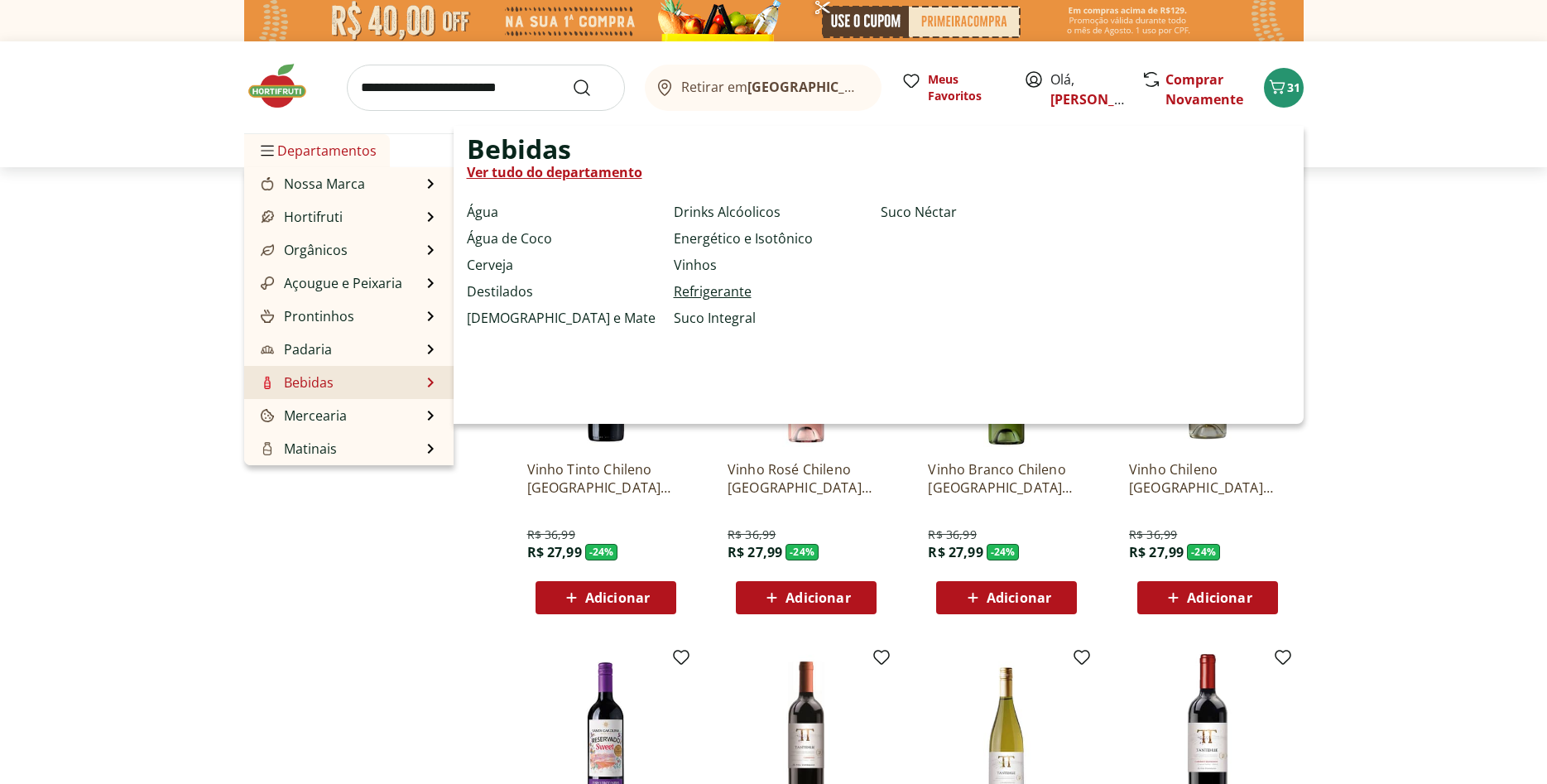
select select "**********"
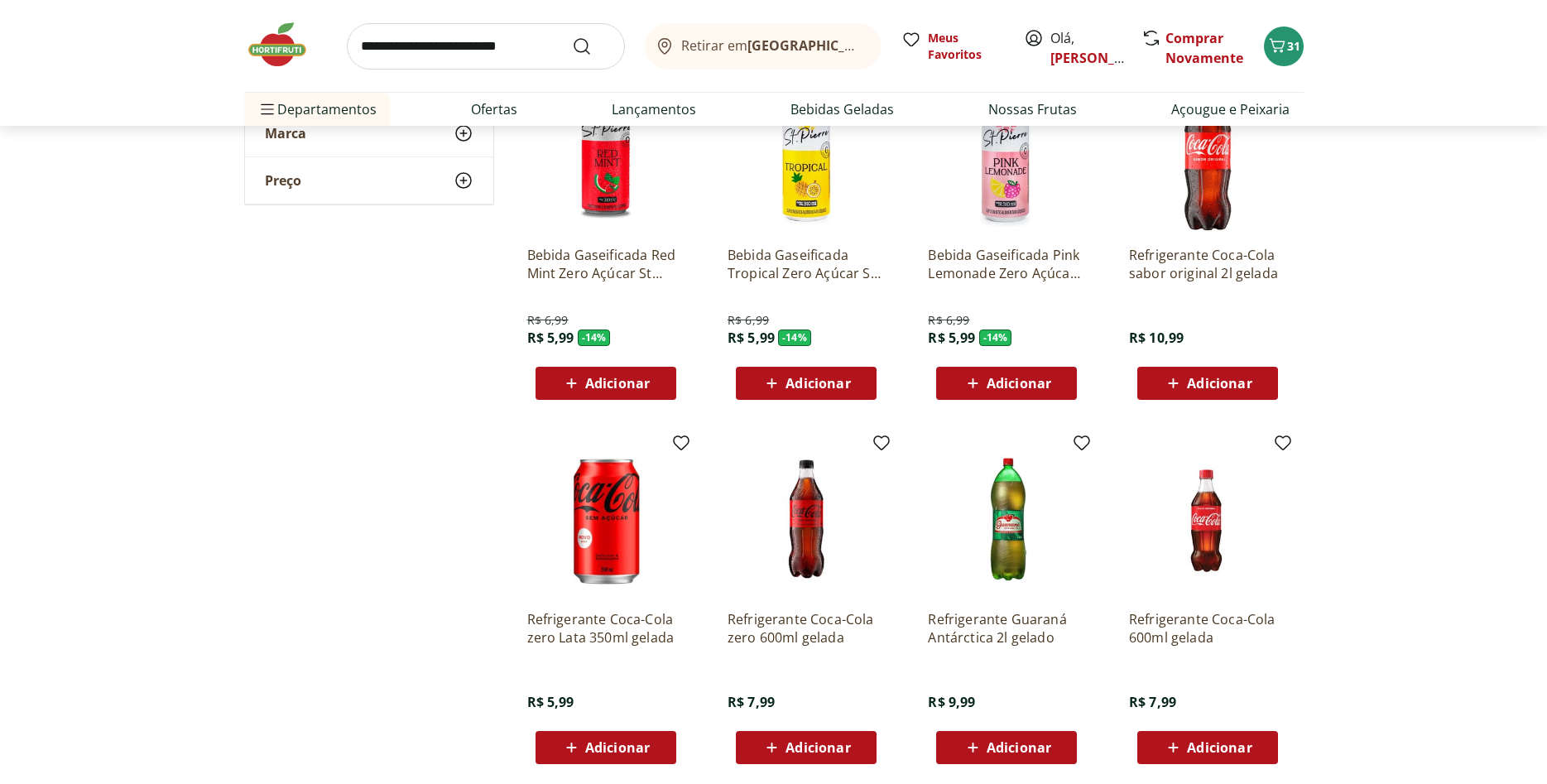
scroll to position [254, 0]
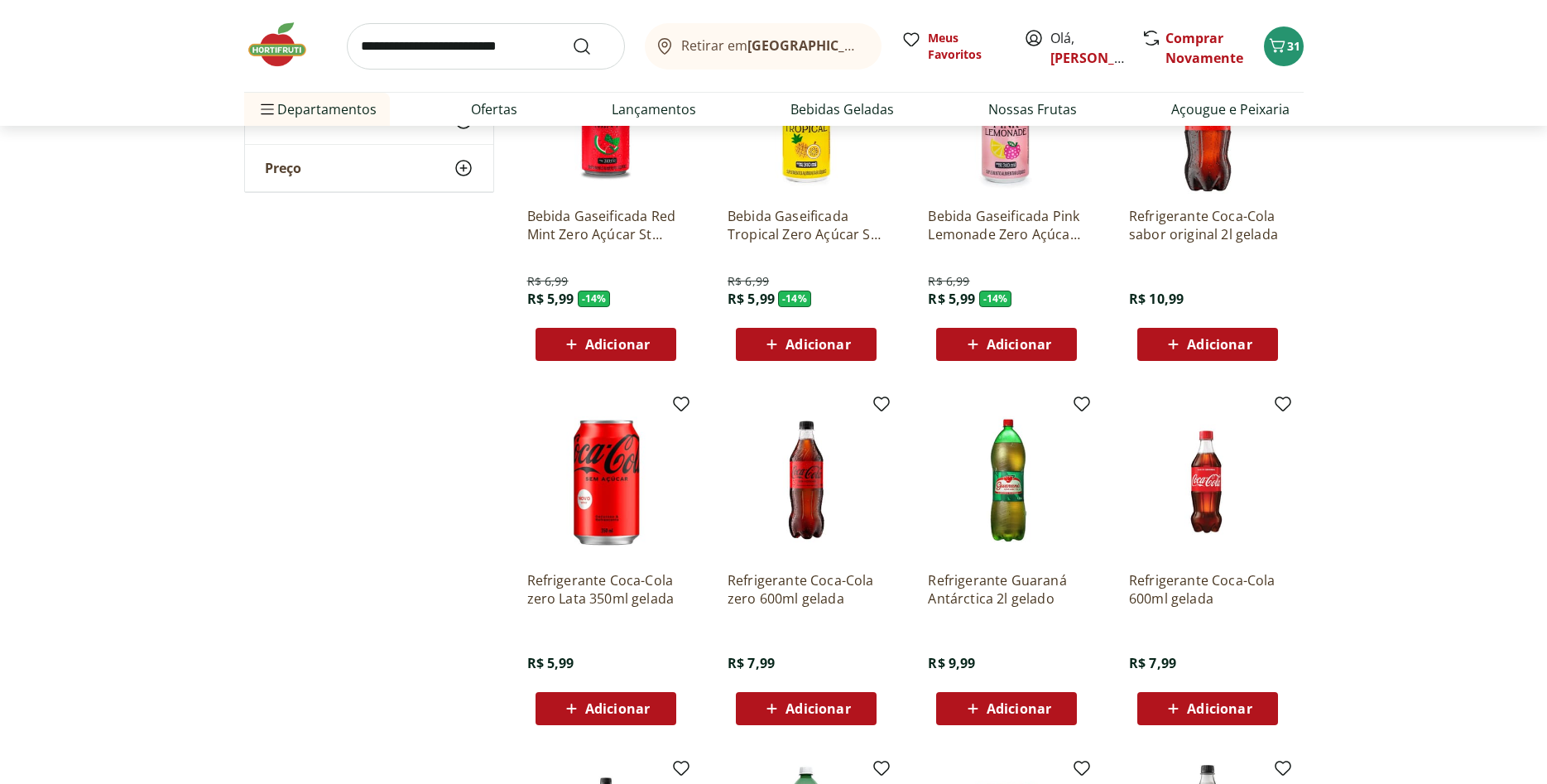
click at [798, 706] on span "Adicionar" at bounding box center [817, 708] width 64 height 13
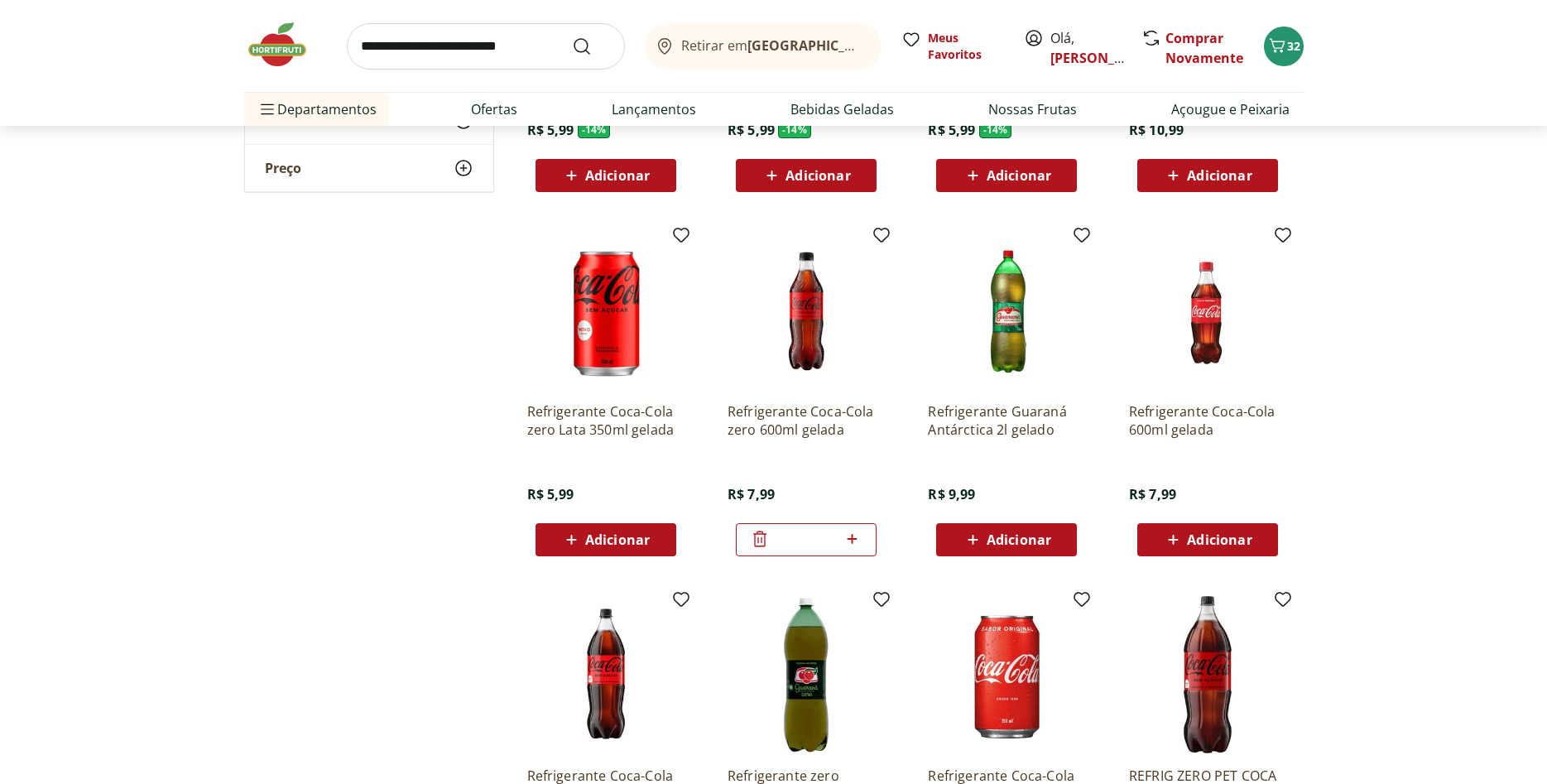
scroll to position [84, 0]
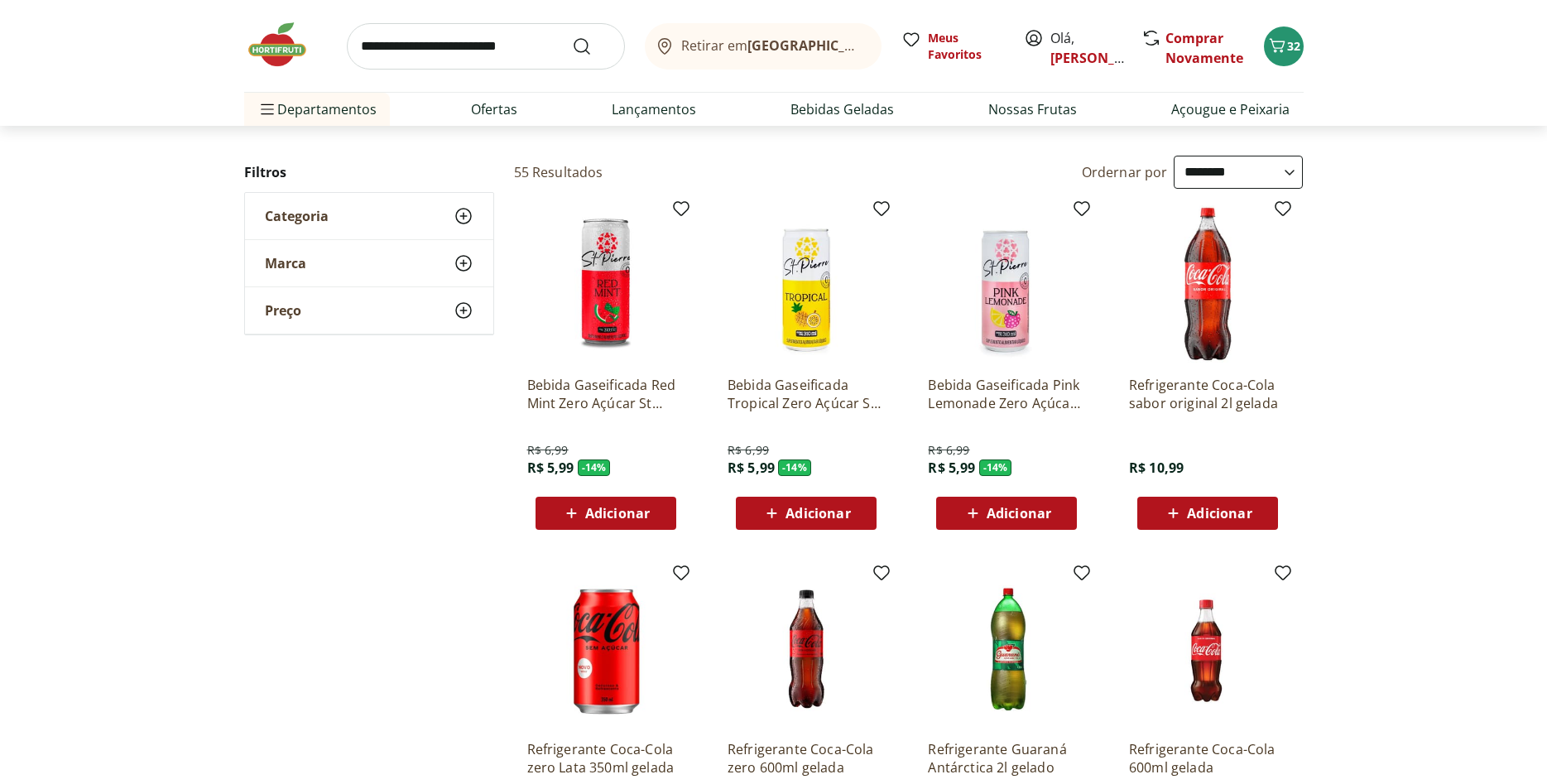
click at [993, 516] on span "Adicionar" at bounding box center [1019, 512] width 64 height 13
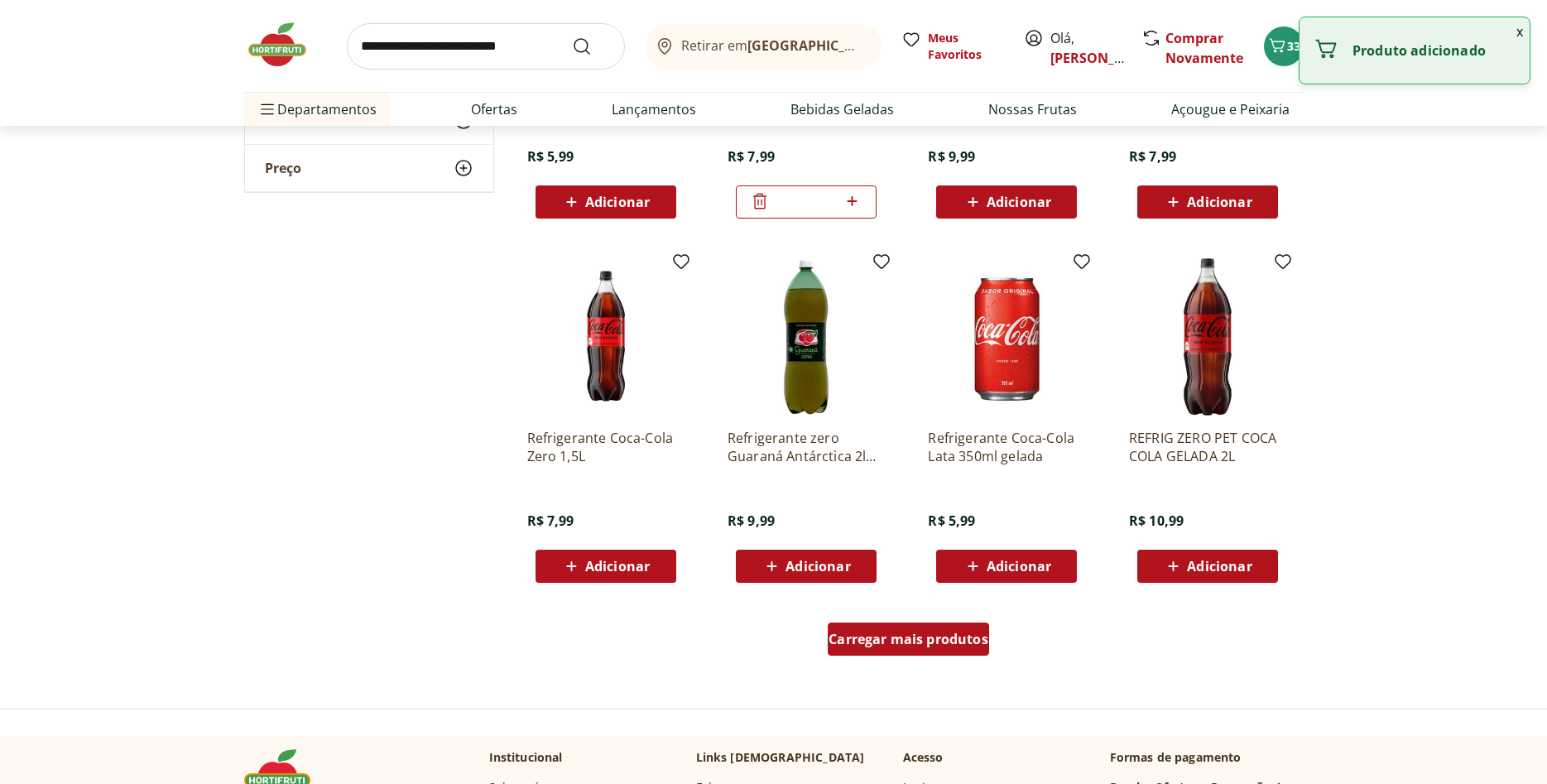
click at [949, 637] on span "Carregar mais produtos" at bounding box center [909, 638] width 160 height 13
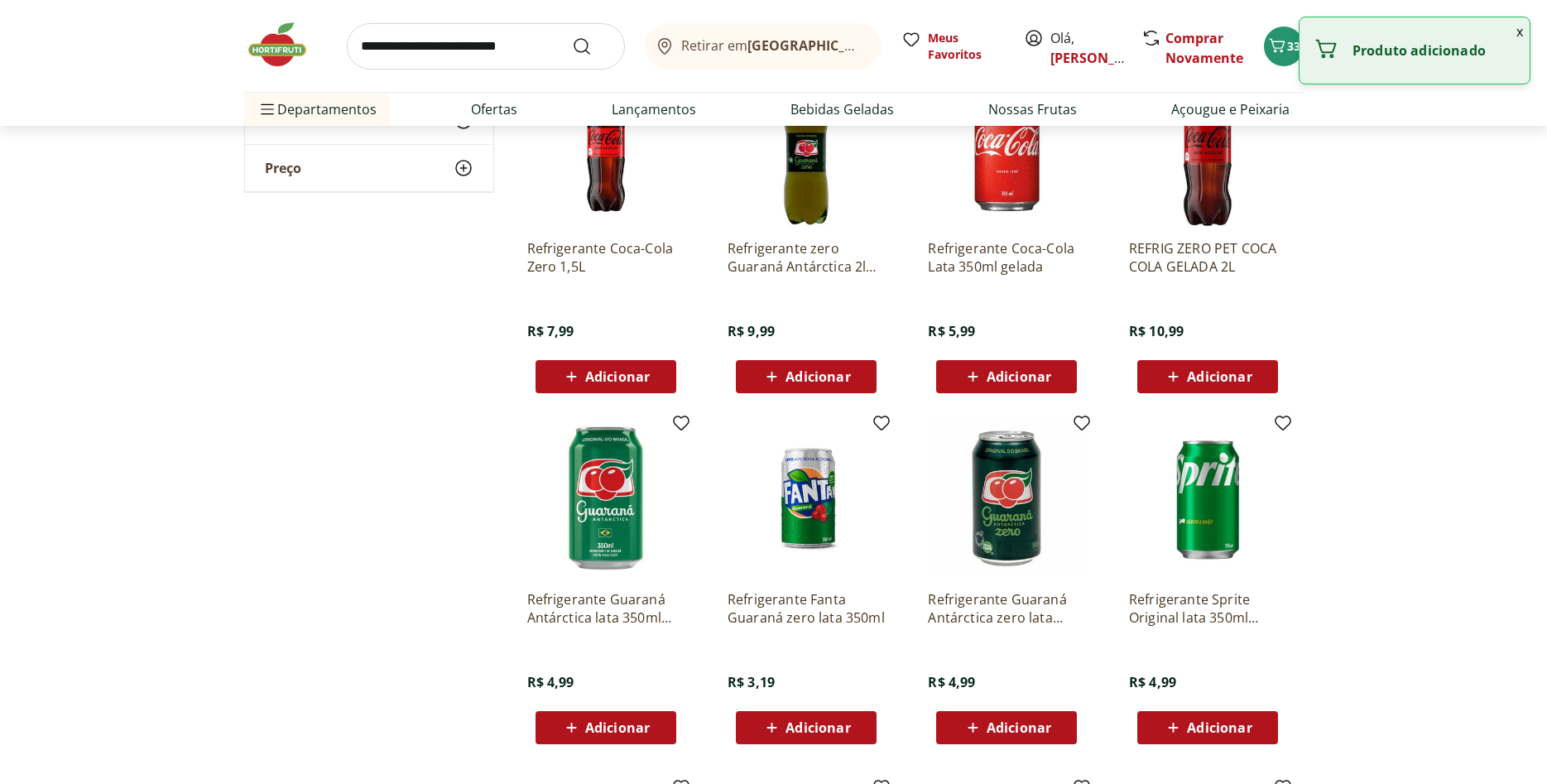
scroll to position [1012, 0]
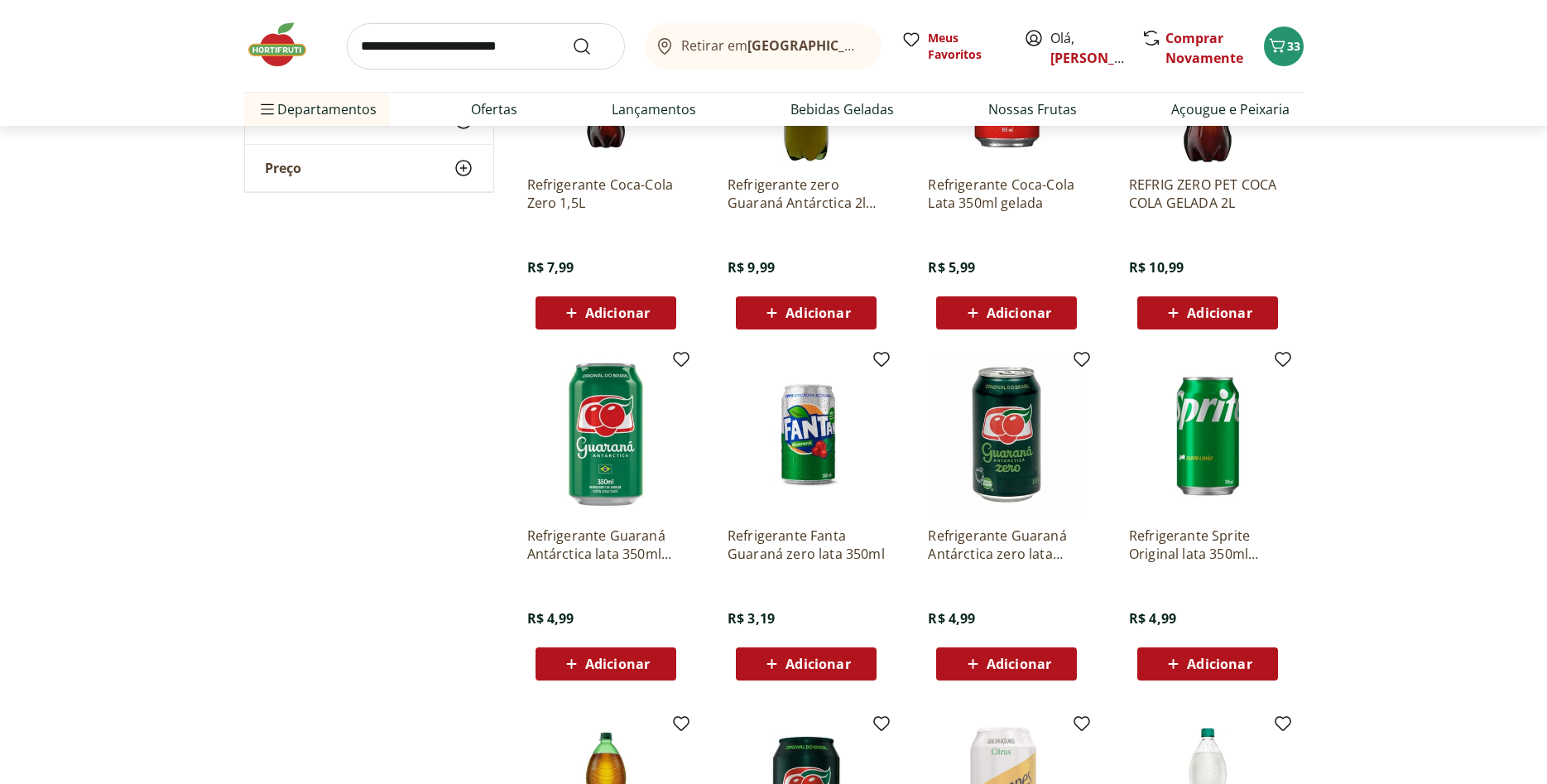
click at [1023, 660] on span "Adicionar" at bounding box center [1019, 663] width 64 height 13
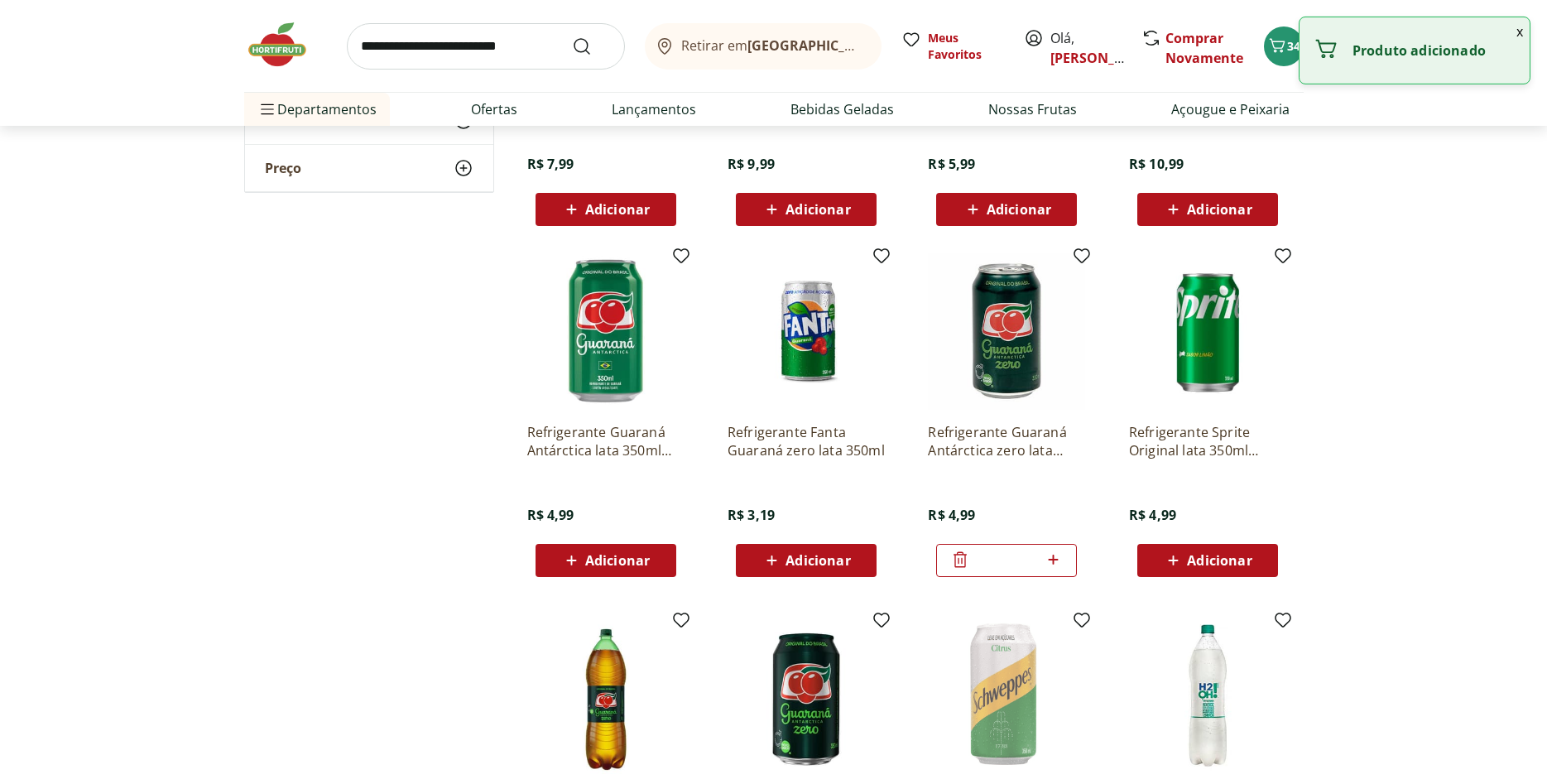
scroll to position [1182, 0]
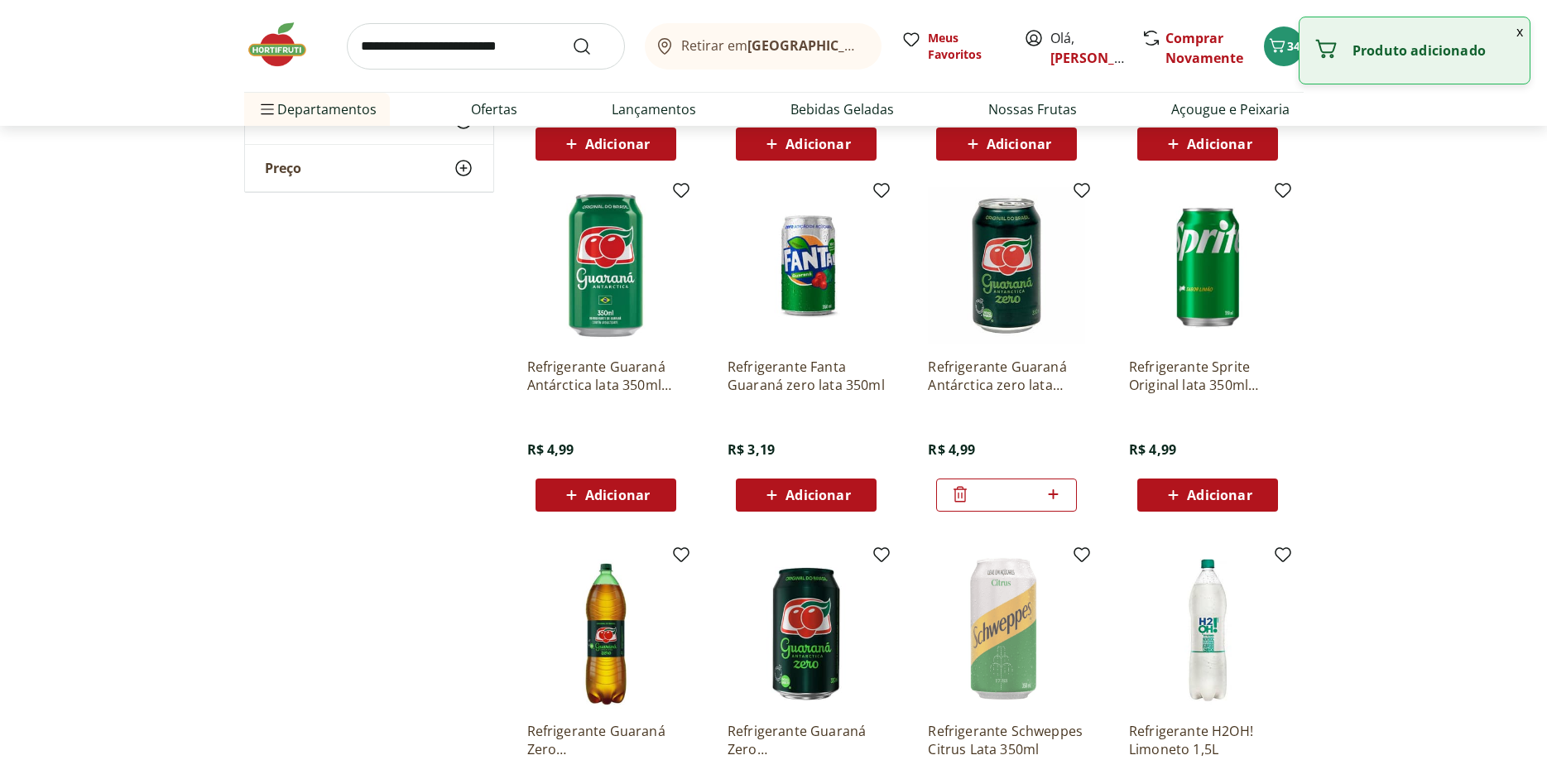
click at [821, 494] on span "Adicionar" at bounding box center [817, 494] width 64 height 13
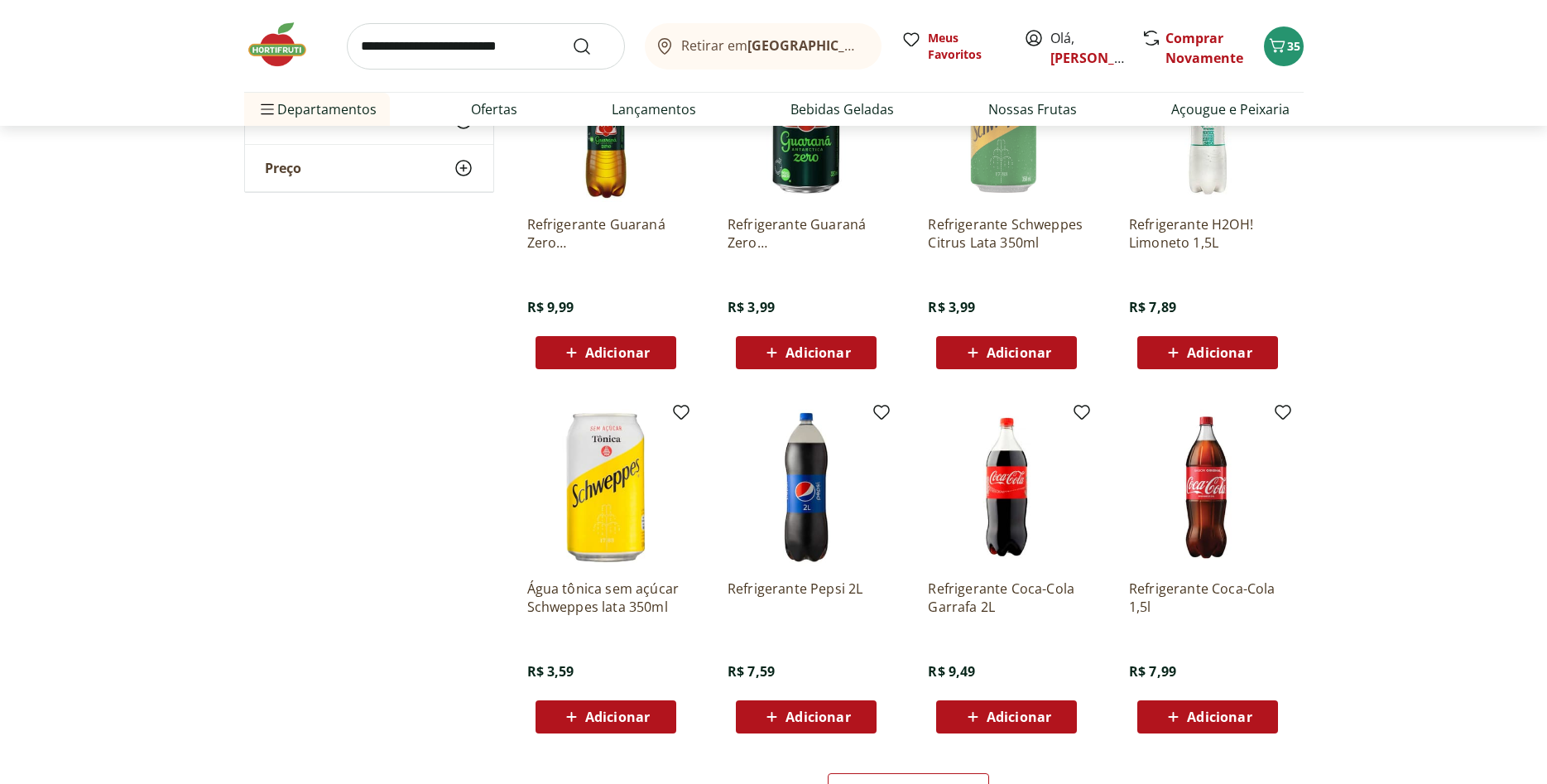
scroll to position [2026, 0]
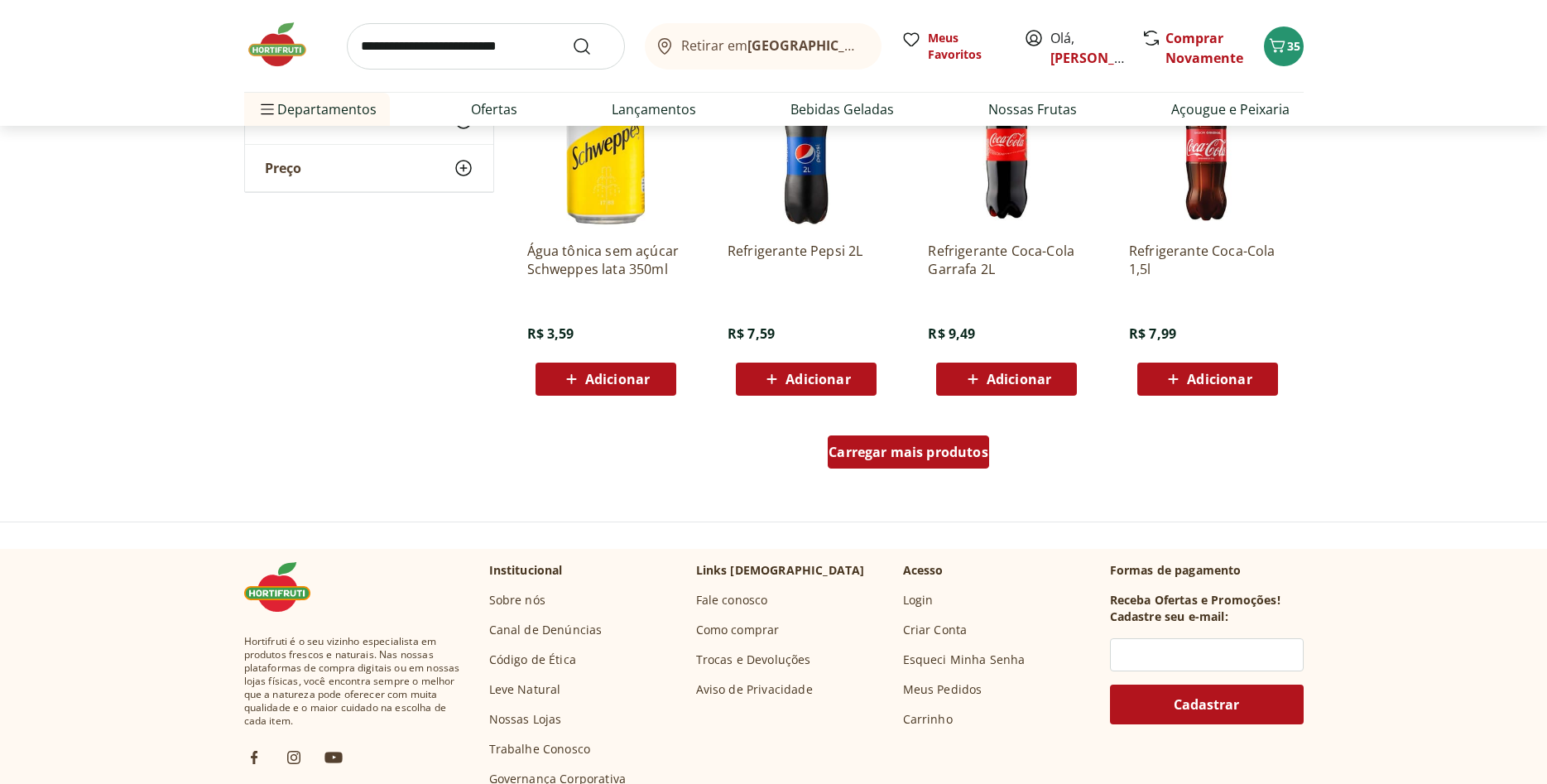
click at [947, 458] on span "Carregar mais produtos" at bounding box center [909, 451] width 160 height 13
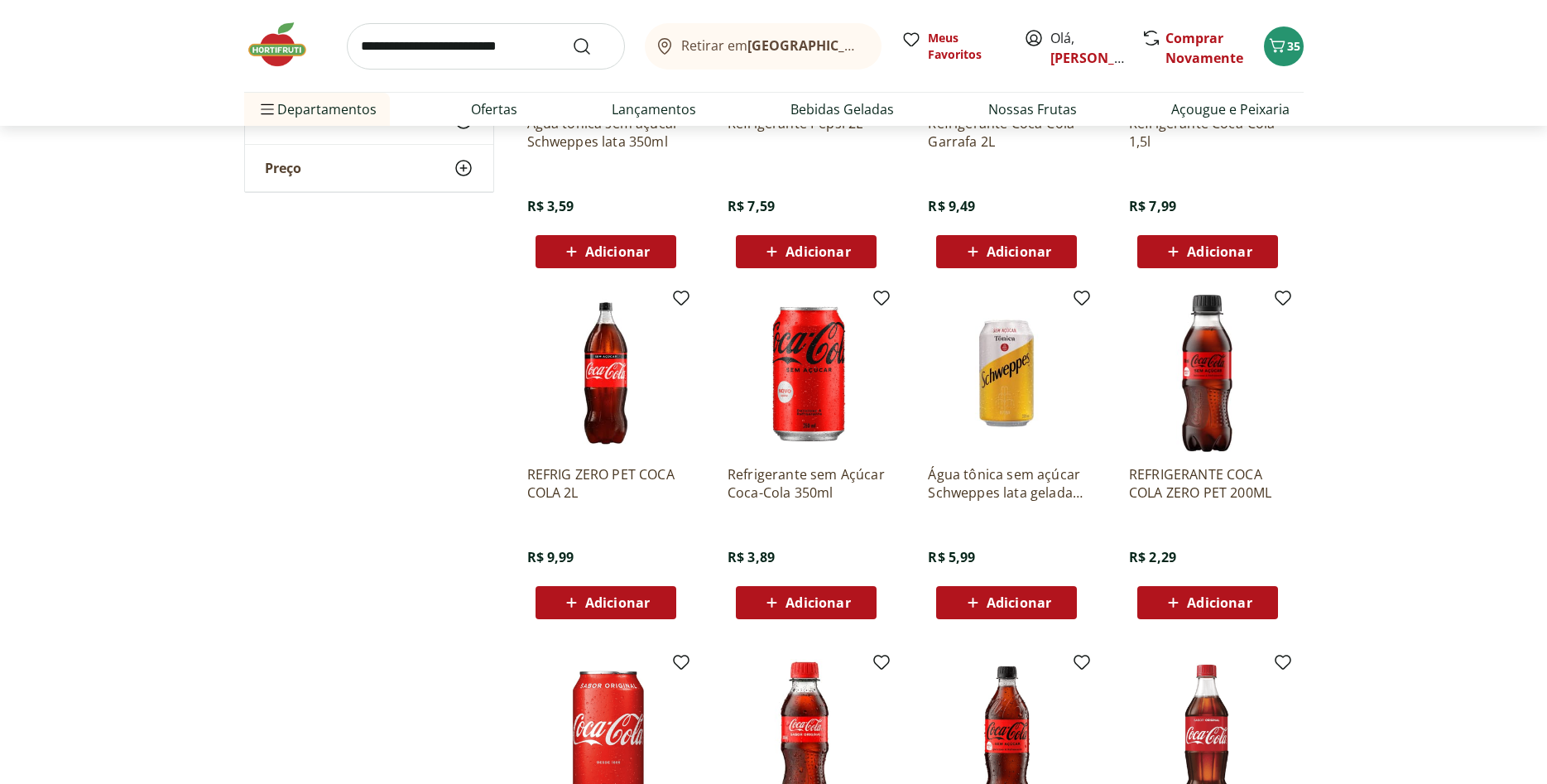
scroll to position [2110, 0]
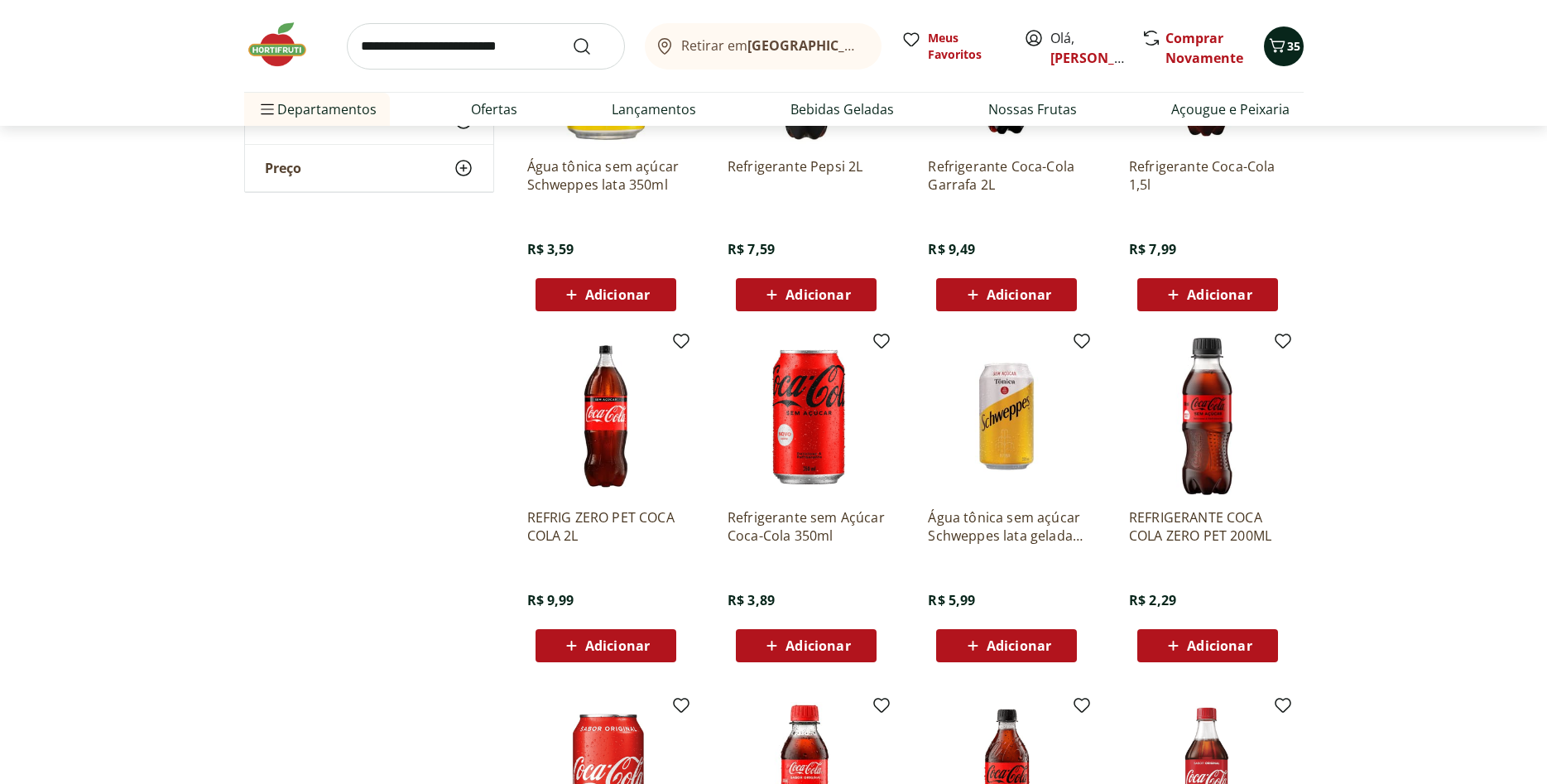
click at [1289, 50] on span "35" at bounding box center [1293, 46] width 13 height 16
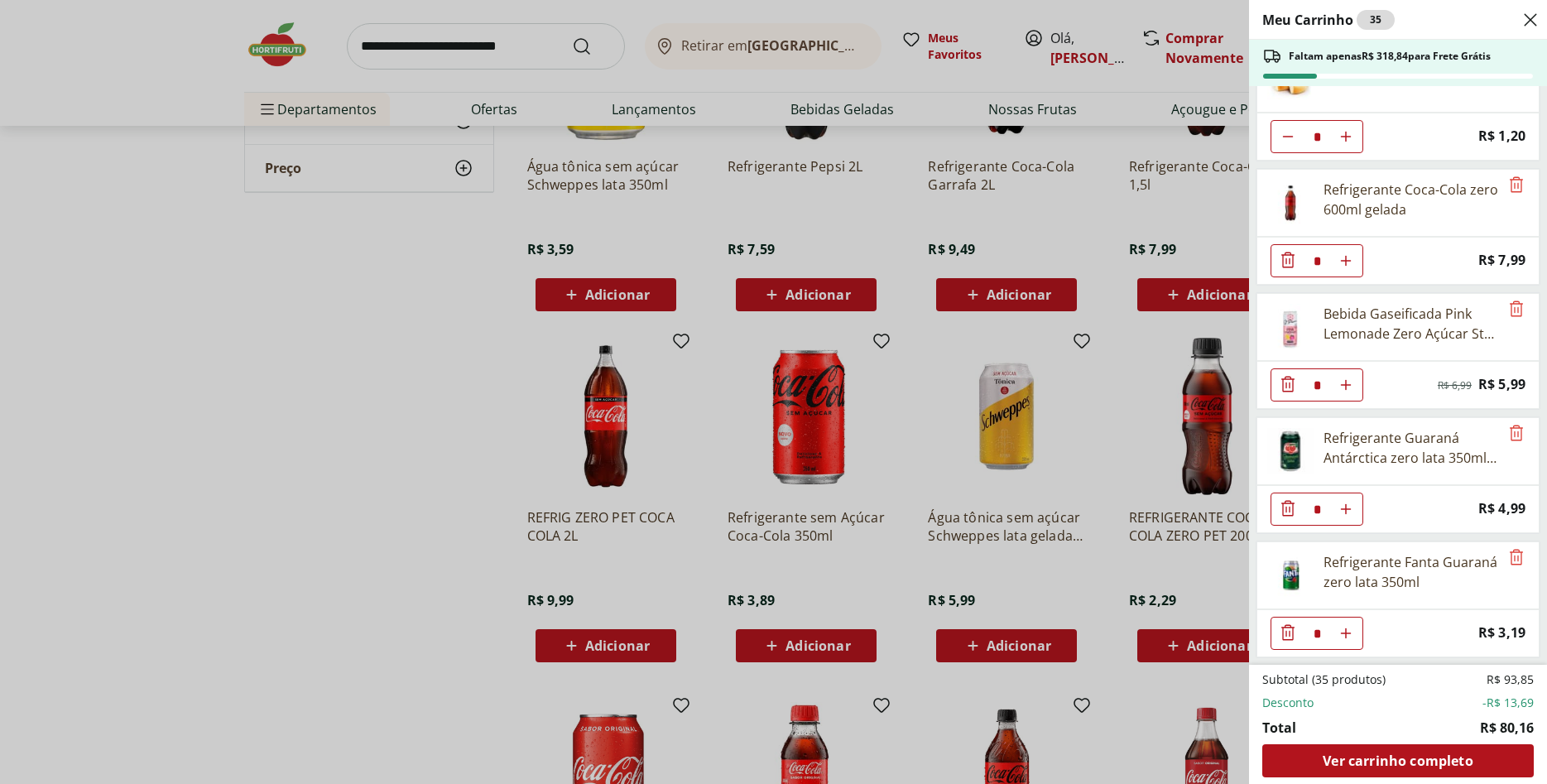
scroll to position [669, 0]
click at [466, 541] on div "Meu Carrinho 35 Faltam apenas R$ 318,84 para Frete Grátis Manga Palmer Unidade …" at bounding box center [773, 392] width 1547 height 784
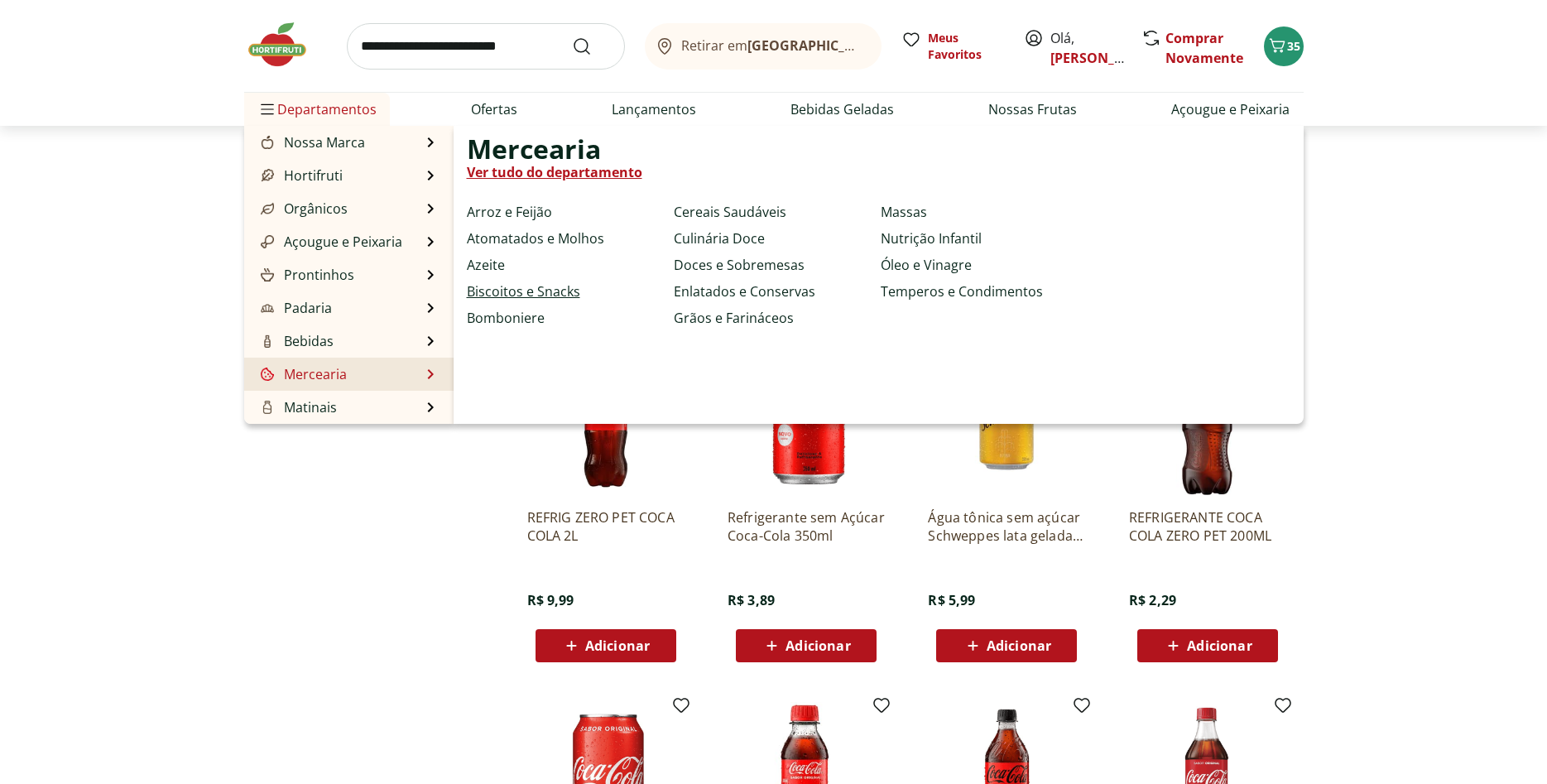
click at [521, 294] on link "Biscoitos e Snacks" at bounding box center [523, 291] width 114 height 20
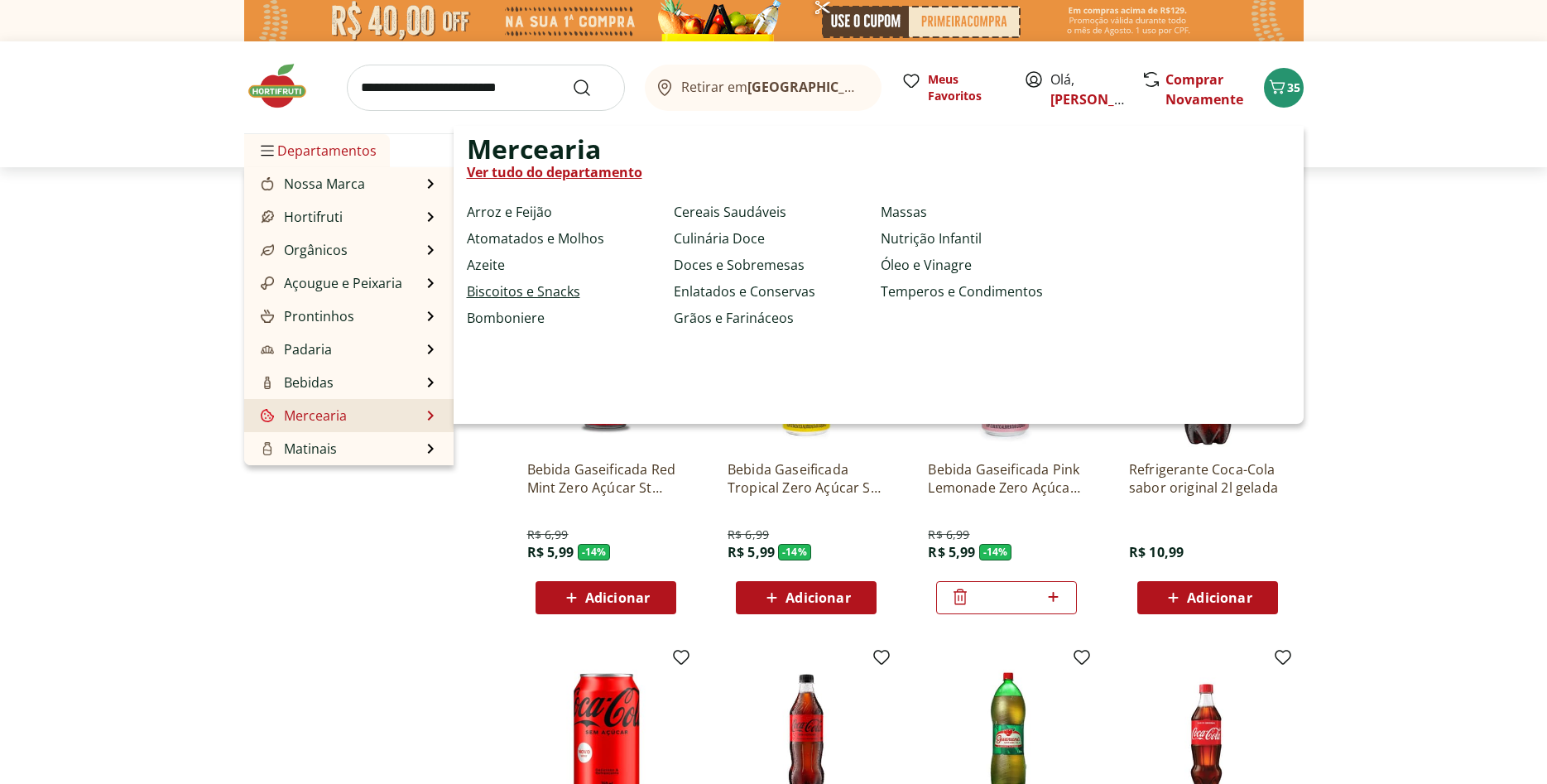
select select "**********"
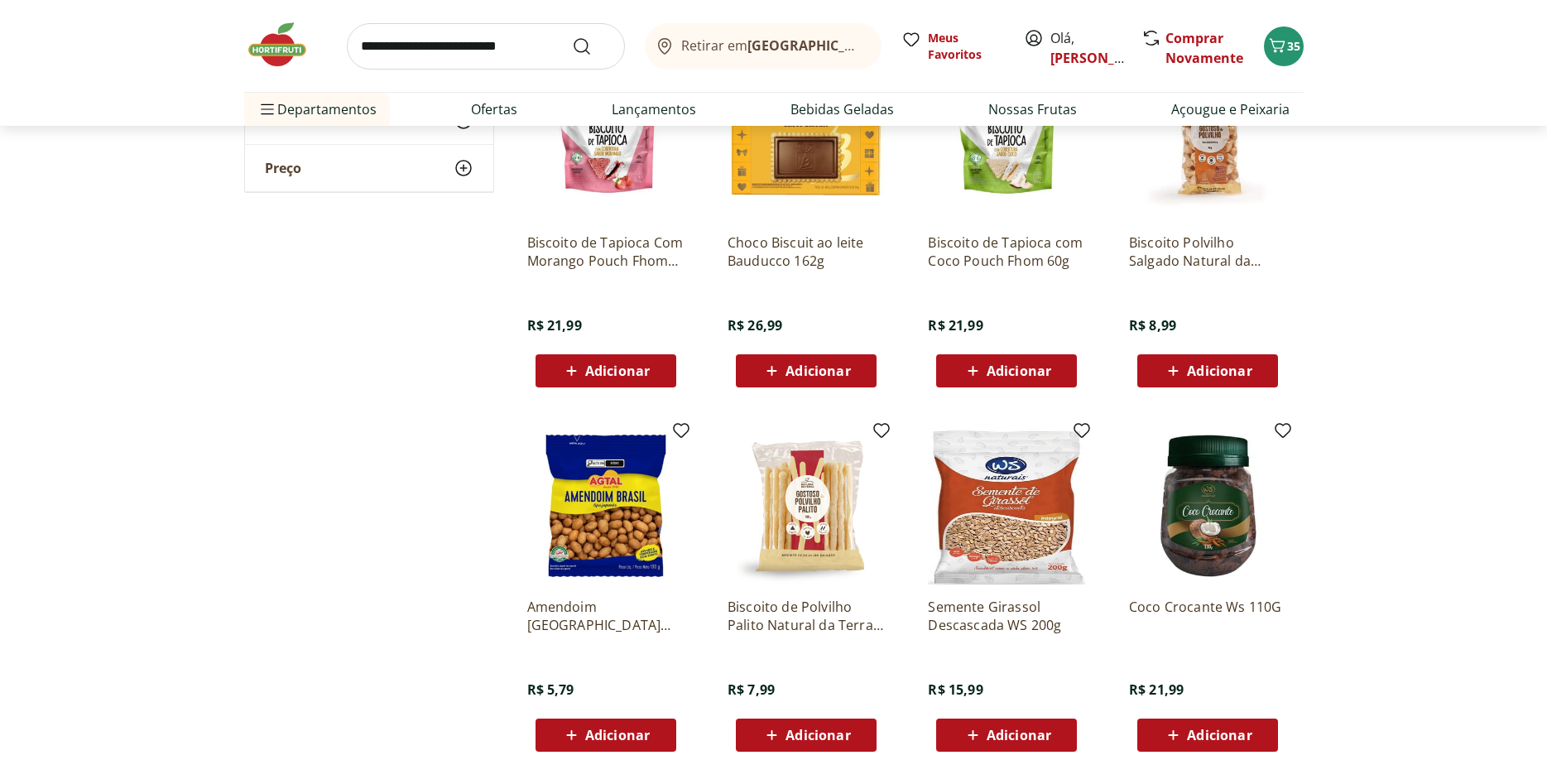
scroll to position [844, 0]
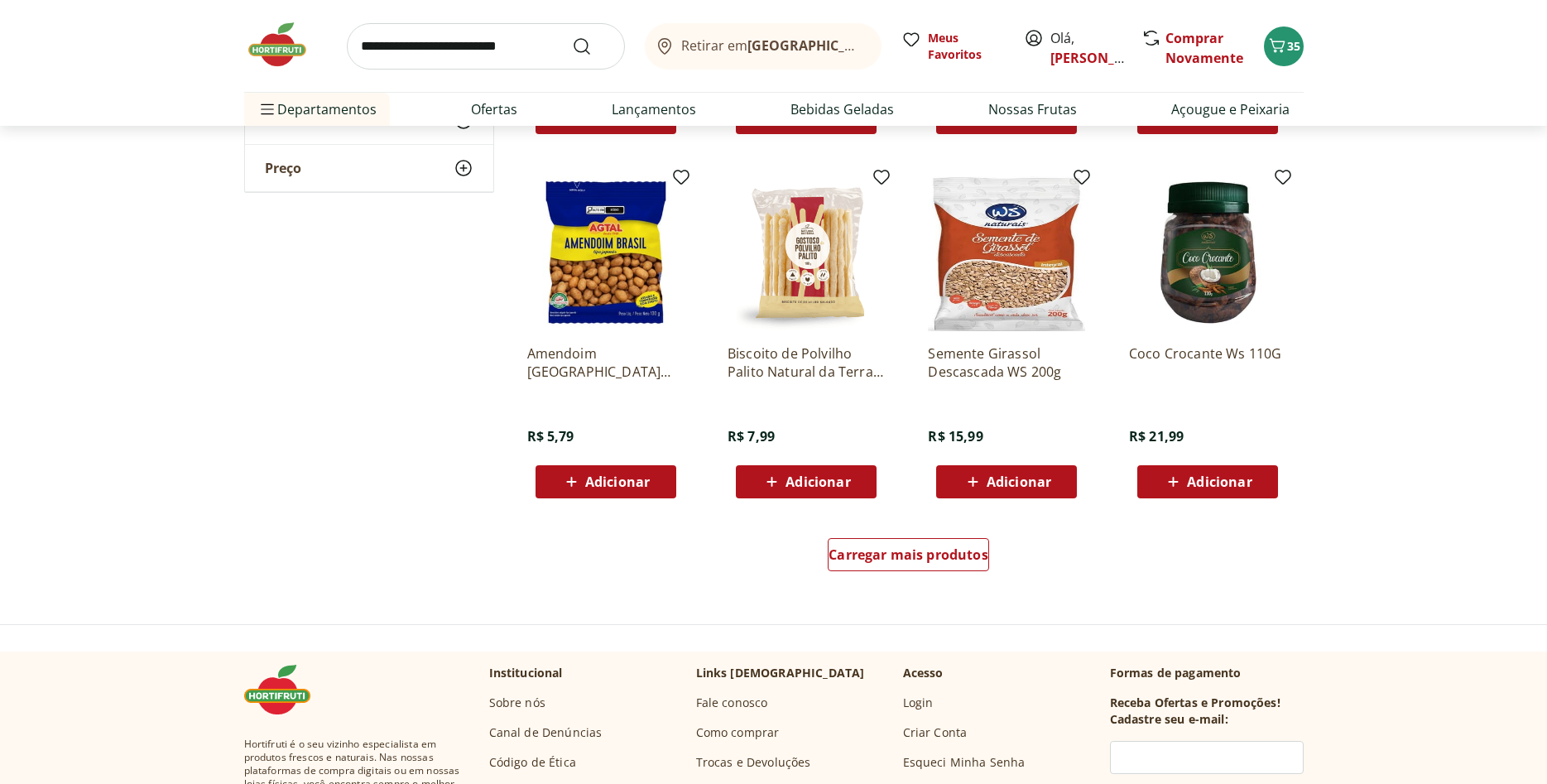
click at [601, 470] on div "Adicionar" at bounding box center [606, 481] width 115 height 30
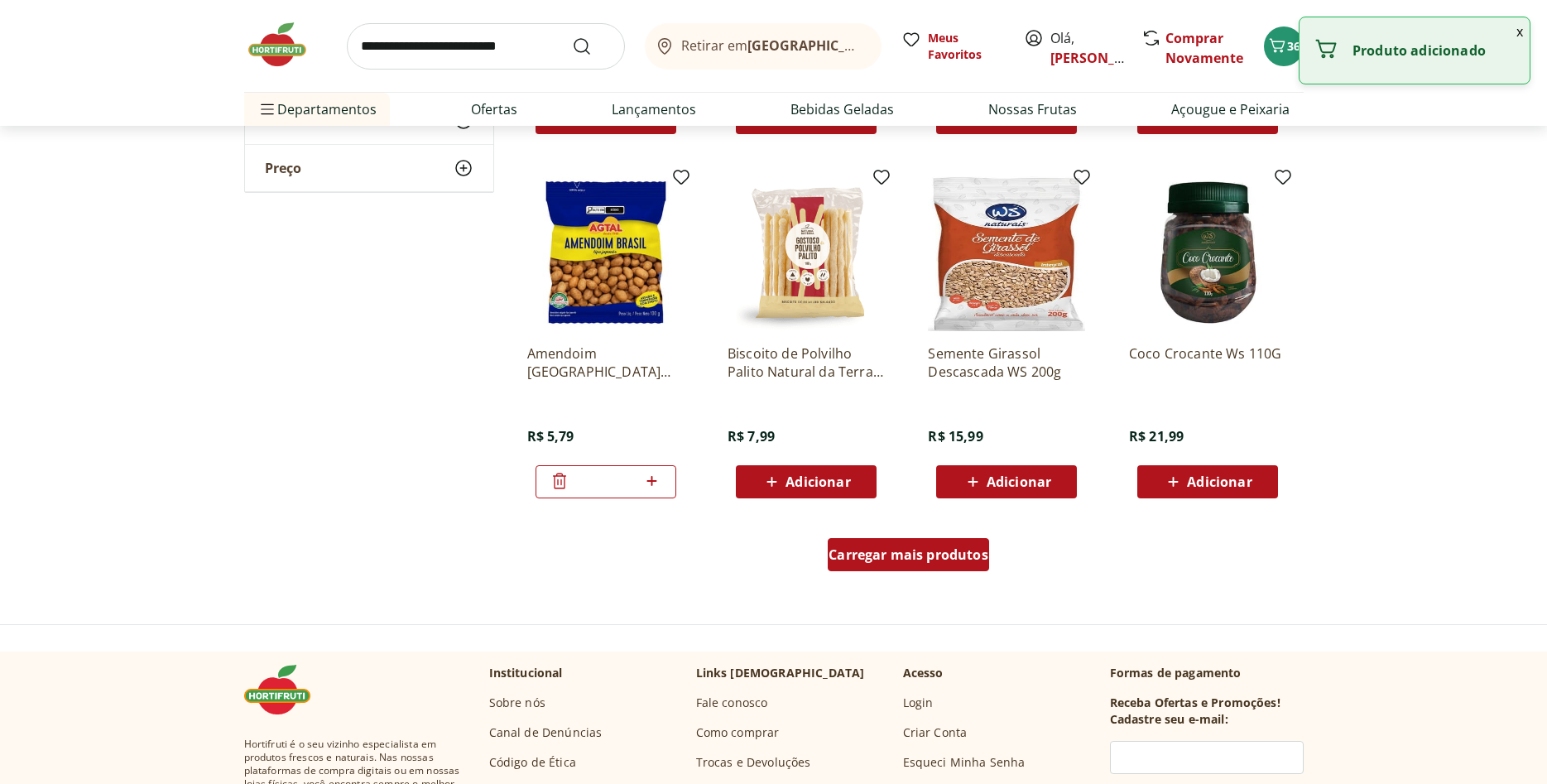
click at [867, 548] on span "Carregar mais produtos" at bounding box center [909, 554] width 160 height 13
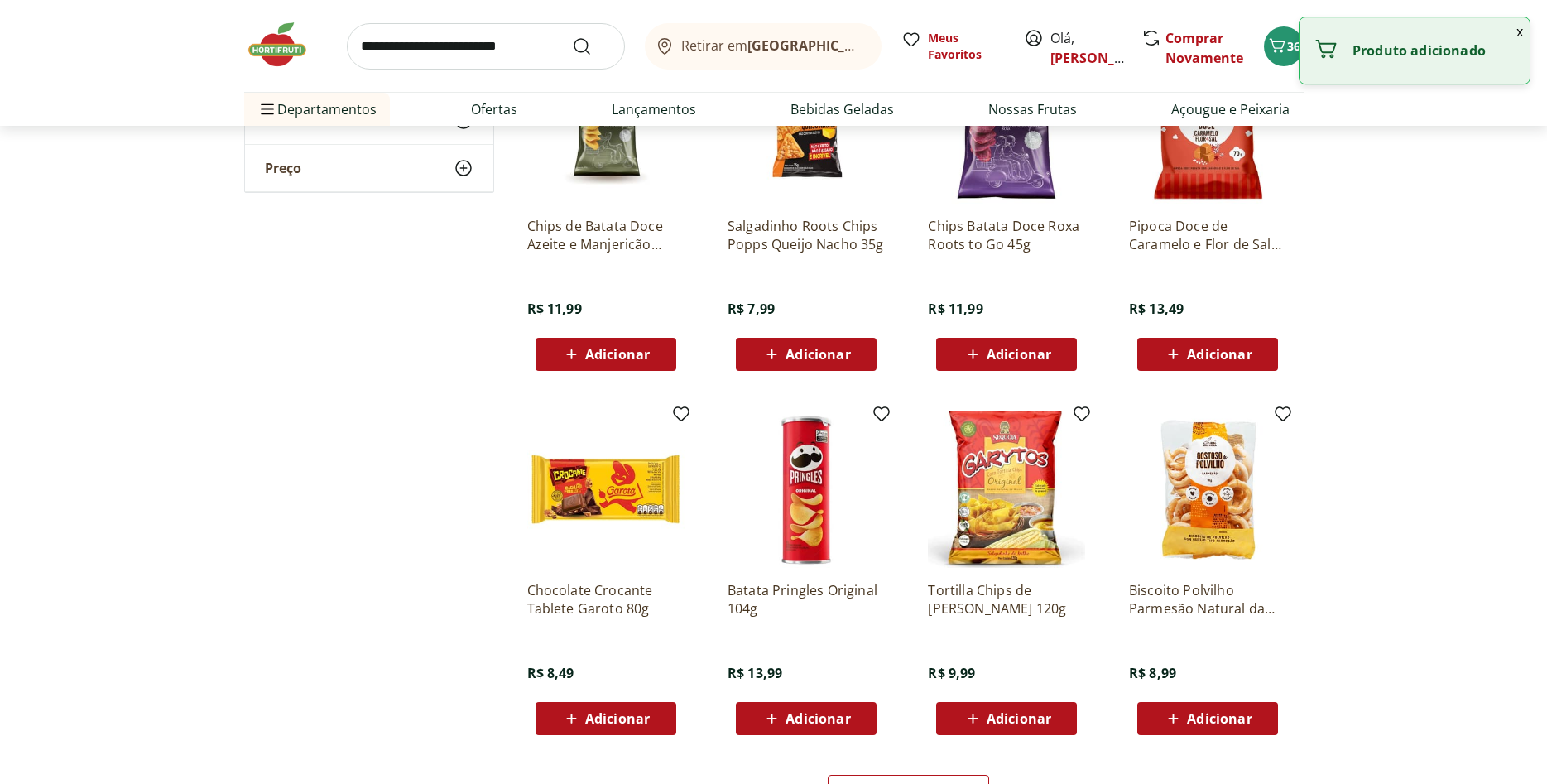
scroll to position [1772, 0]
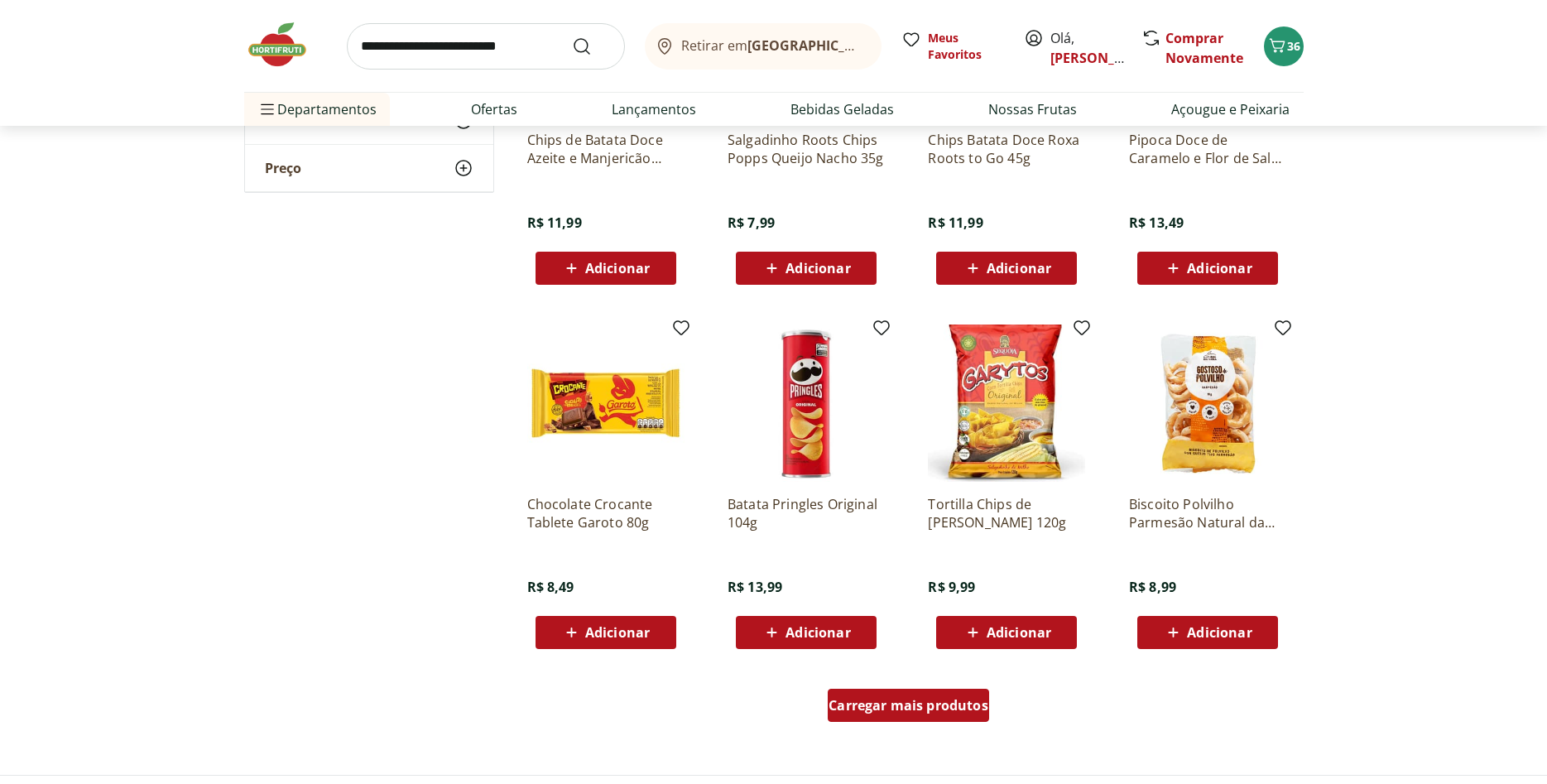
click at [888, 699] on span "Carregar mais produtos" at bounding box center [909, 704] width 160 height 13
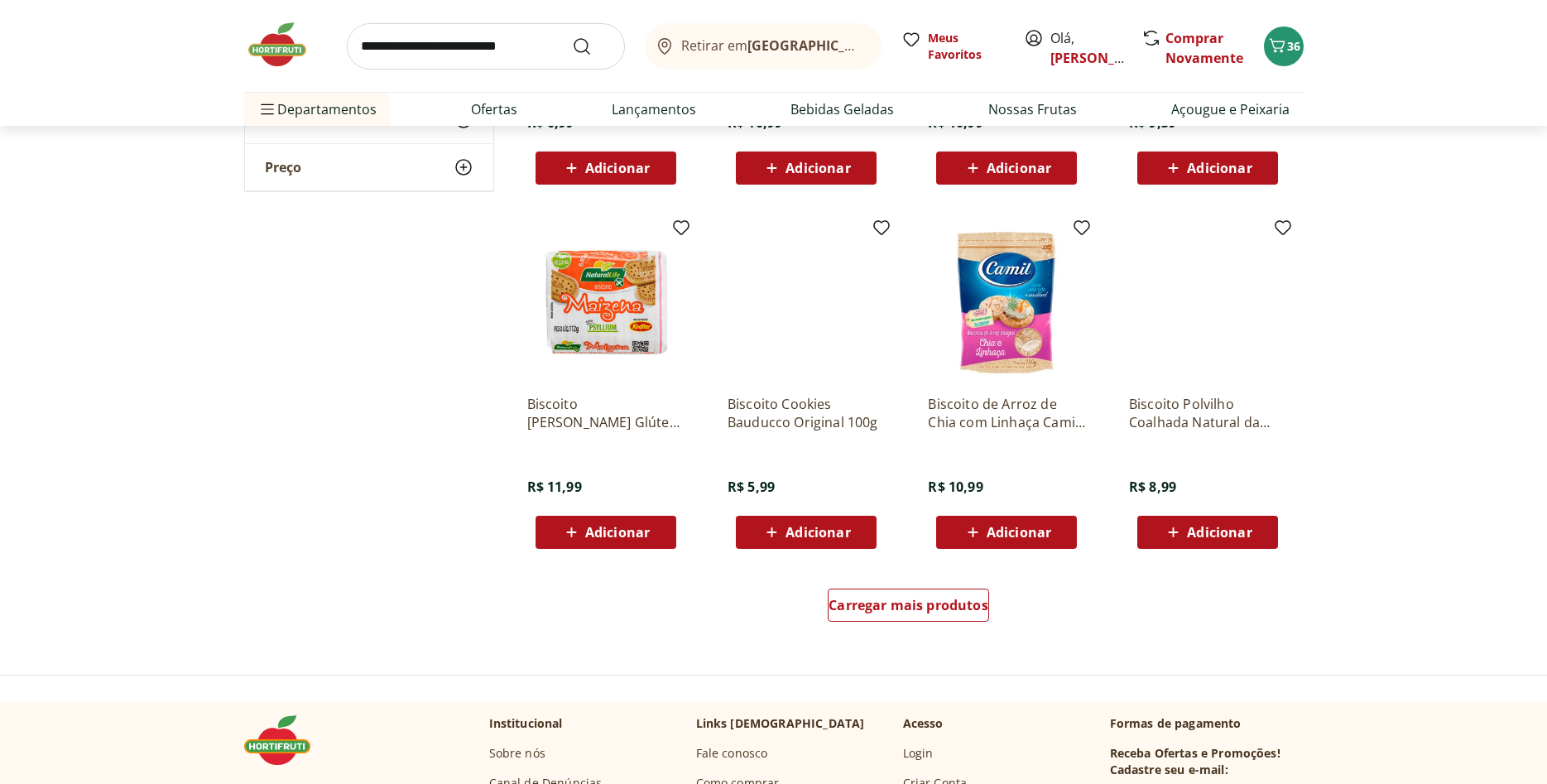
scroll to position [2954, 0]
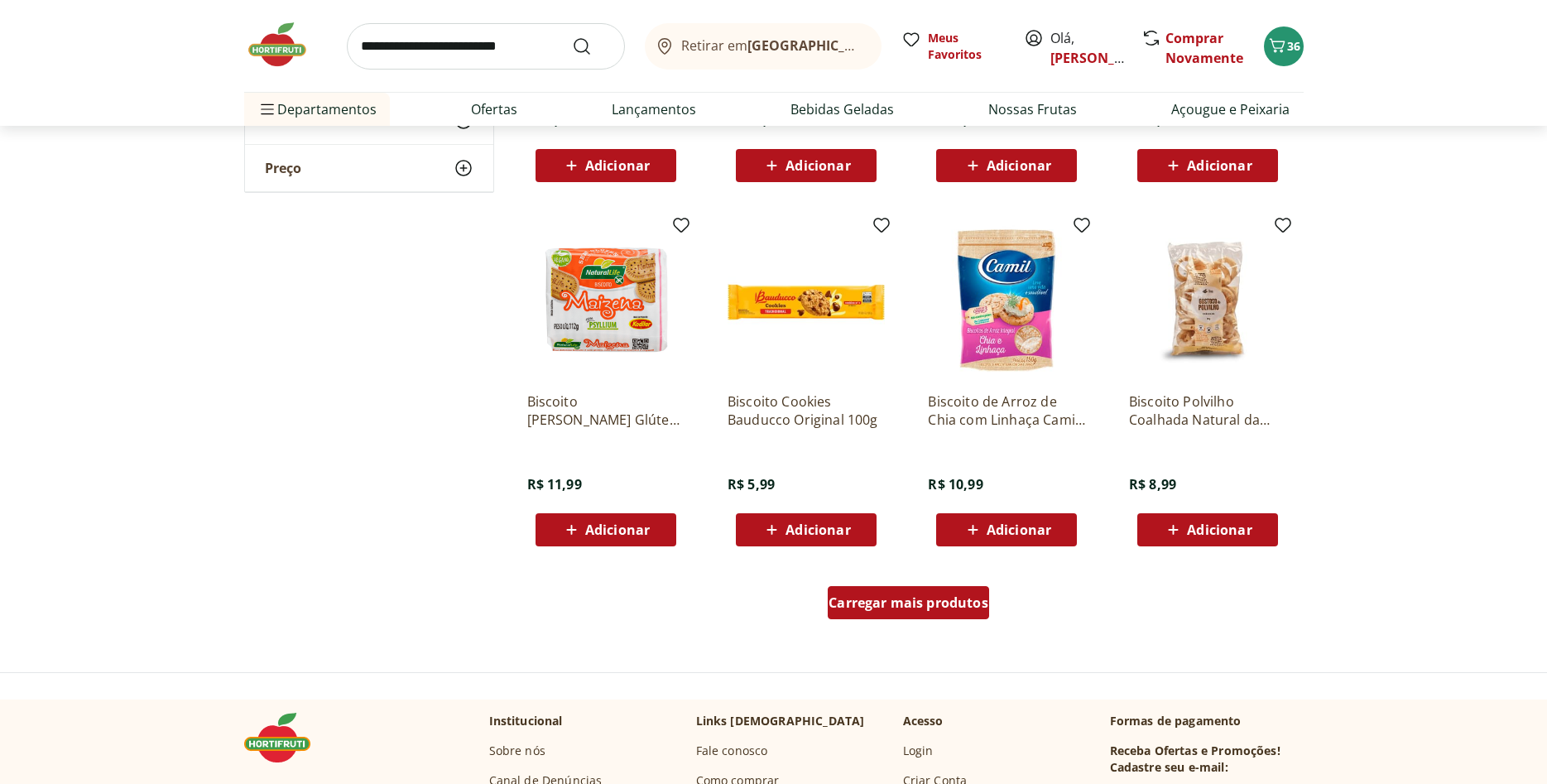
click at [922, 619] on div "Carregar mais produtos" at bounding box center [909, 603] width 162 height 33
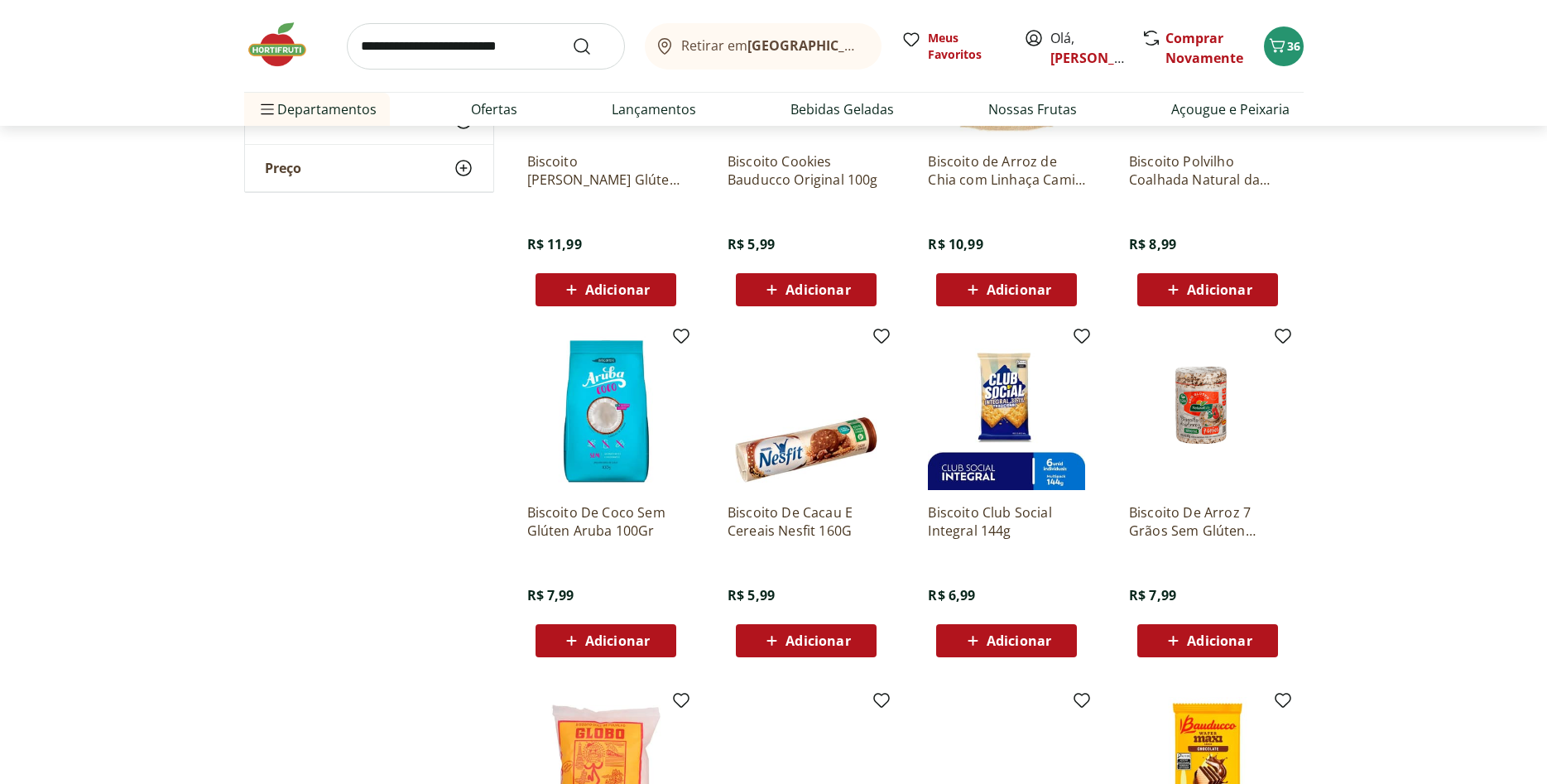
scroll to position [3207, 0]
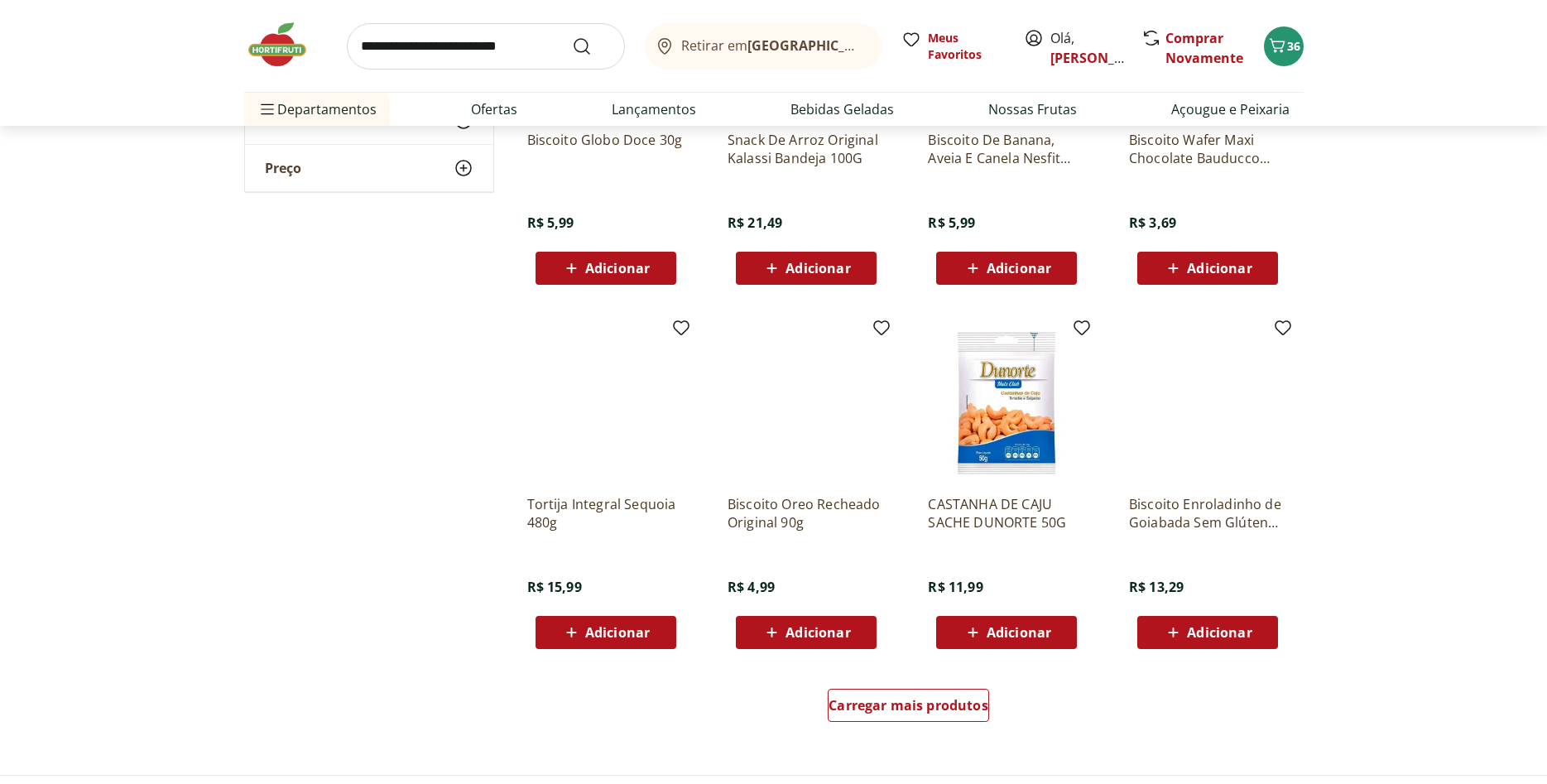
scroll to position [4051, 0]
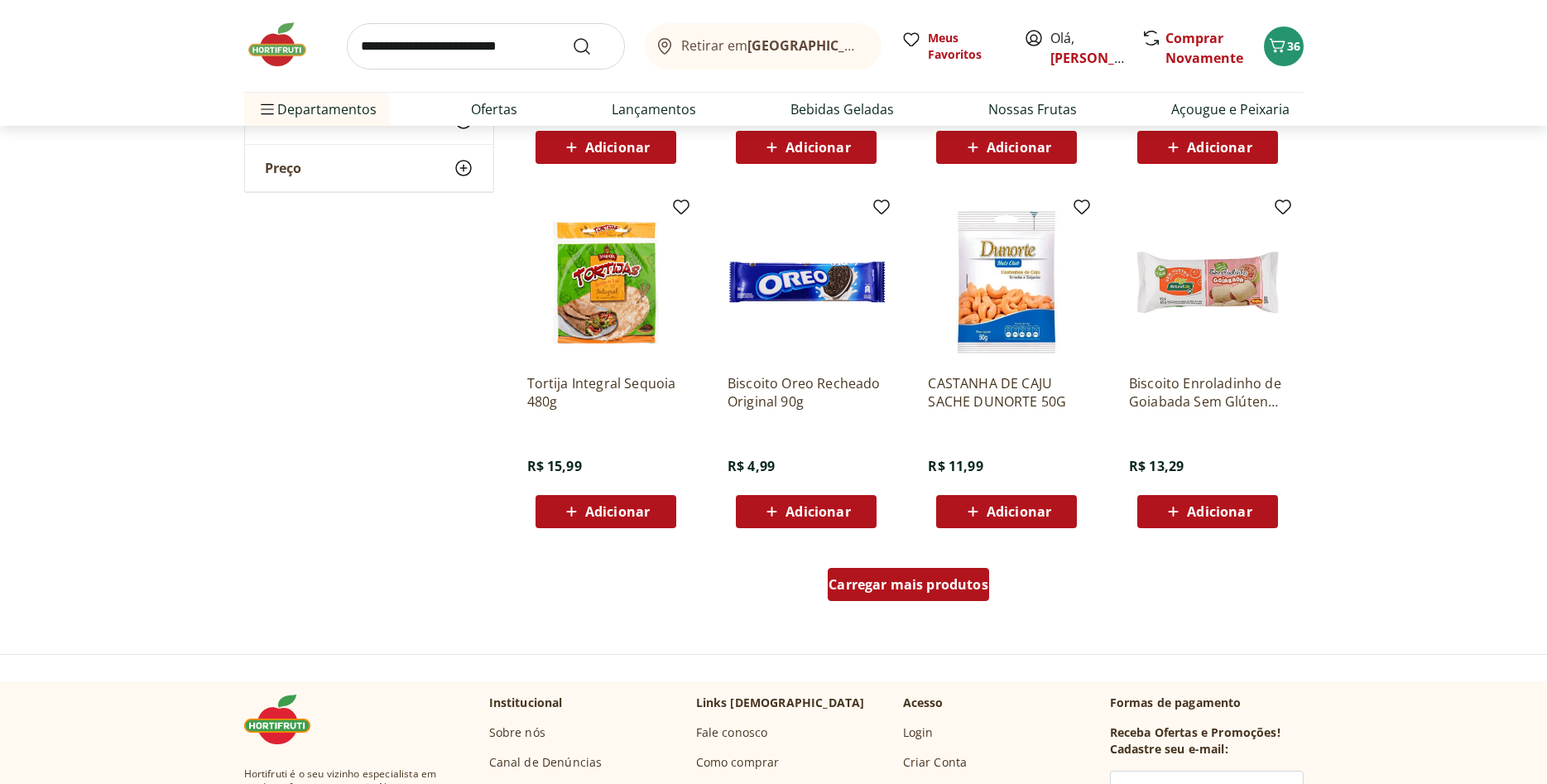
click at [902, 596] on div "Carregar mais produtos" at bounding box center [909, 584] width 162 height 33
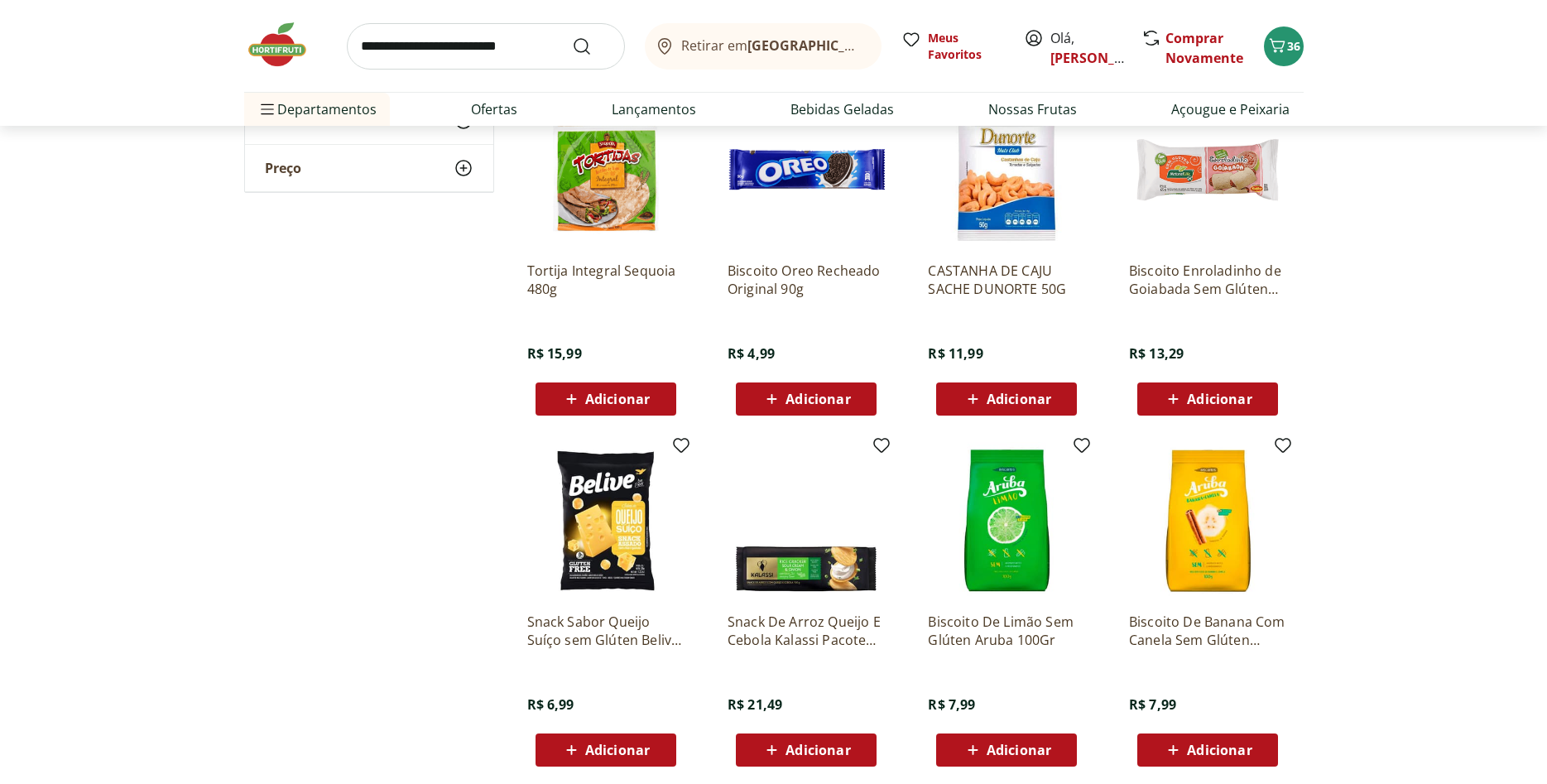
scroll to position [4389, 0]
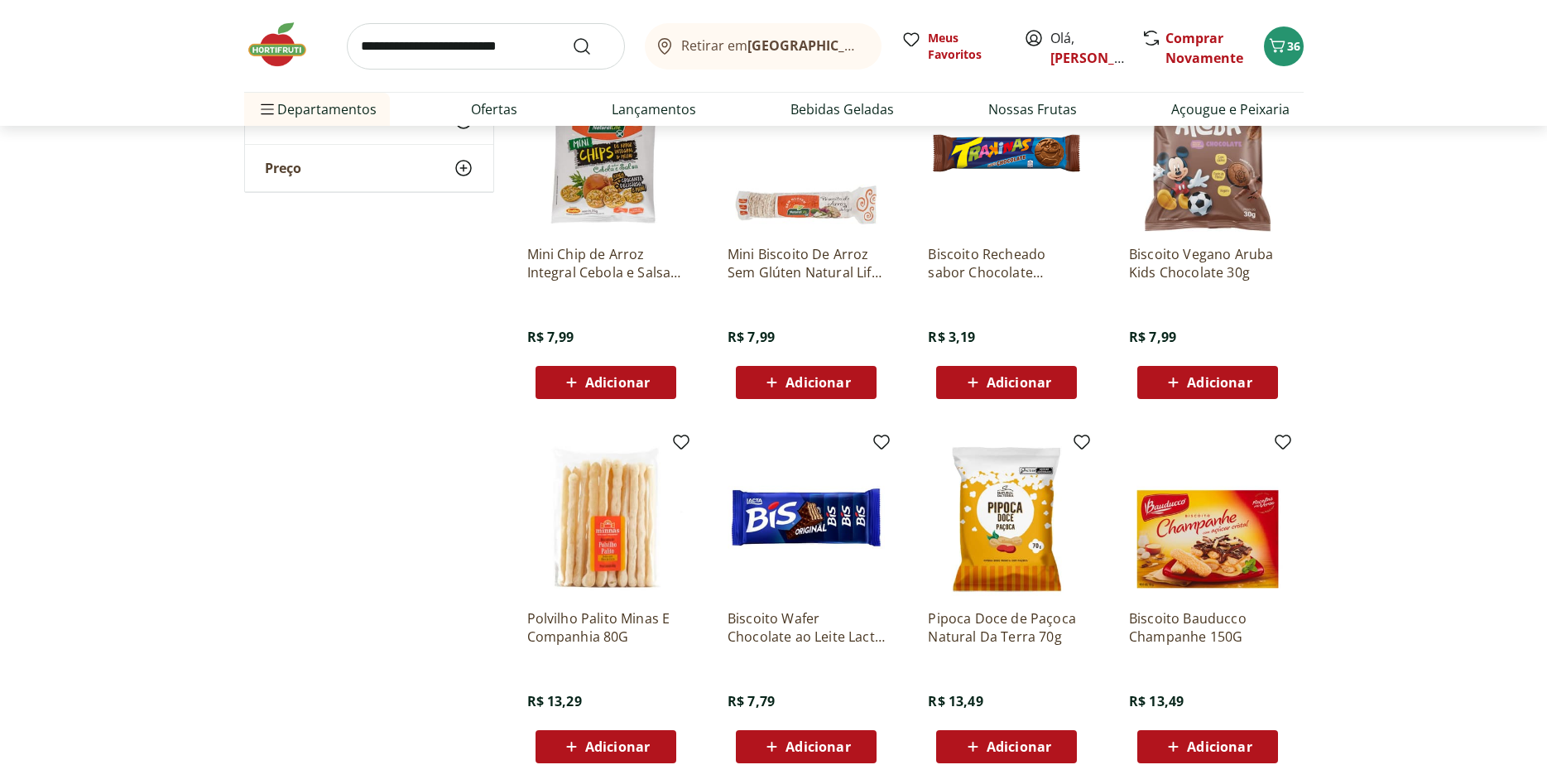
scroll to position [5149, 0]
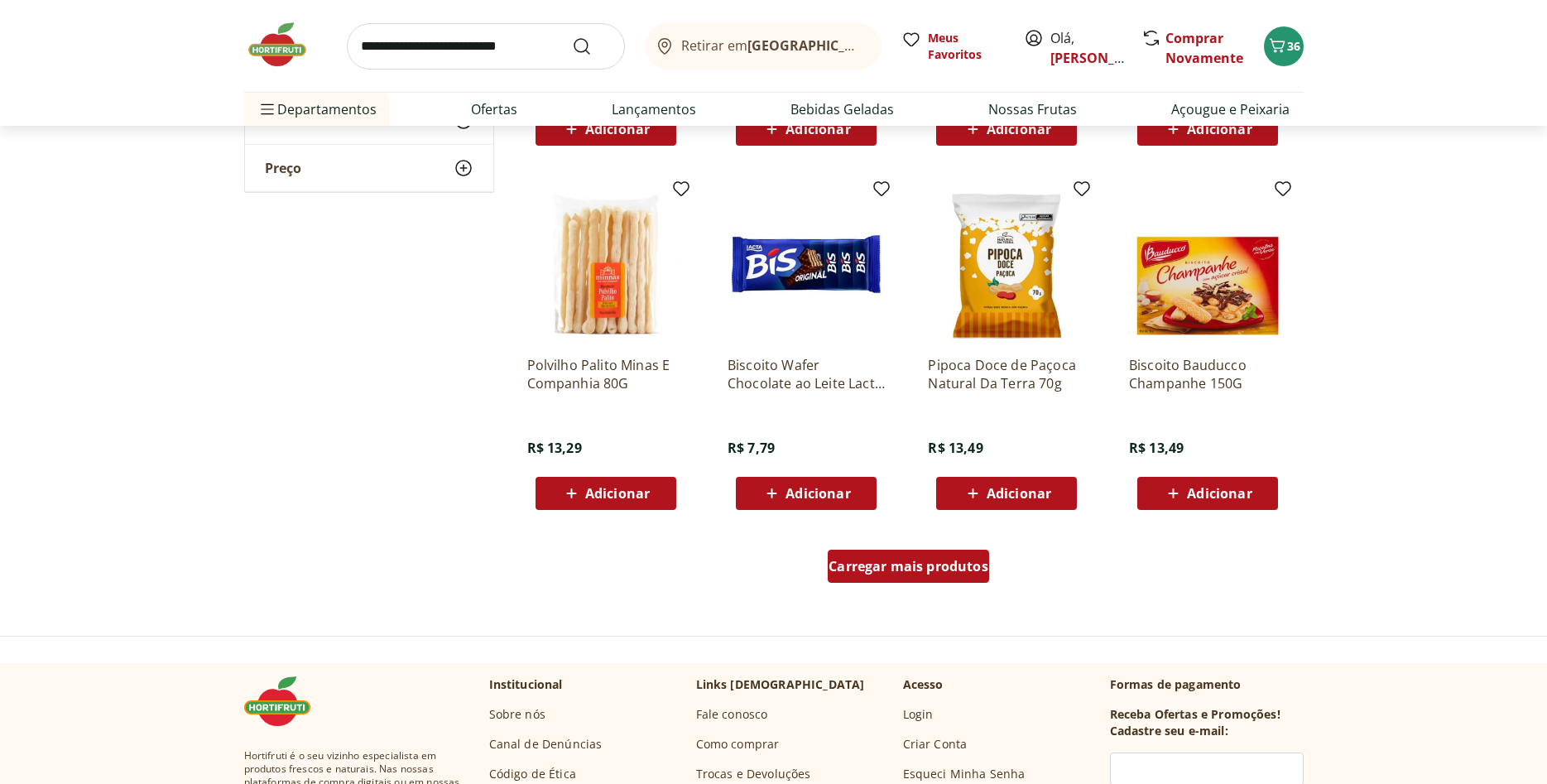
click at [957, 576] on div "Carregar mais produtos" at bounding box center [909, 566] width 162 height 33
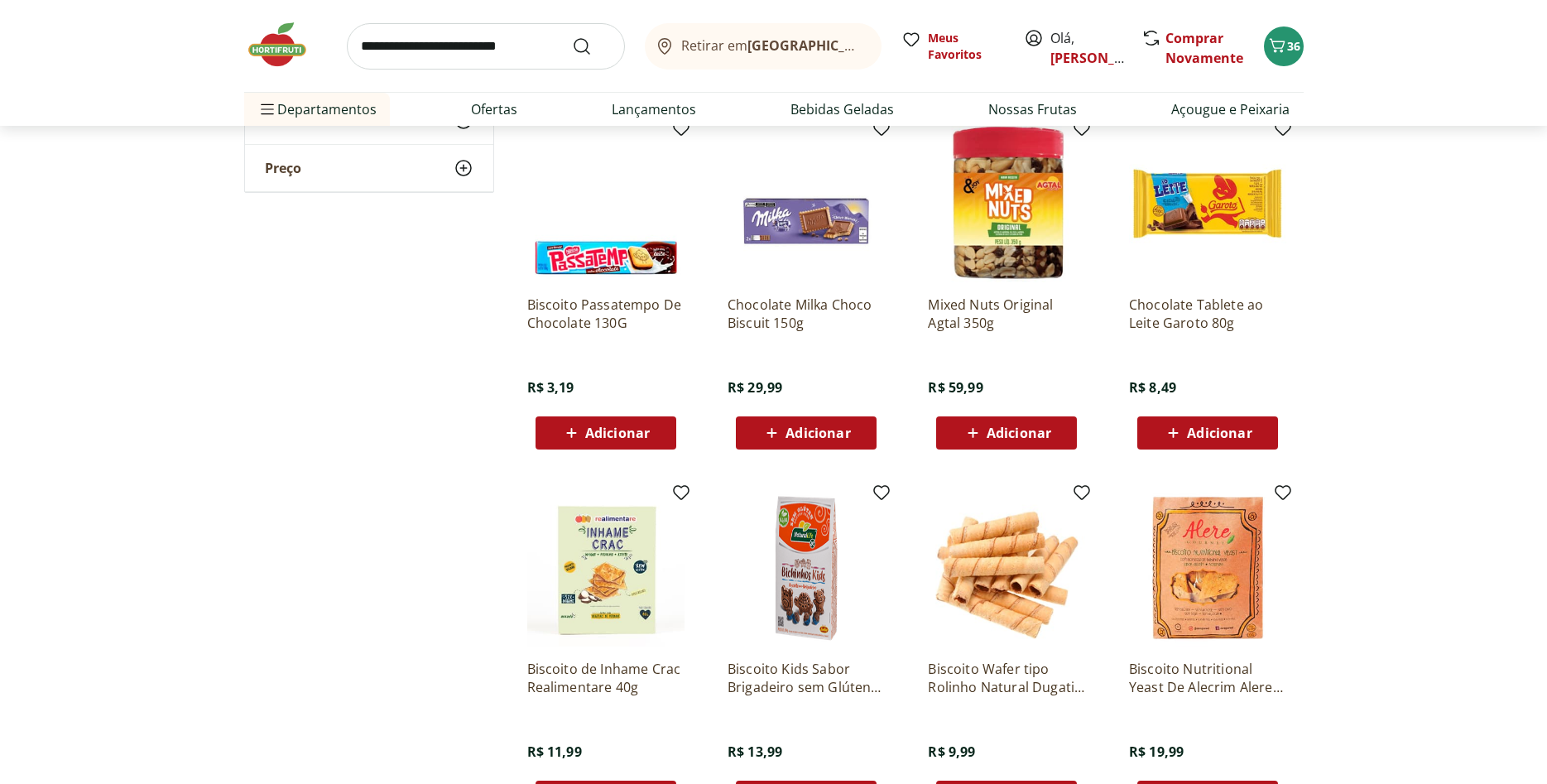
scroll to position [5655, 0]
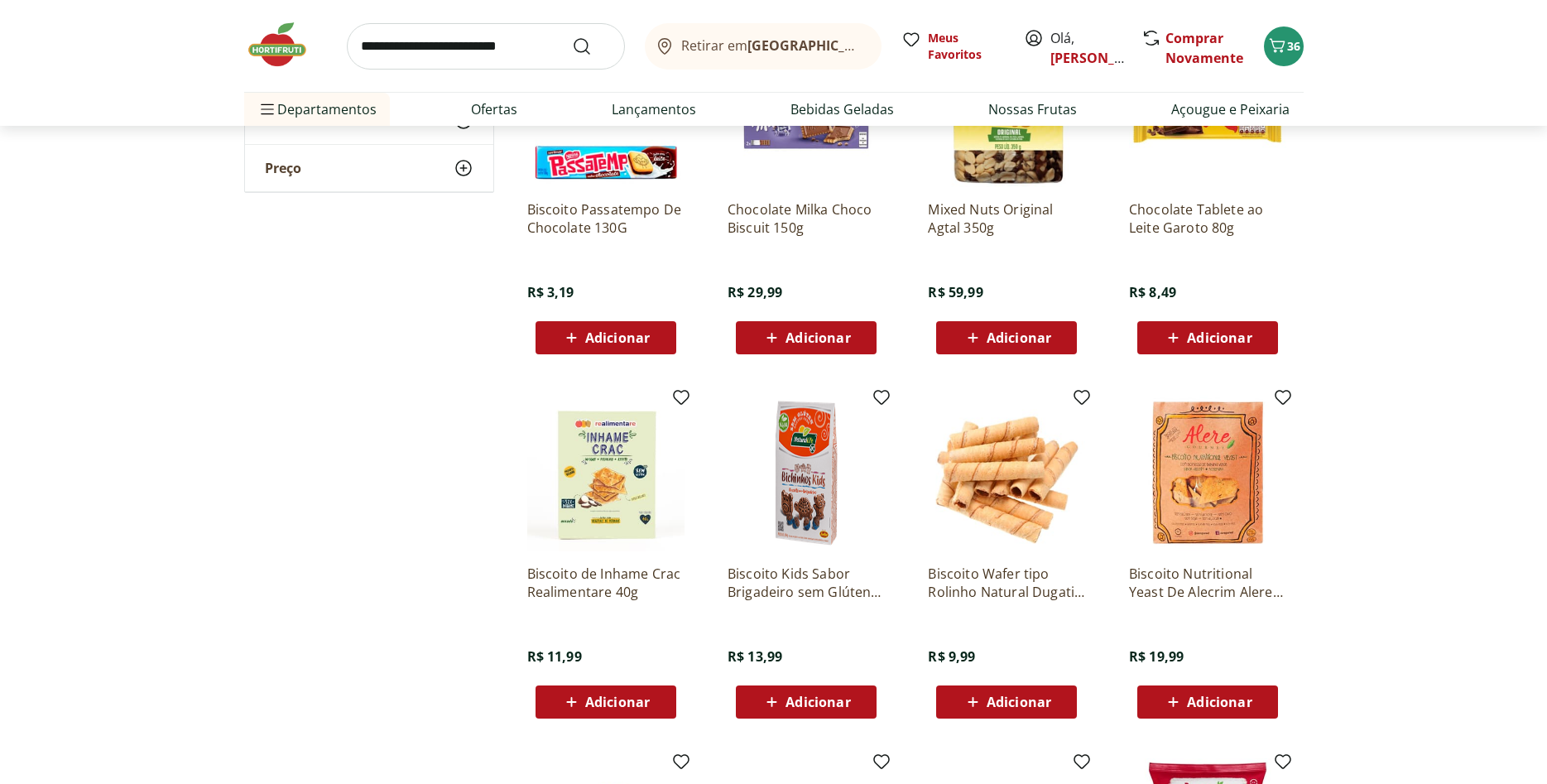
click at [648, 344] on span "Adicionar" at bounding box center [618, 337] width 64 height 13
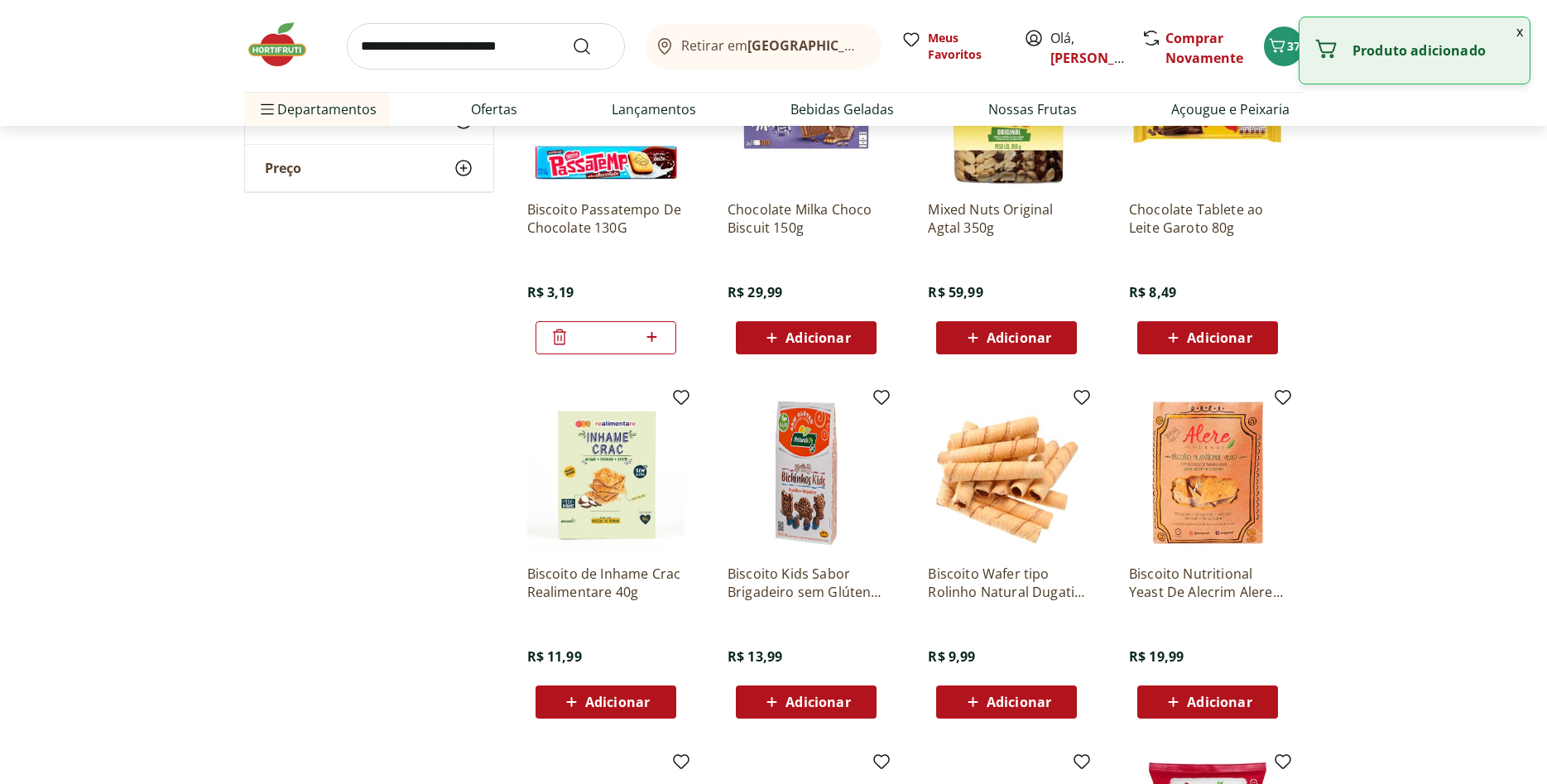
click at [648, 346] on icon at bounding box center [652, 336] width 21 height 20
type input "*"
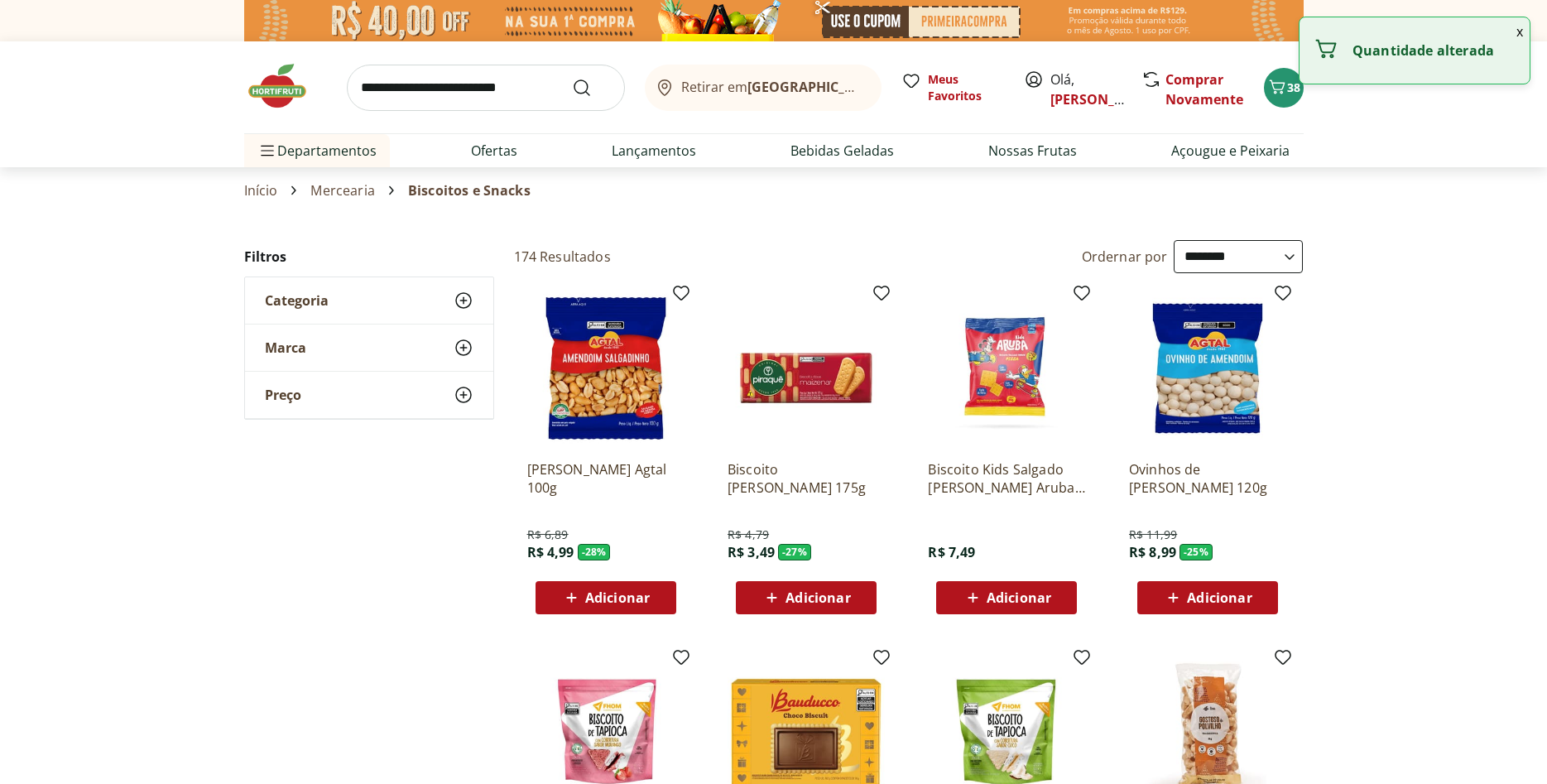
select select "**********"
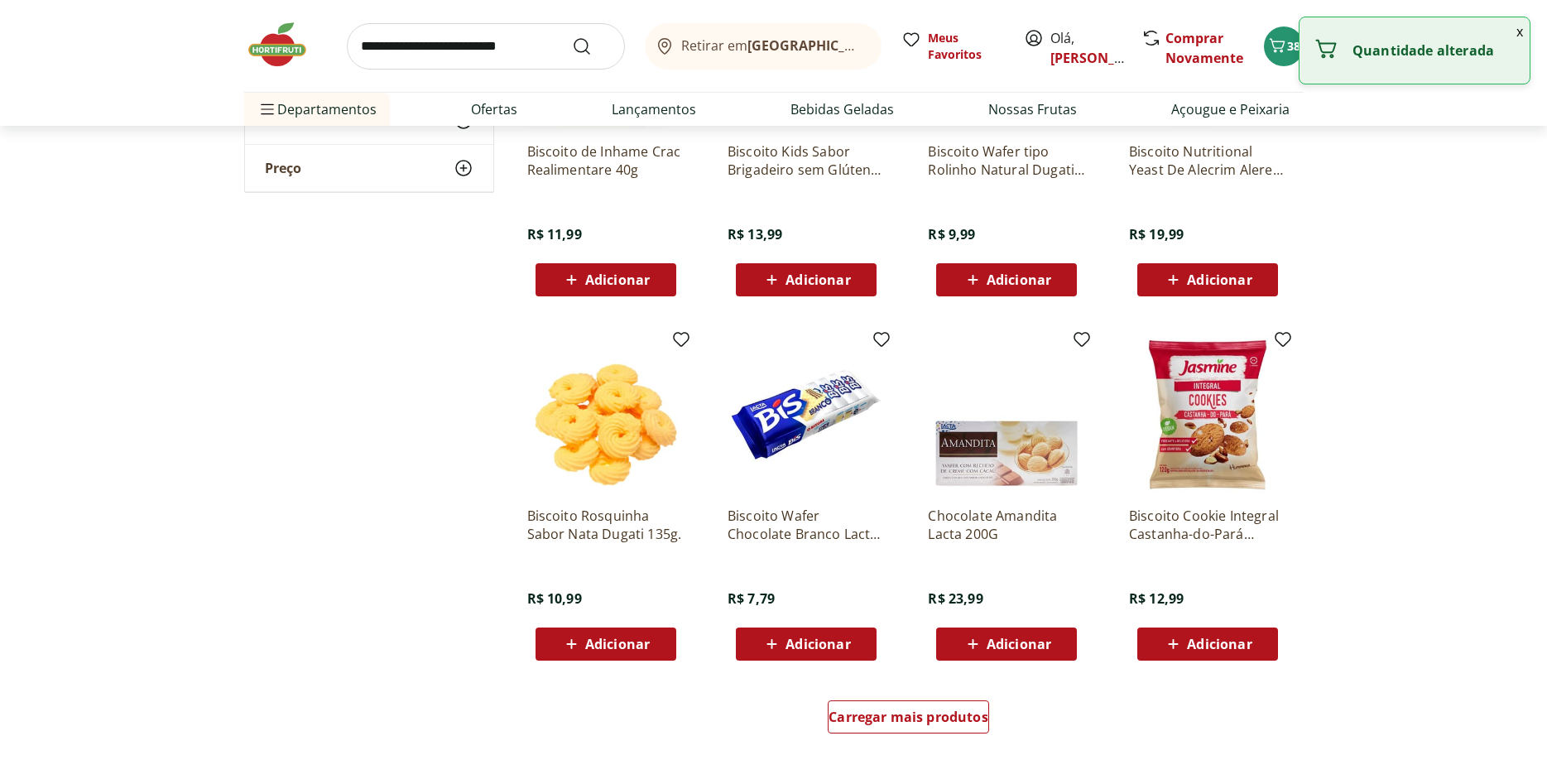
scroll to position [6161, 0]
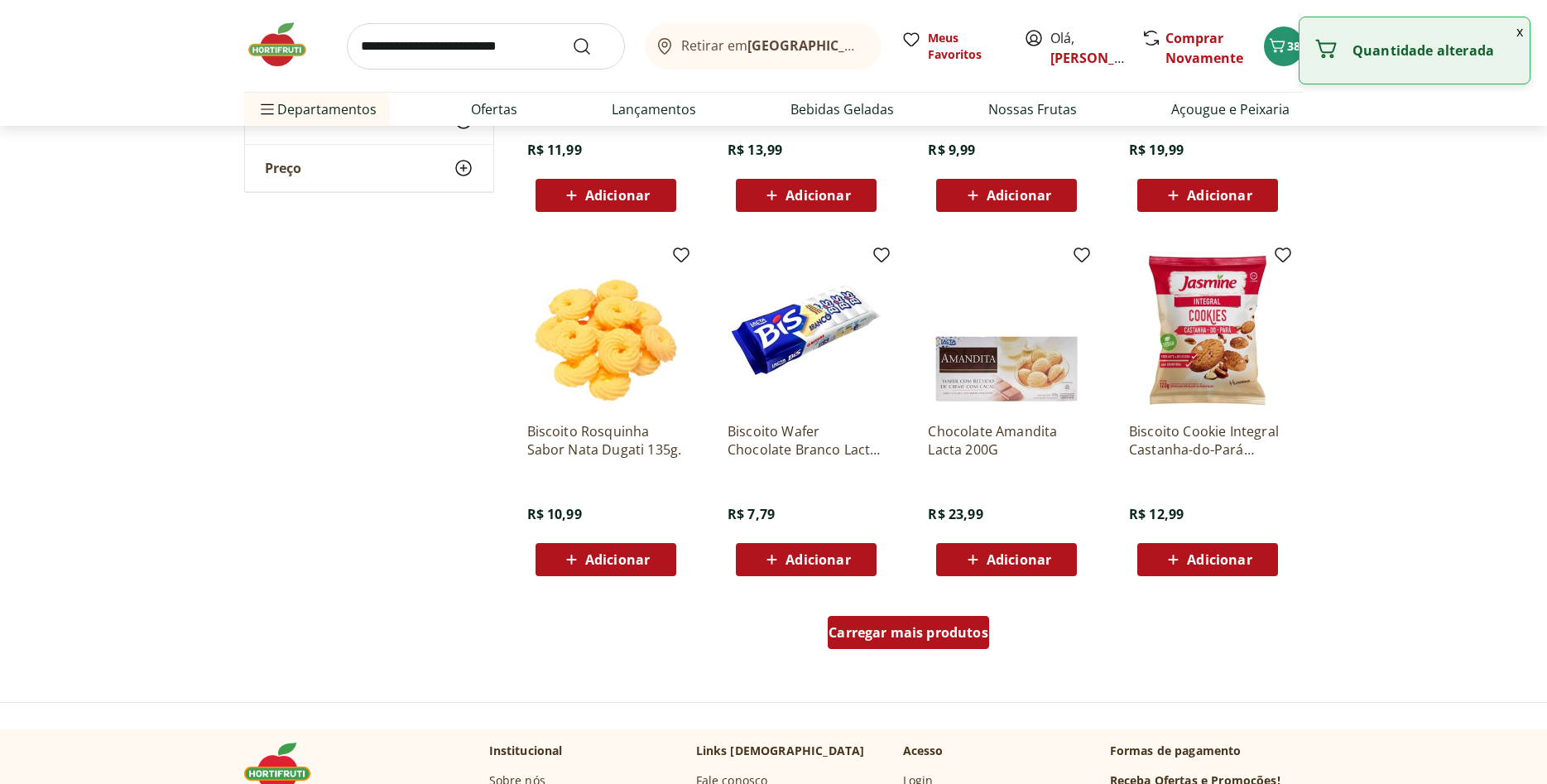
click at [951, 623] on div "Carregar mais produtos" at bounding box center [909, 632] width 162 height 33
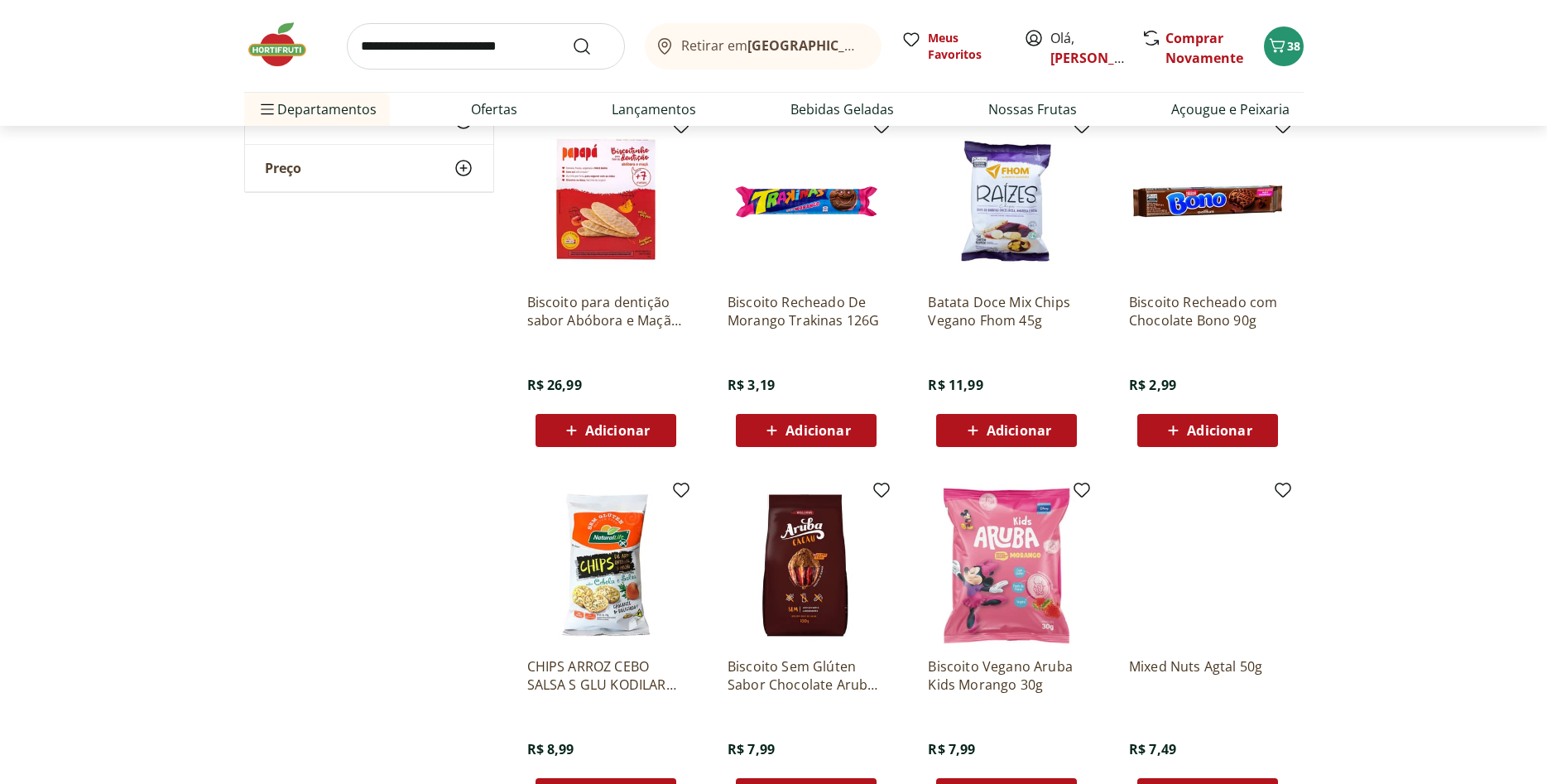
scroll to position [7343, 0]
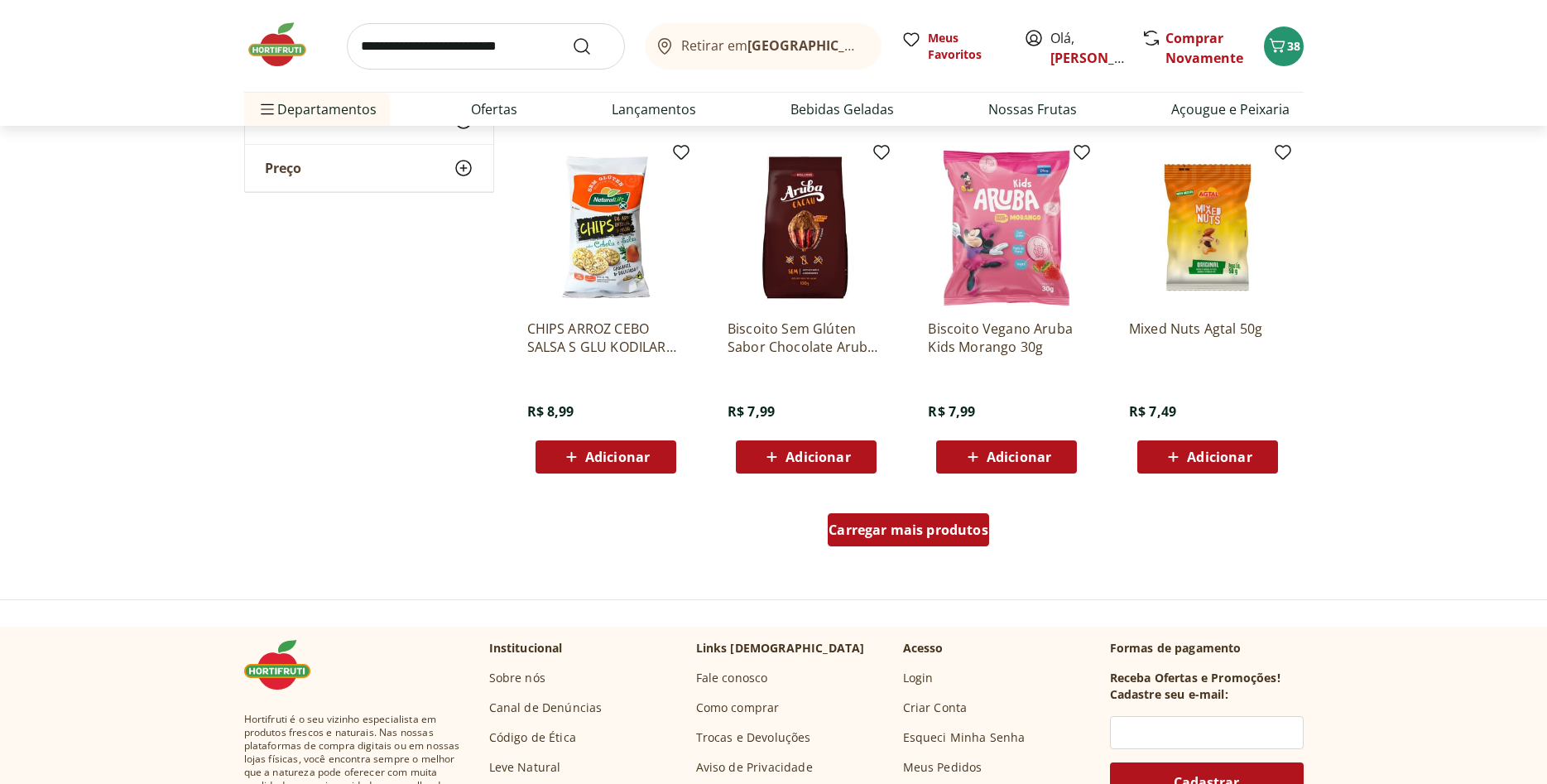
click at [920, 541] on div "Carregar mais produtos" at bounding box center [909, 530] width 162 height 33
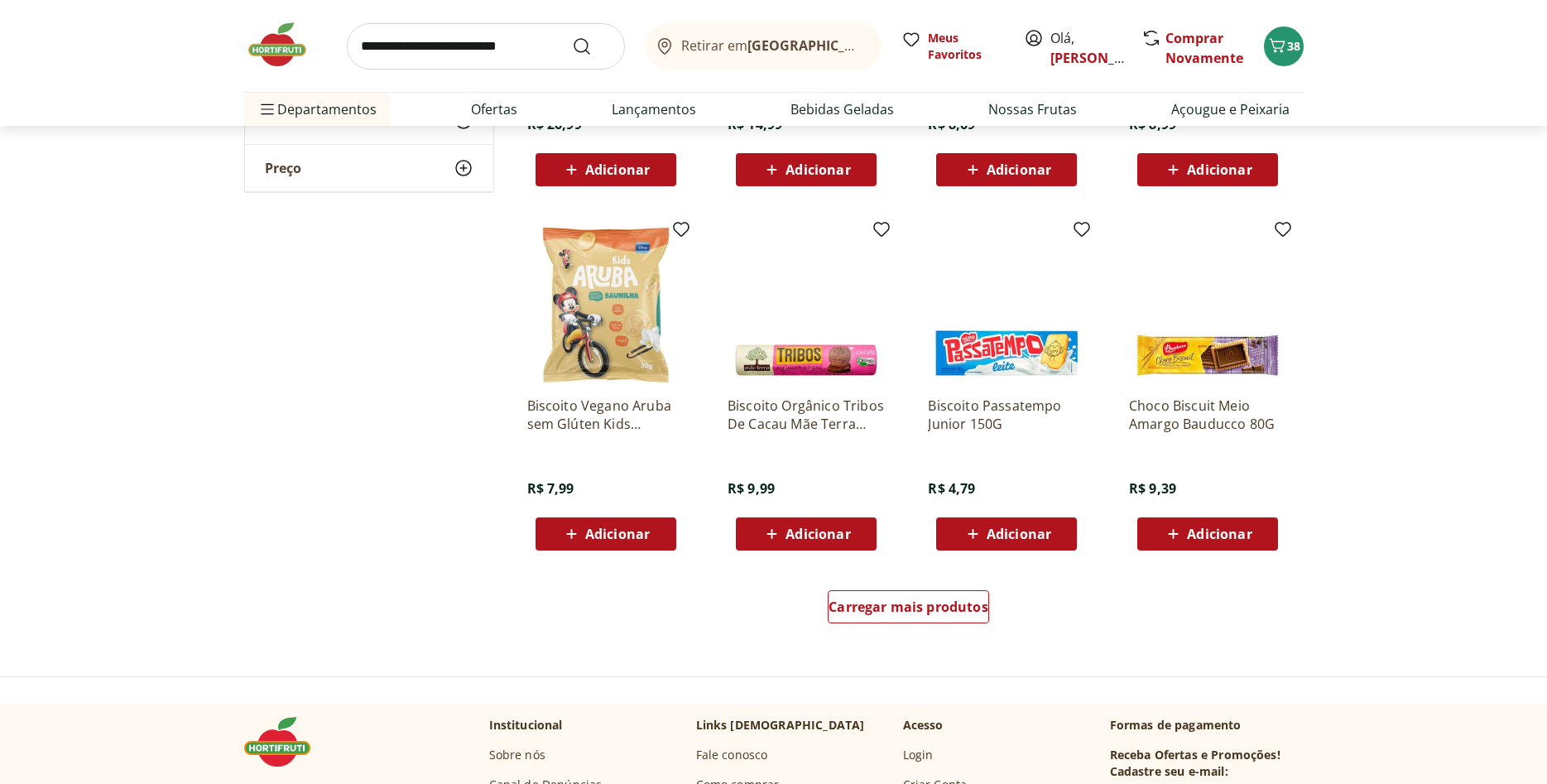
scroll to position [8356, 0]
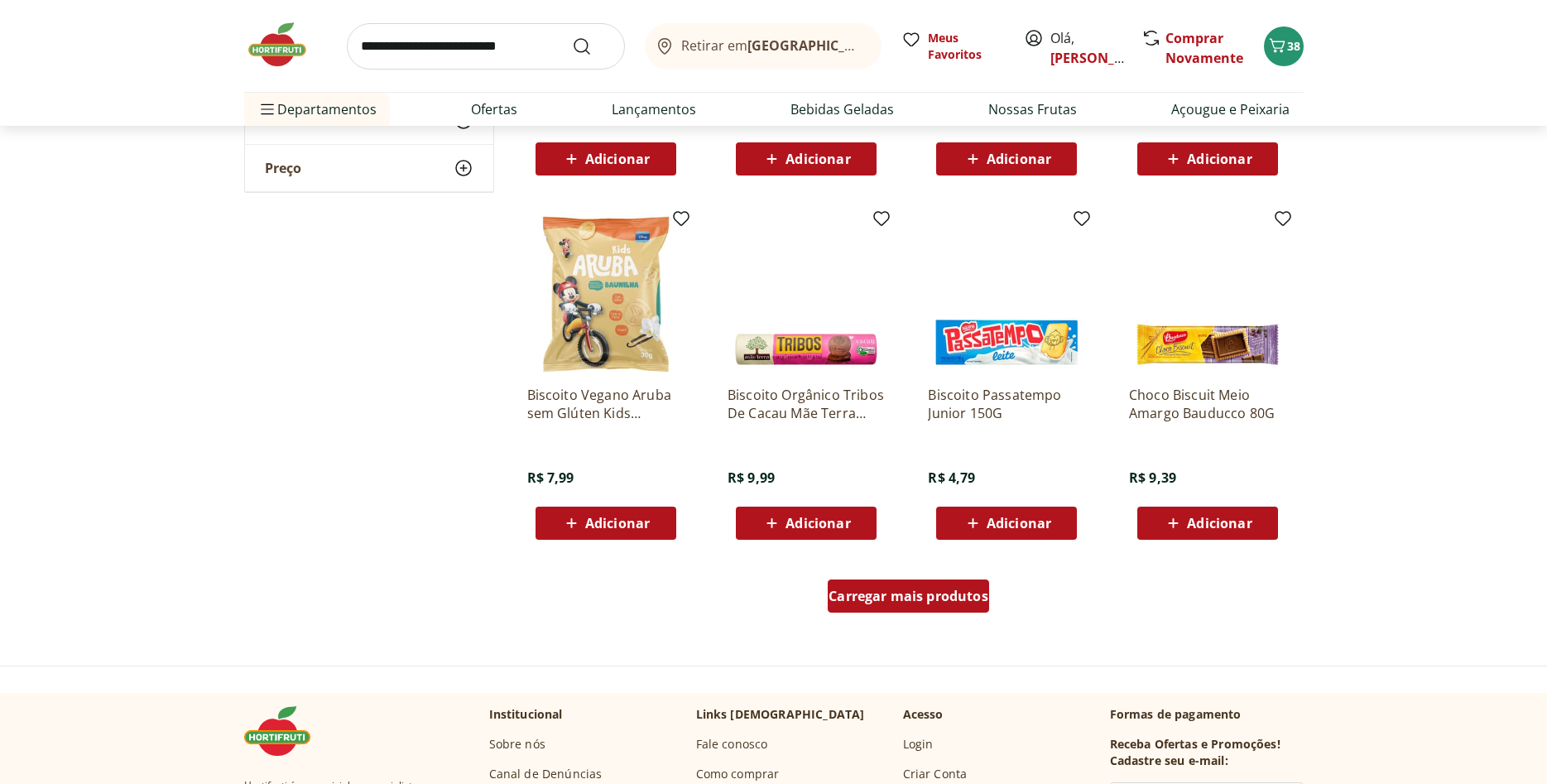
click at [942, 583] on div "Carregar mais produtos" at bounding box center [909, 596] width 162 height 33
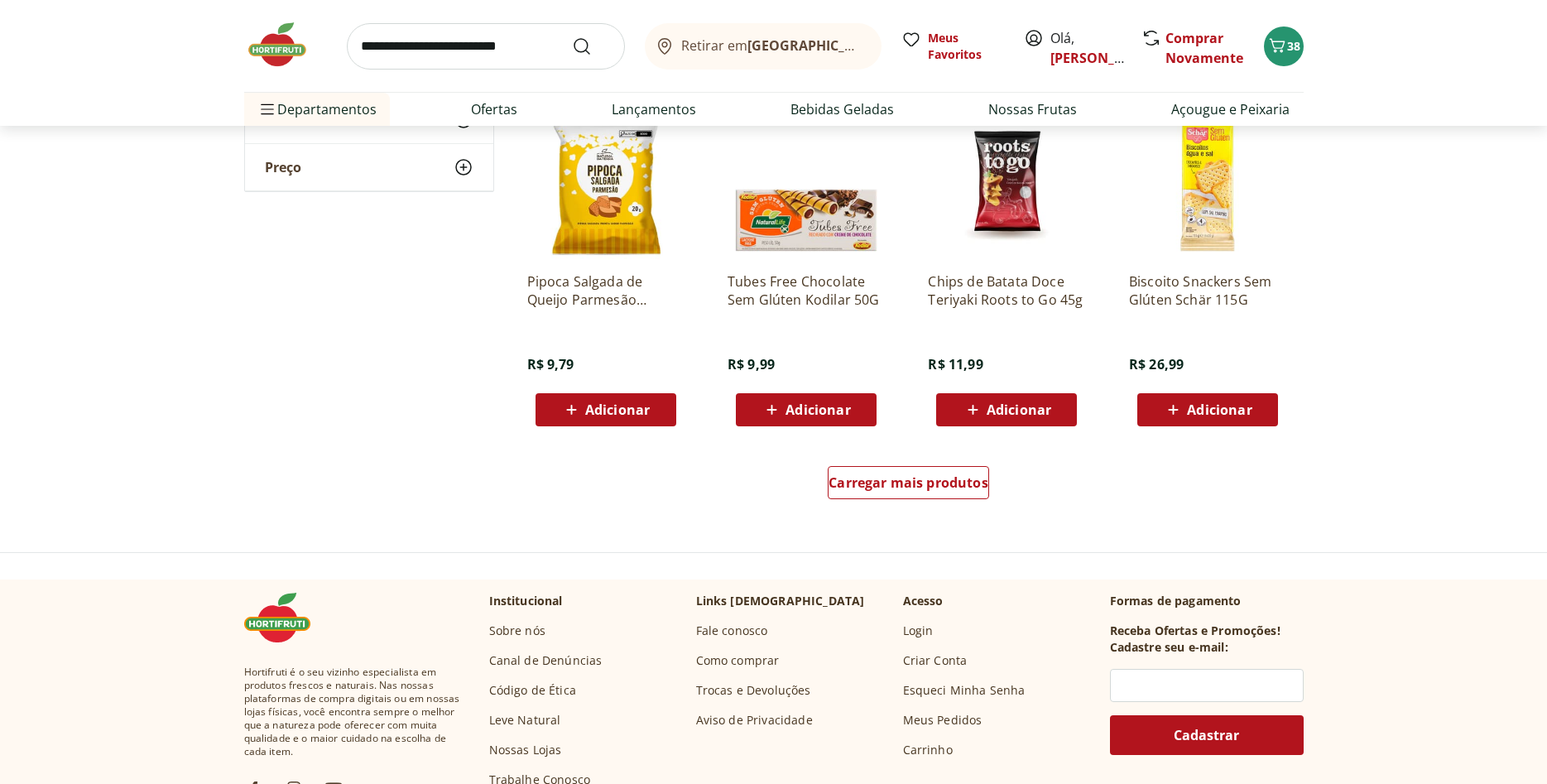
scroll to position [9622, 0]
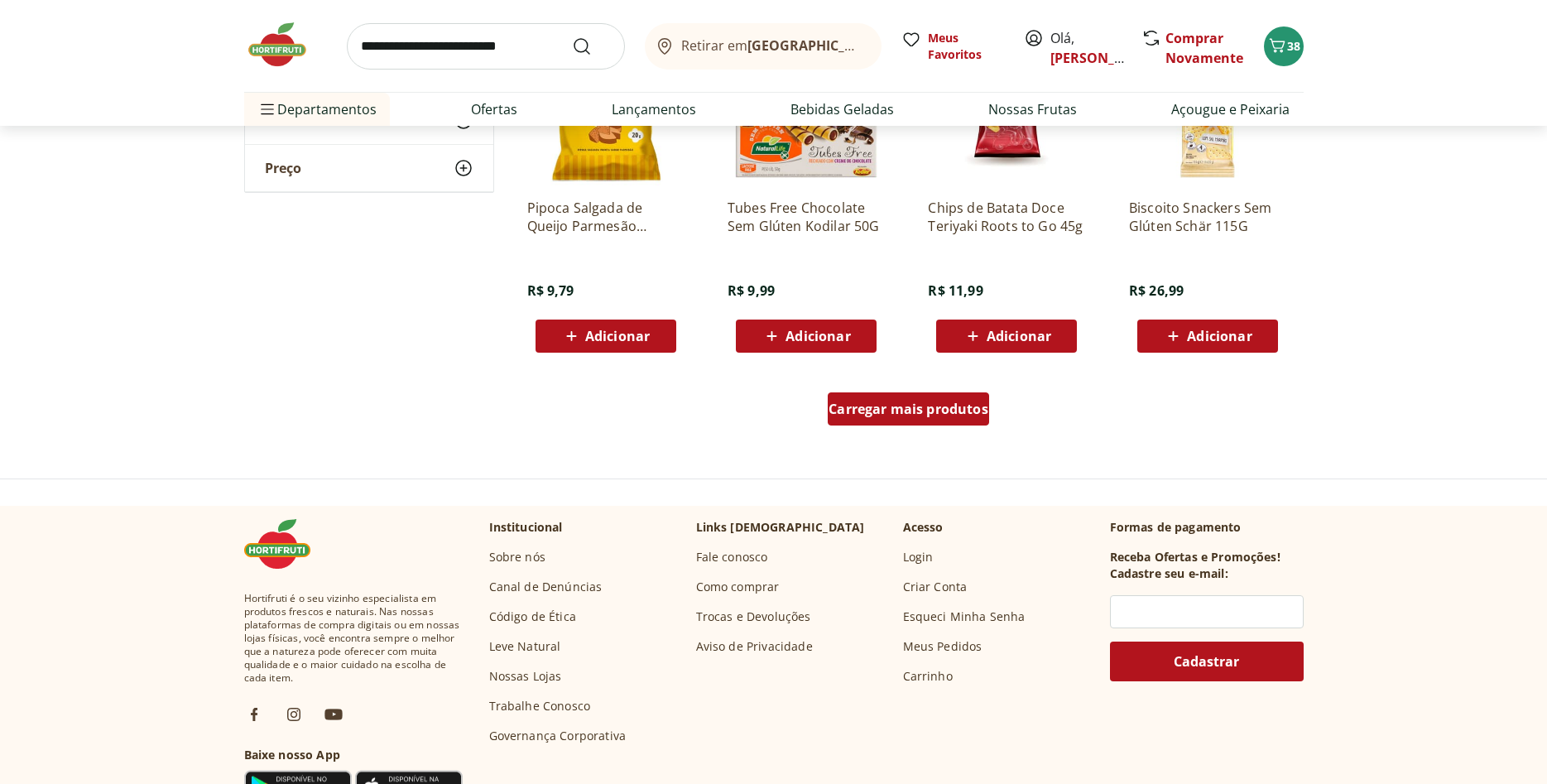
click at [956, 411] on span "Carregar mais produtos" at bounding box center [909, 408] width 160 height 13
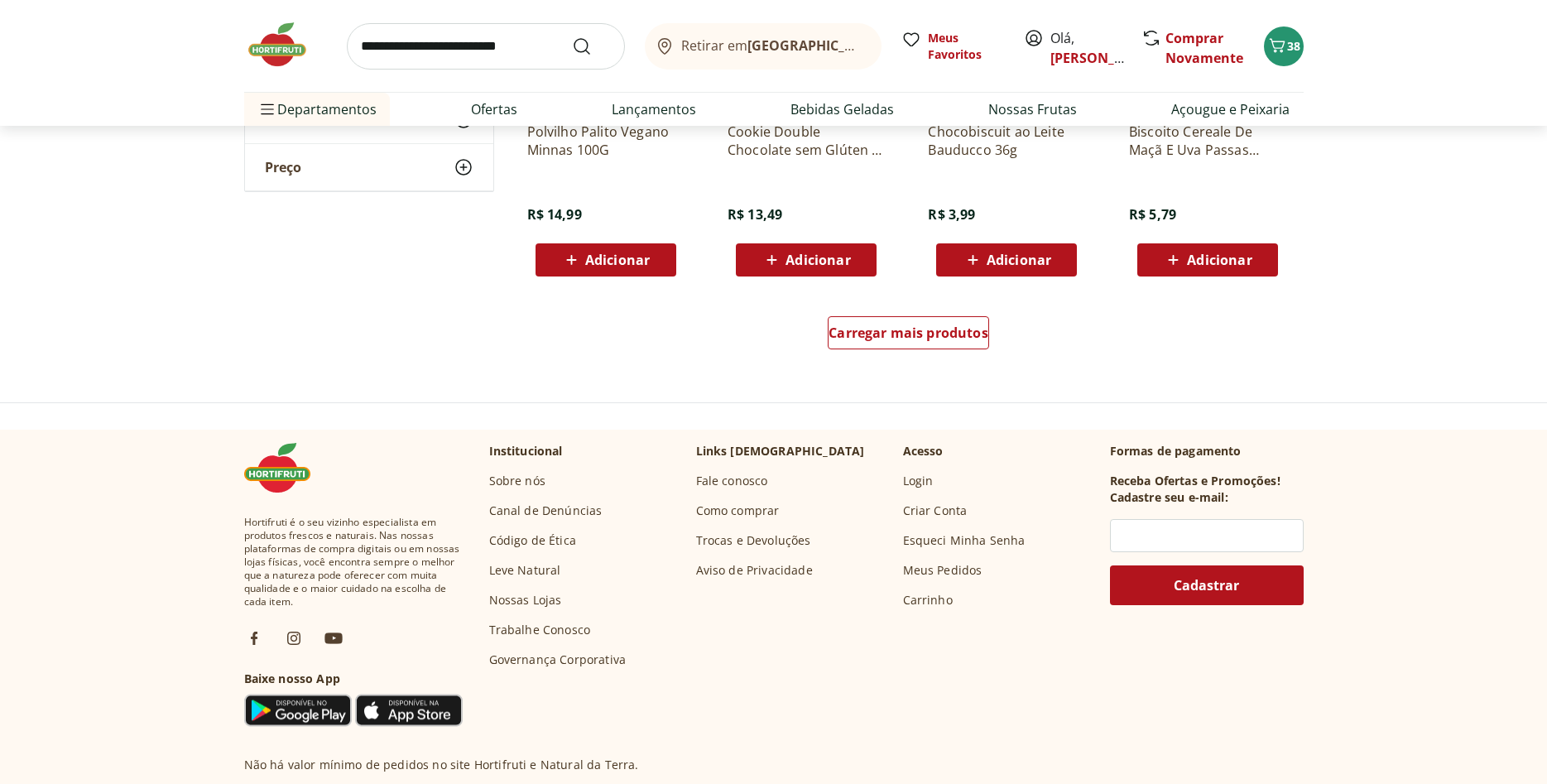
scroll to position [10803, 0]
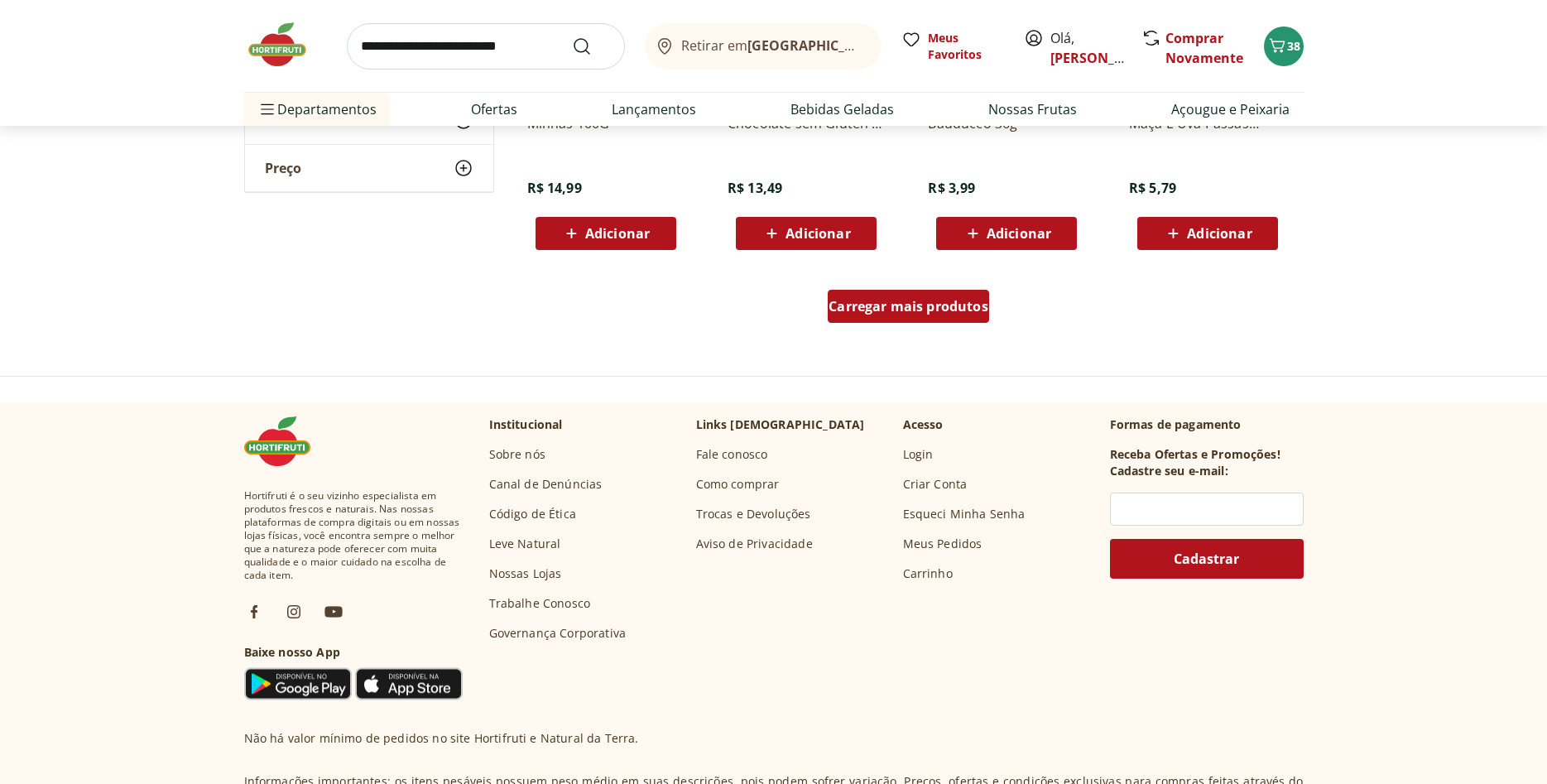
click at [910, 320] on div "Carregar mais produtos" at bounding box center [909, 306] width 162 height 33
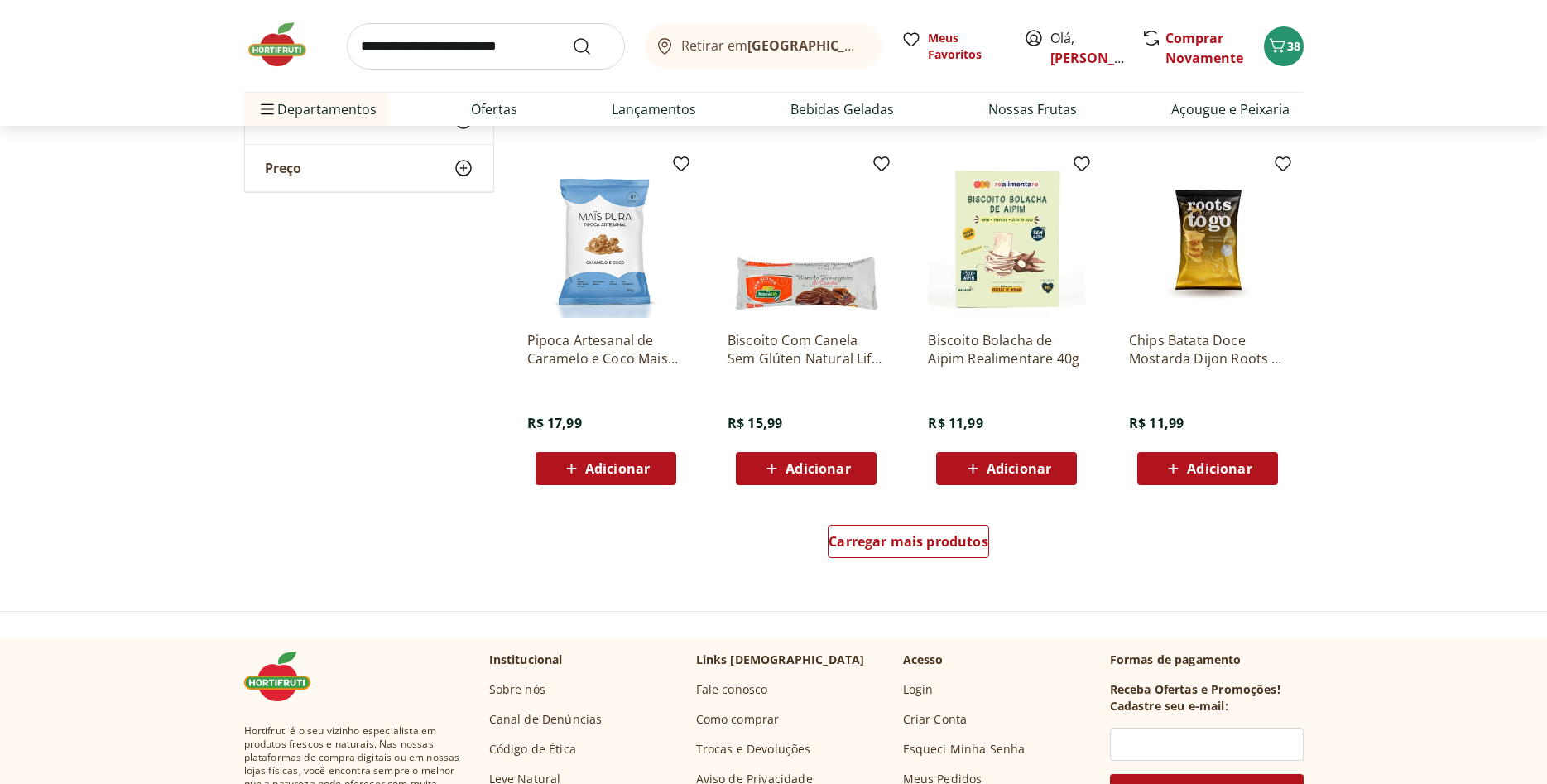
scroll to position [11984, 0]
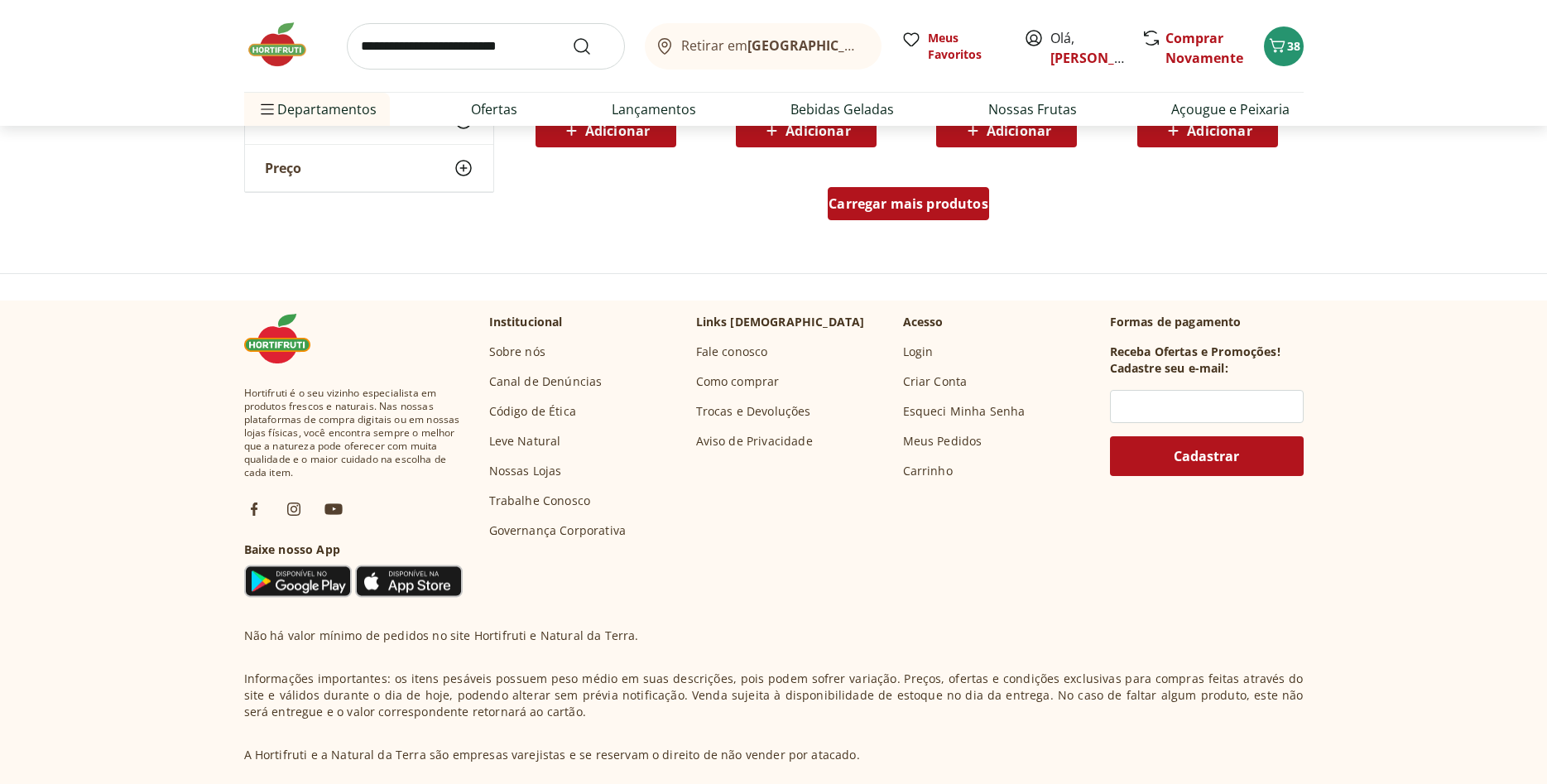
click at [930, 205] on span "Carregar mais produtos" at bounding box center [909, 203] width 160 height 13
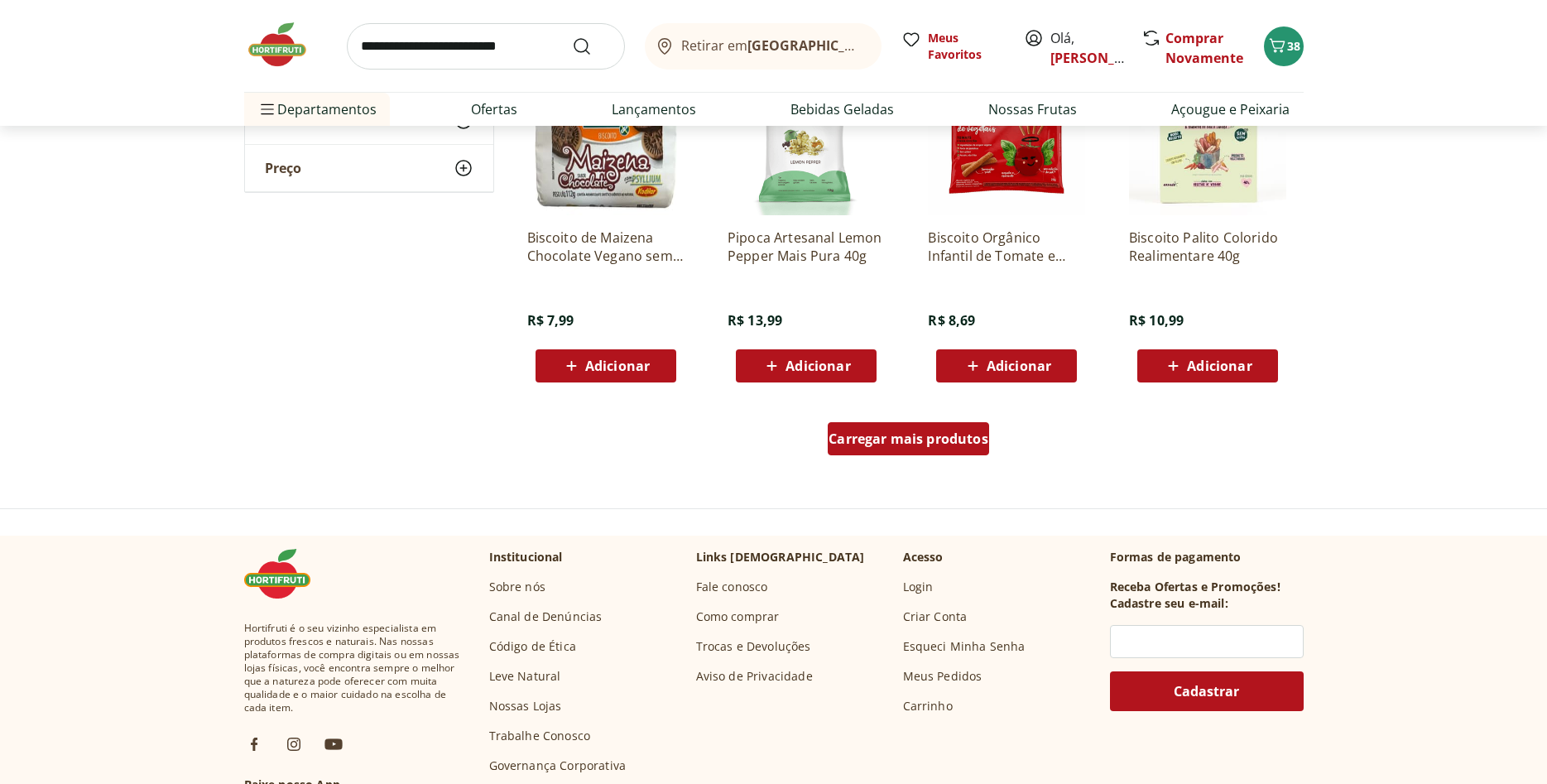
click at [915, 461] on link "Carregar mais produtos" at bounding box center [909, 442] width 162 height 40
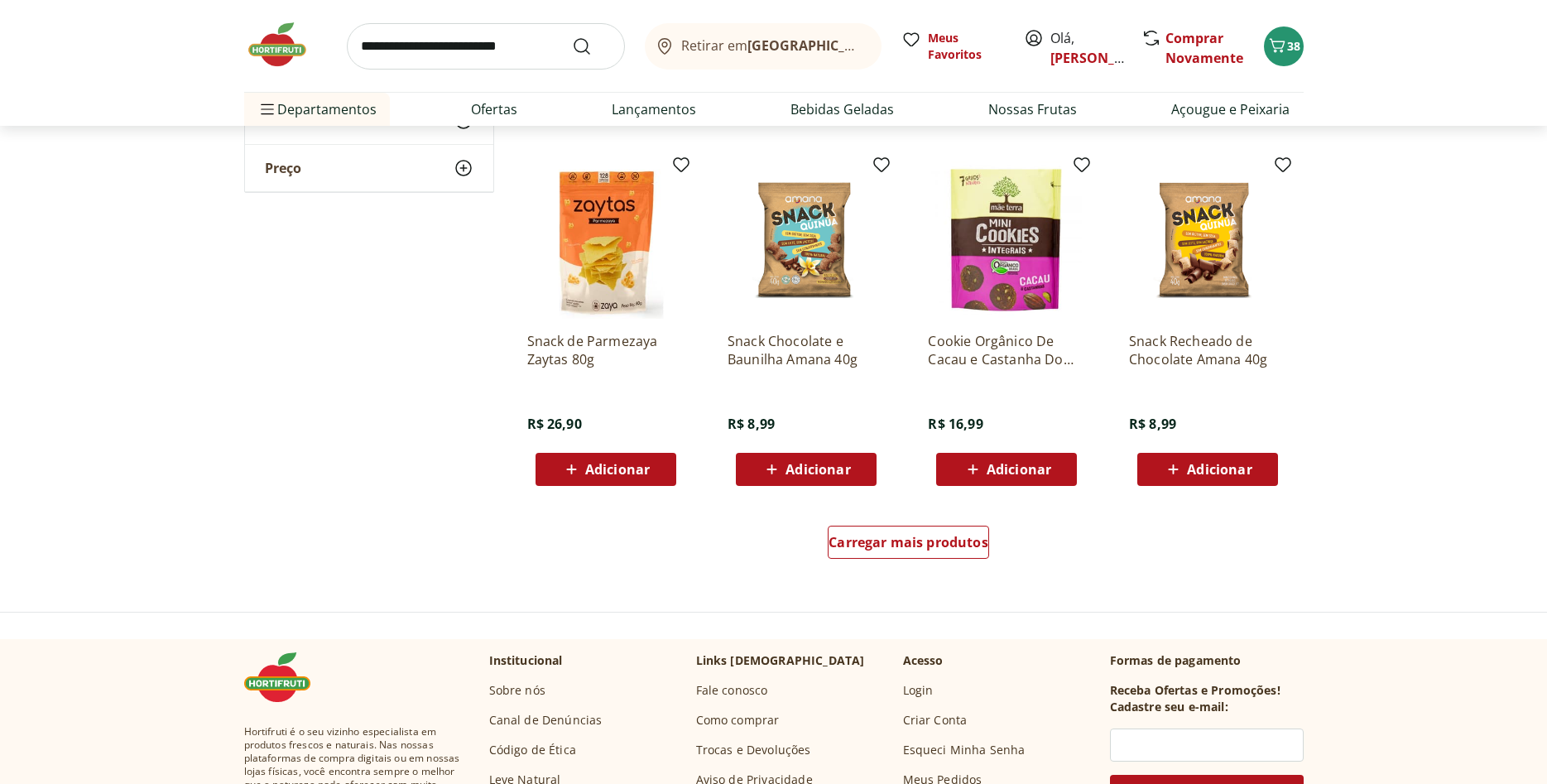
scroll to position [13925, 0]
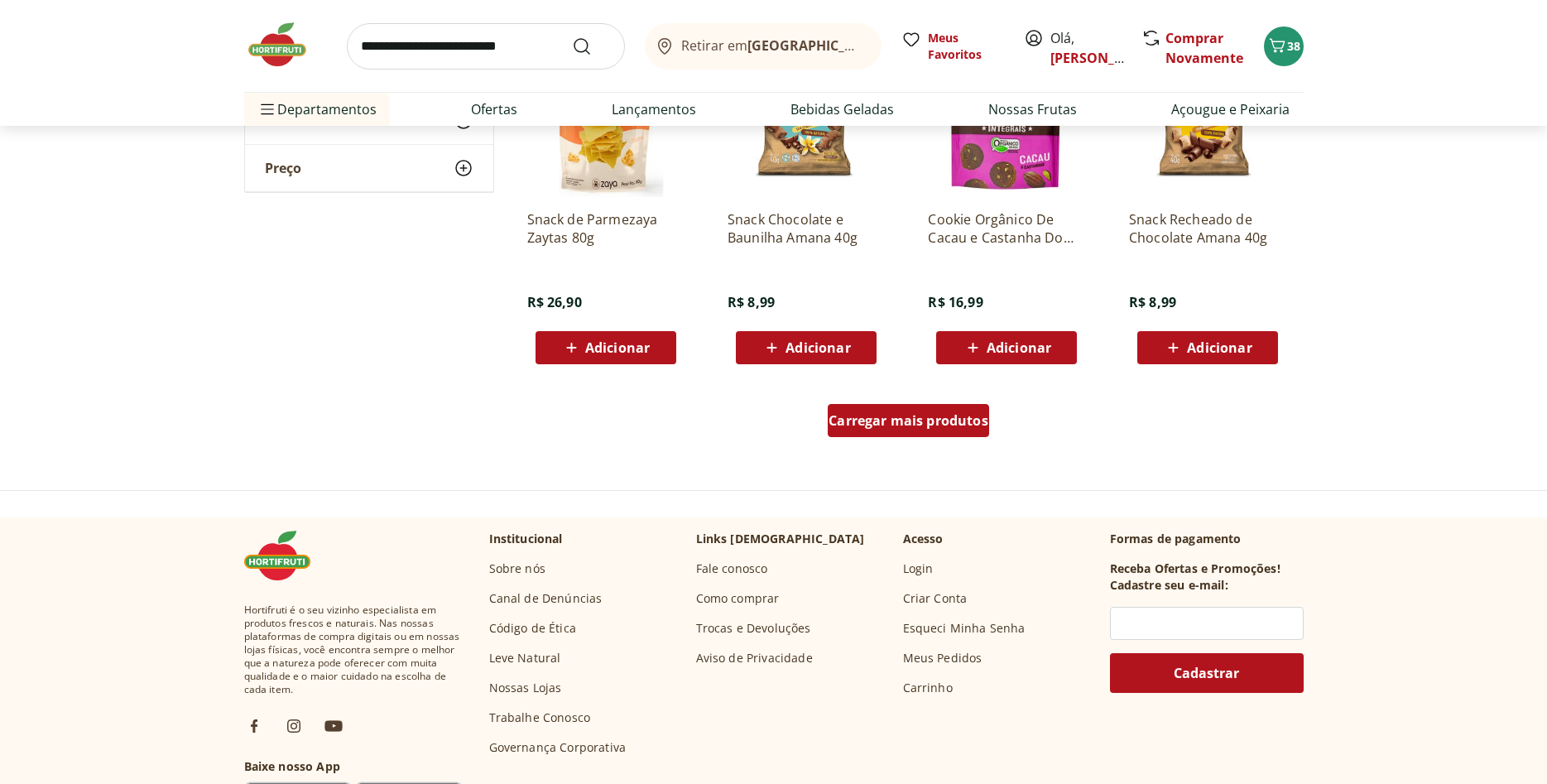
click at [942, 440] on link "Carregar mais produtos" at bounding box center [909, 424] width 162 height 40
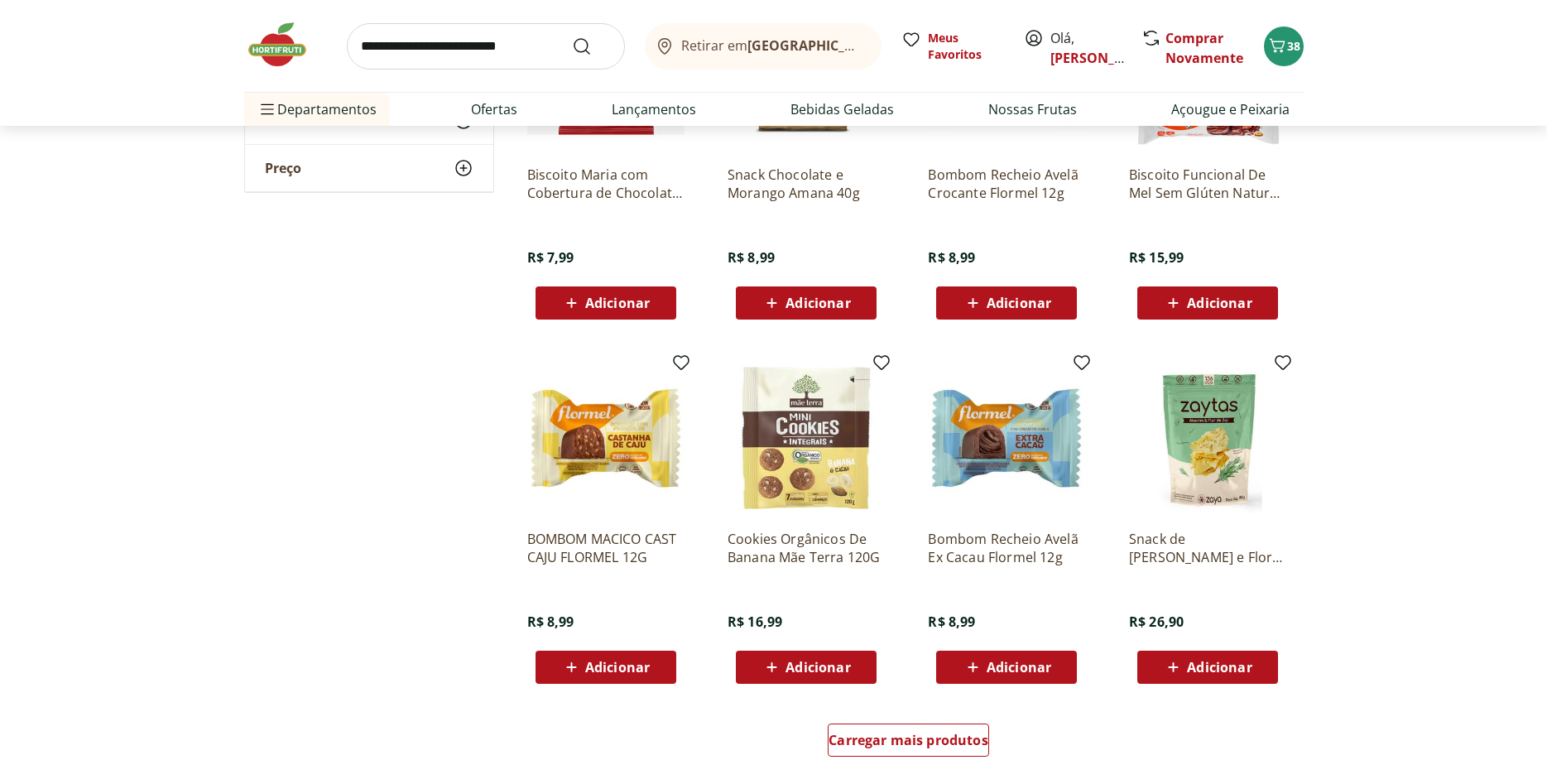
scroll to position [15023, 0]
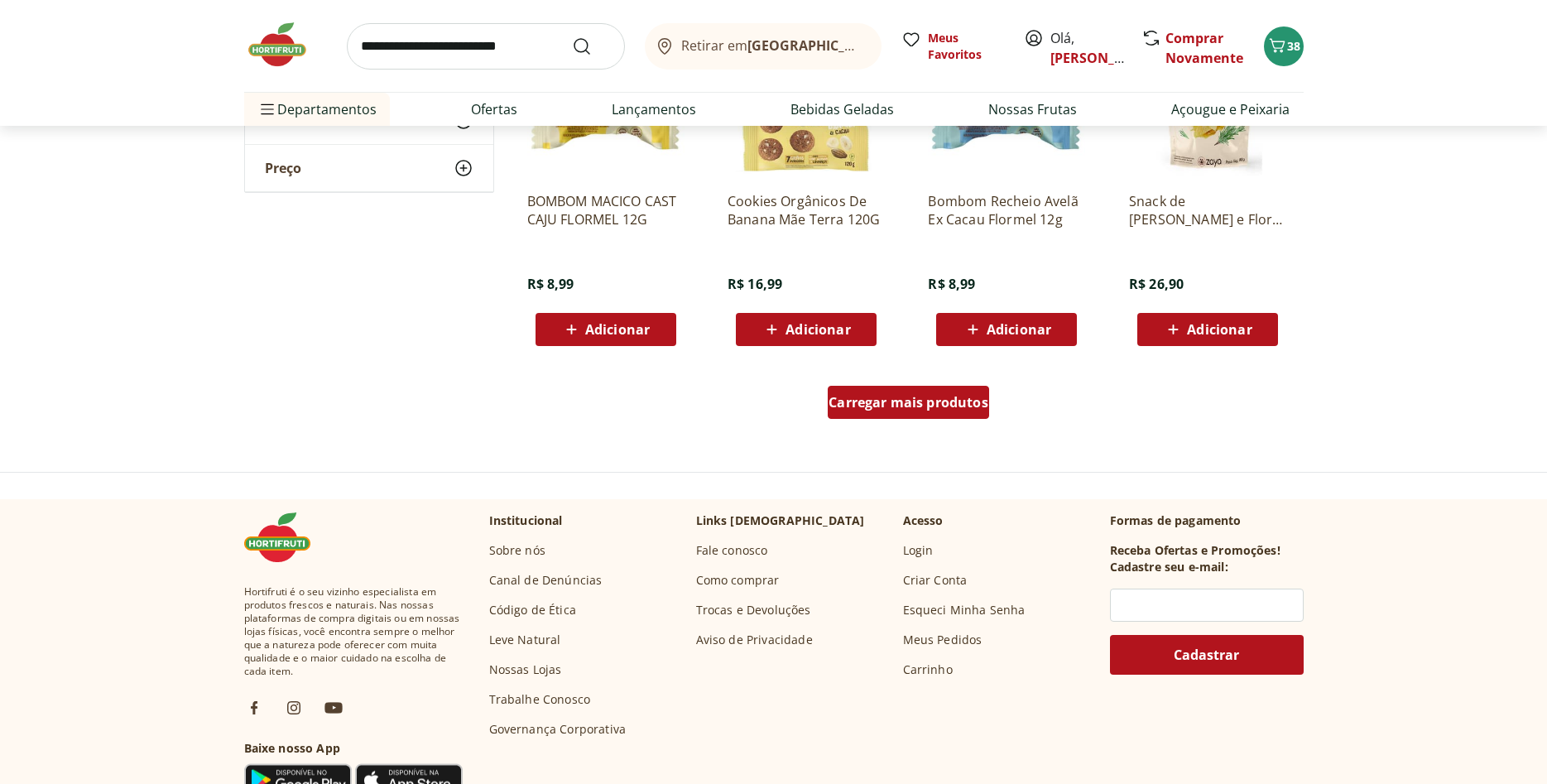
click at [962, 399] on span "Carregar mais produtos" at bounding box center [909, 402] width 160 height 13
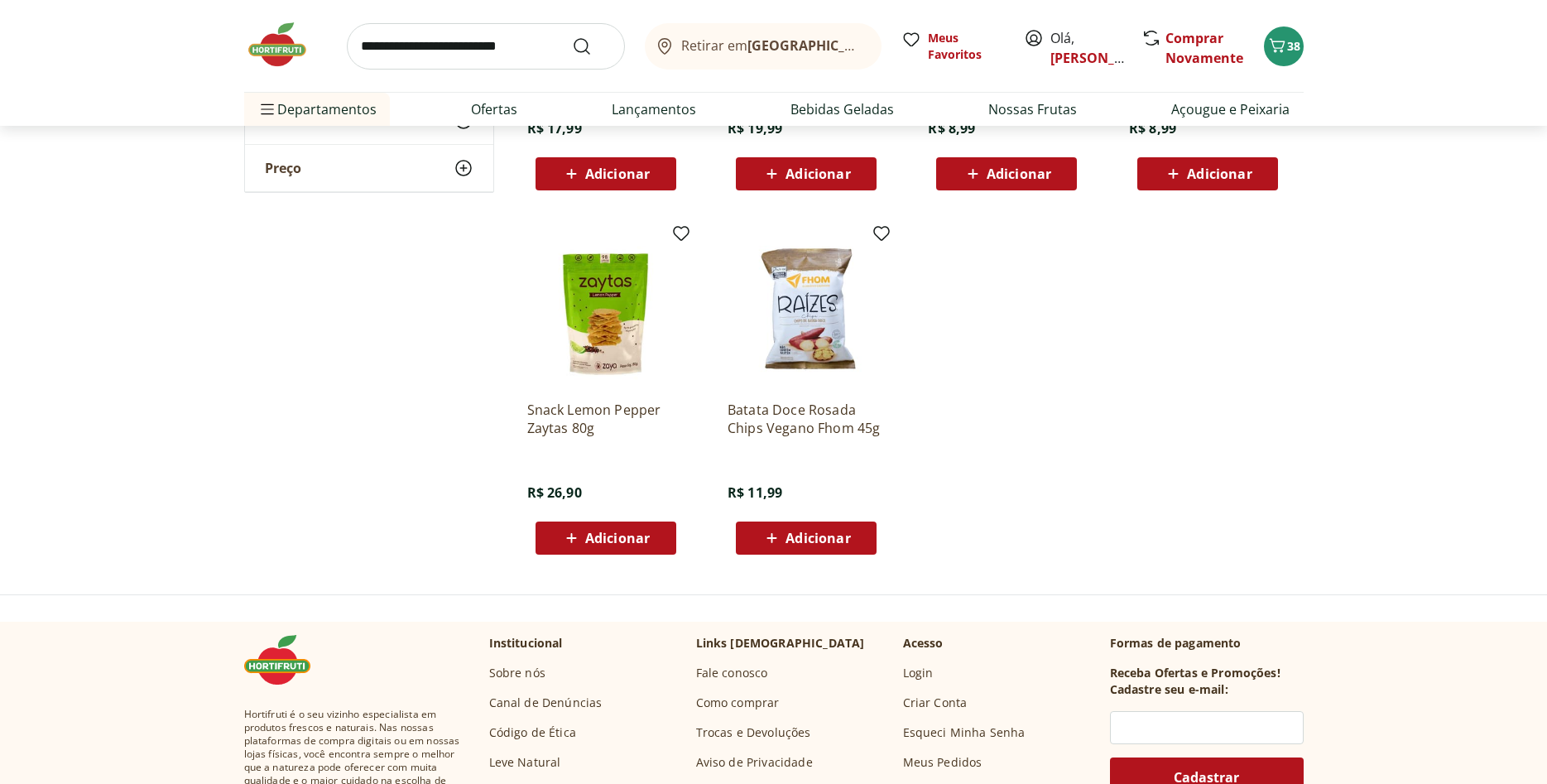
scroll to position [15023, 0]
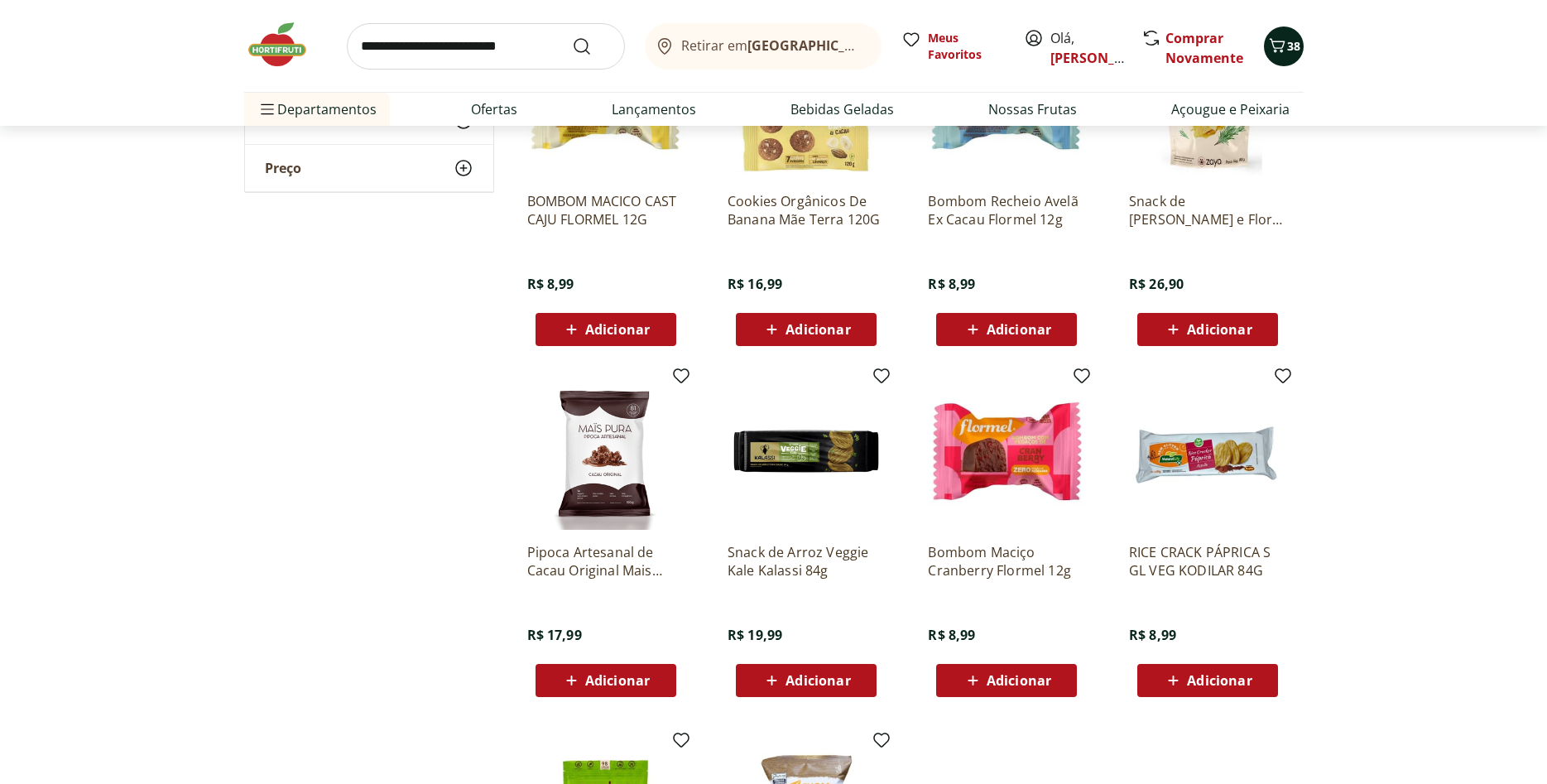
click at [1286, 43] on icon "Carrinho" at bounding box center [1277, 45] width 20 height 20
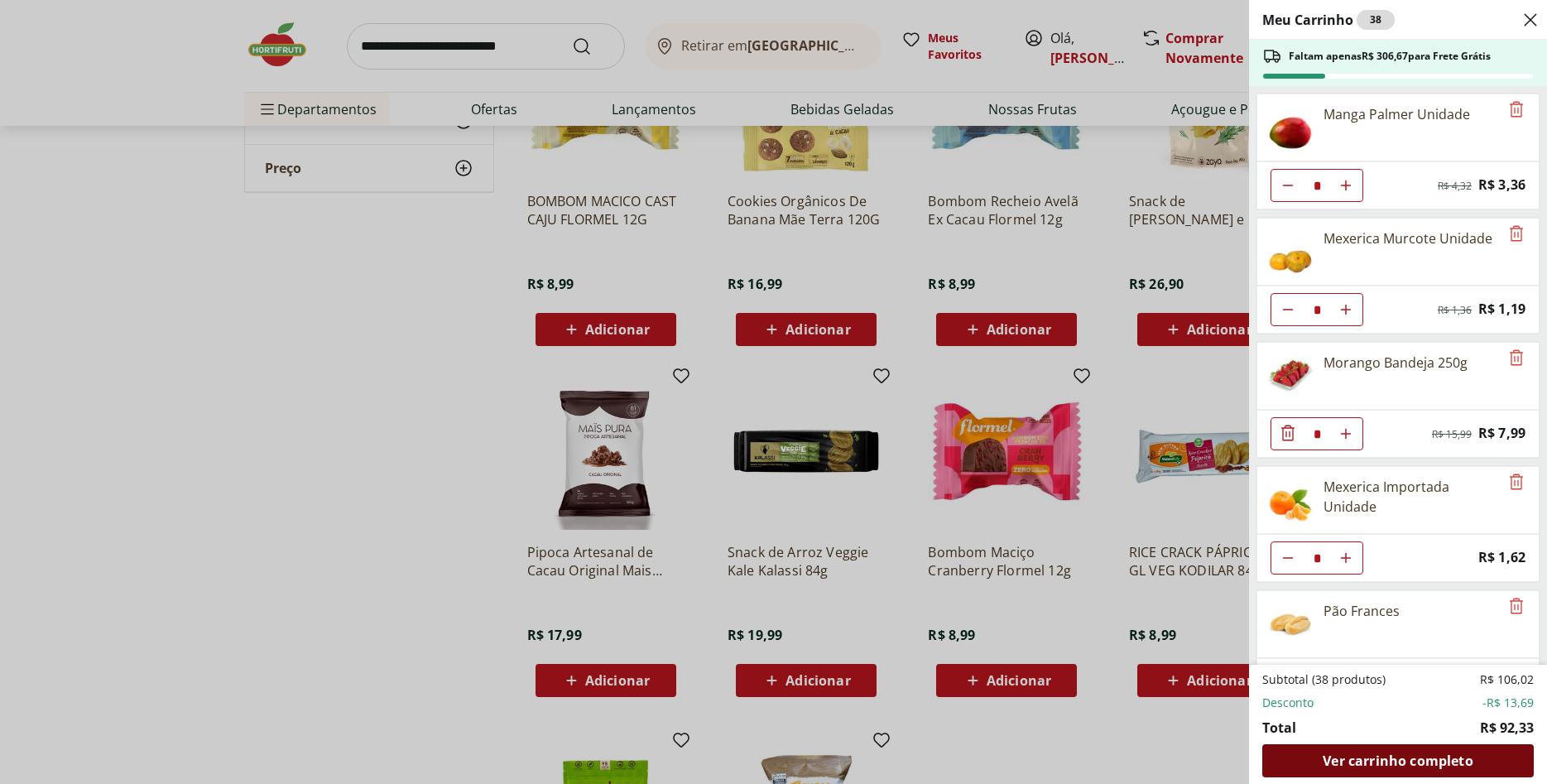
click at [1412, 754] on span "Ver carrinho completo" at bounding box center [1398, 760] width 149 height 13
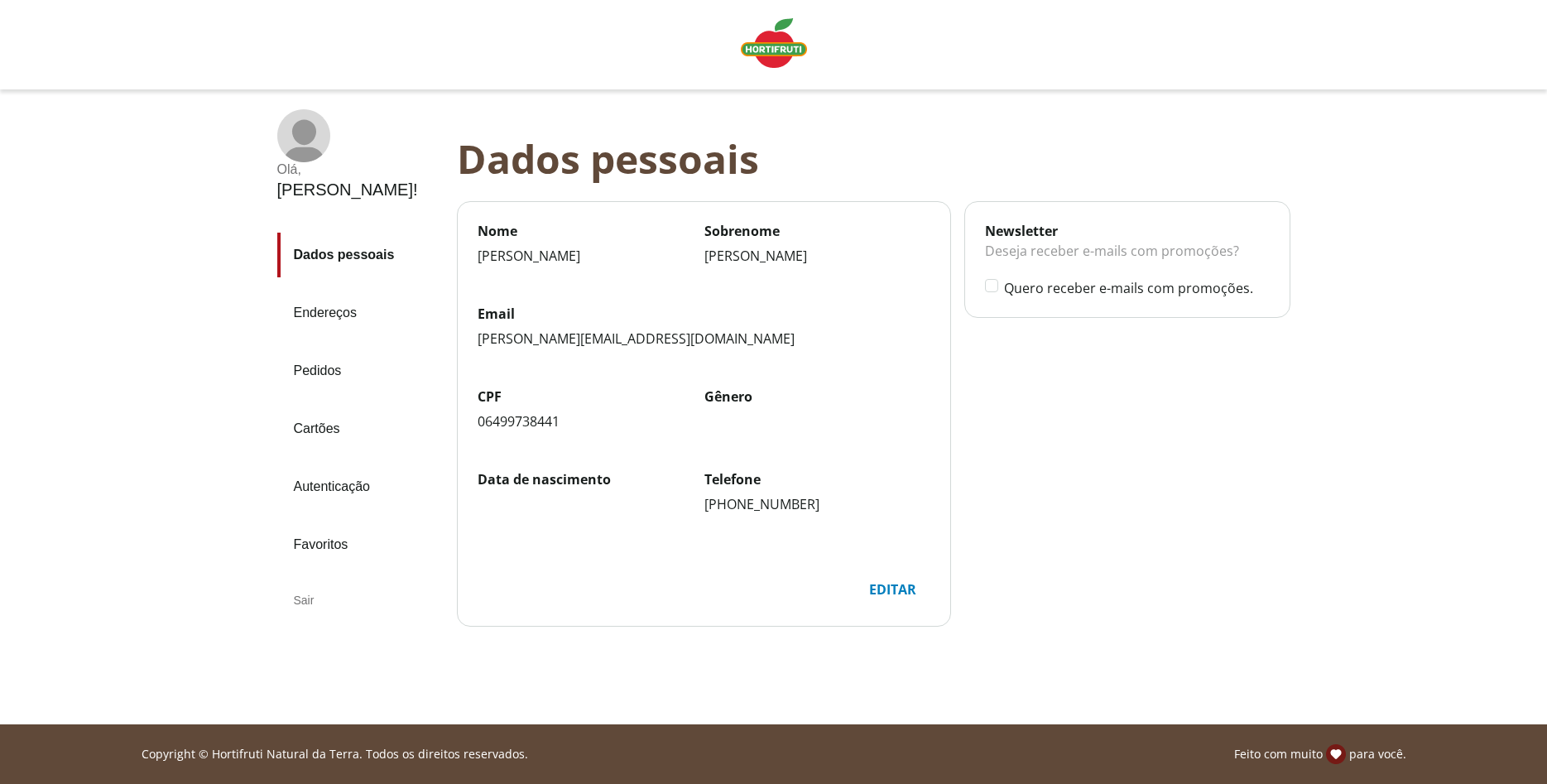
click at [303, 580] on div "Sair" at bounding box center [360, 600] width 167 height 40
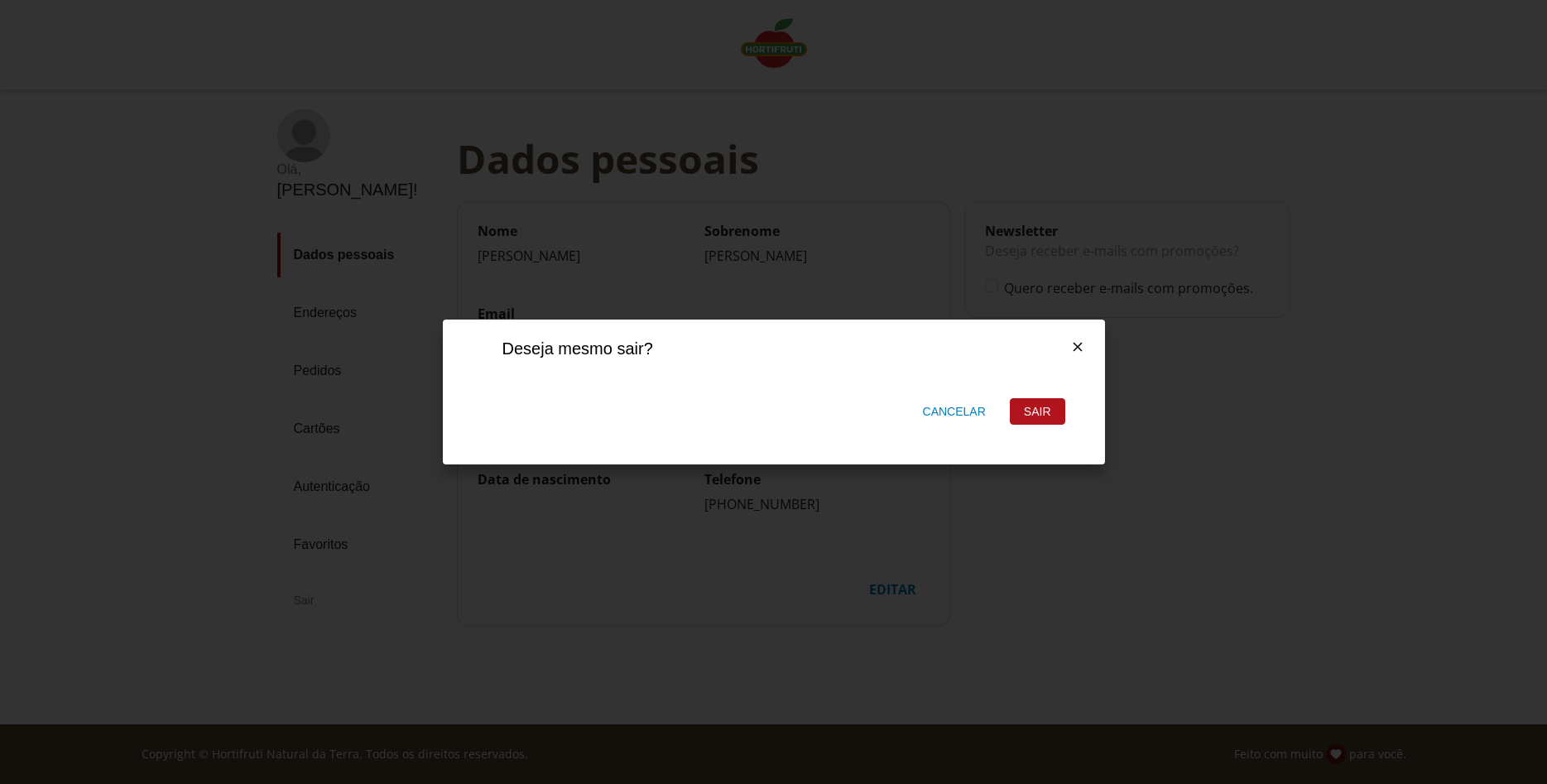
click at [1053, 412] on div "Sair" at bounding box center [1038, 411] width 54 height 25
